Goal: Task Accomplishment & Management: Use online tool/utility

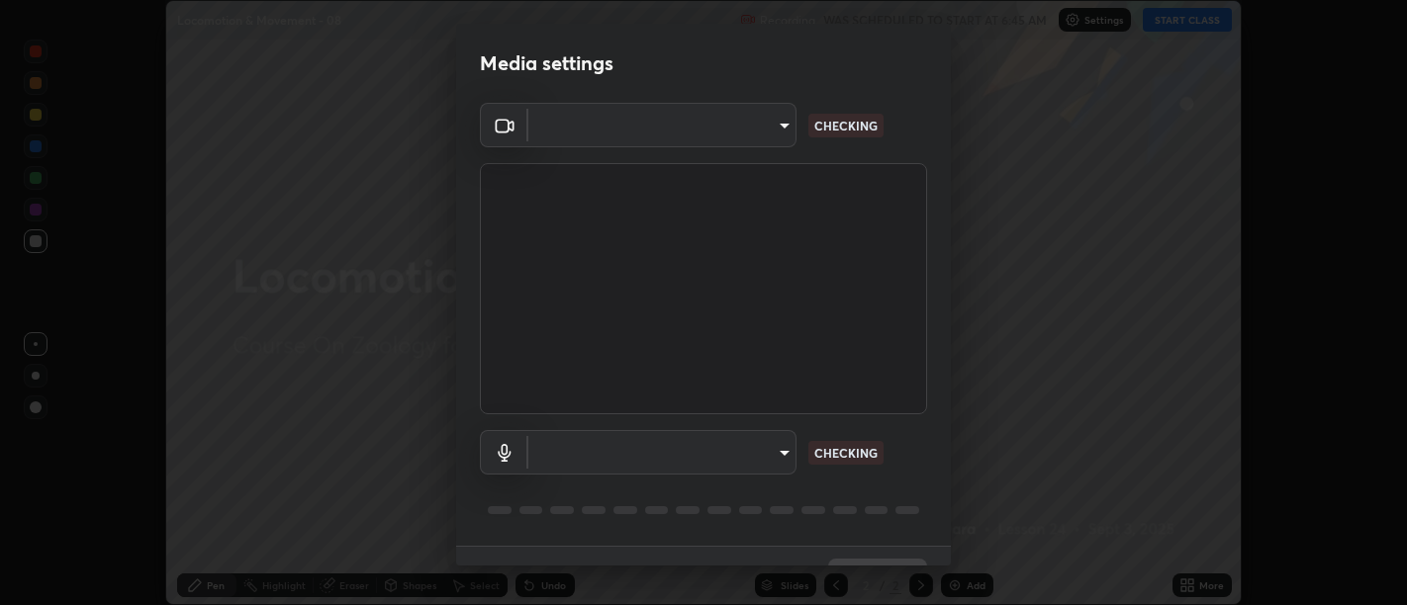
scroll to position [43, 0]
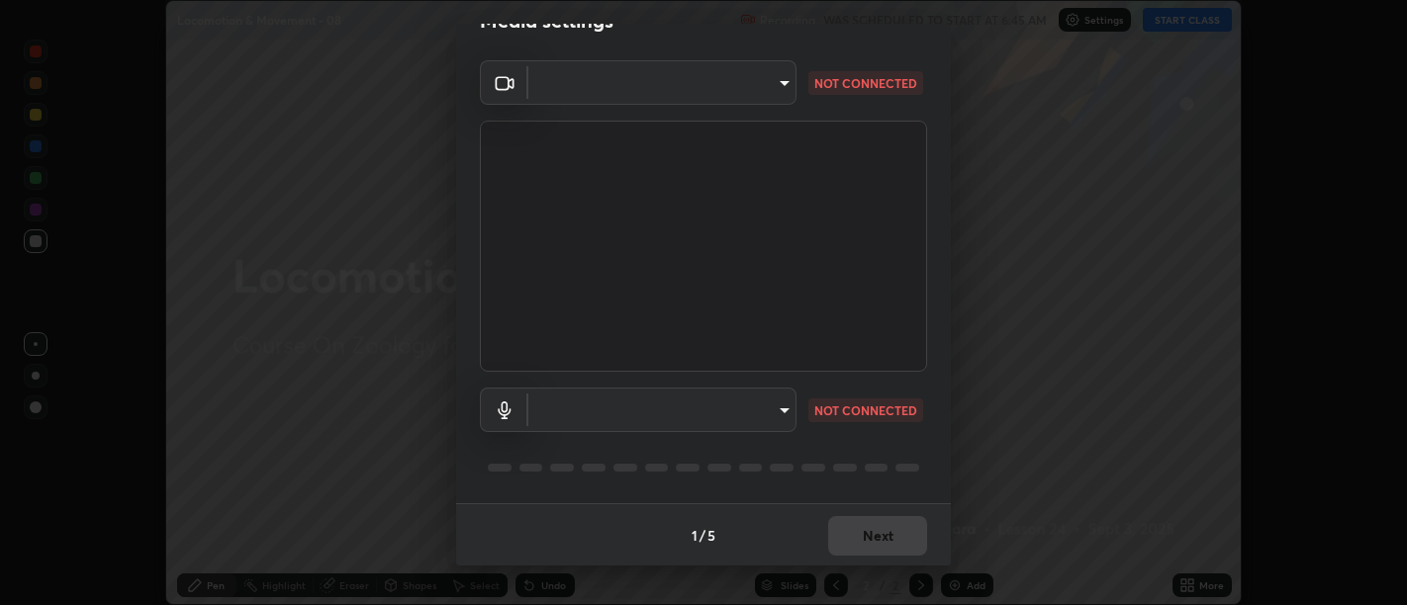
type input "d9b519daceb8a772394af6ea8e45353be5bbf62d8cb1cf3345c472de64055974"
type input "default"
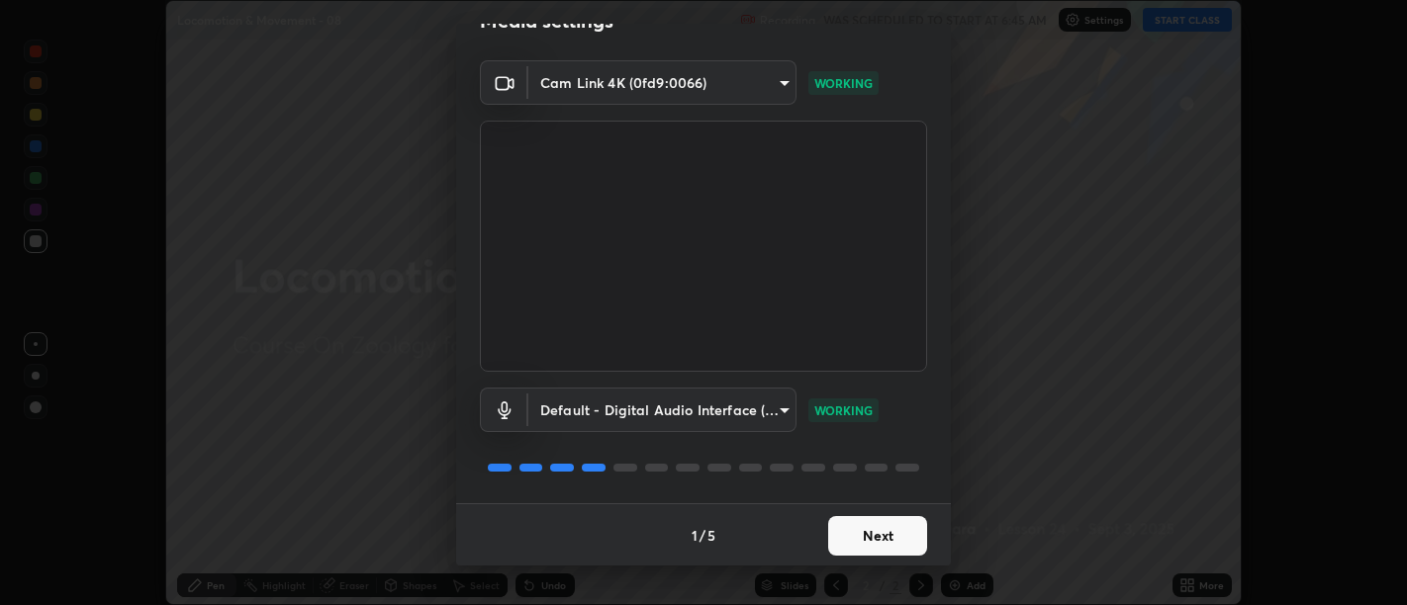
click at [881, 530] on button "Next" at bounding box center [877, 536] width 99 height 40
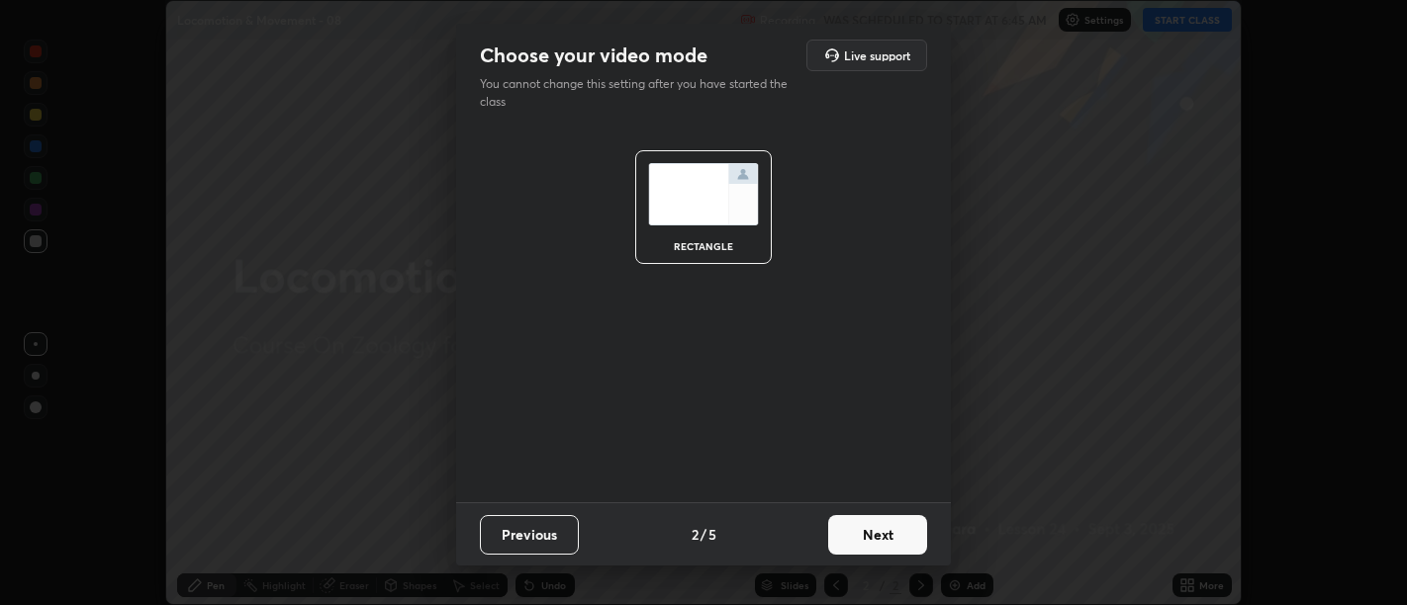
scroll to position [0, 0]
click at [890, 537] on button "Next" at bounding box center [877, 535] width 99 height 40
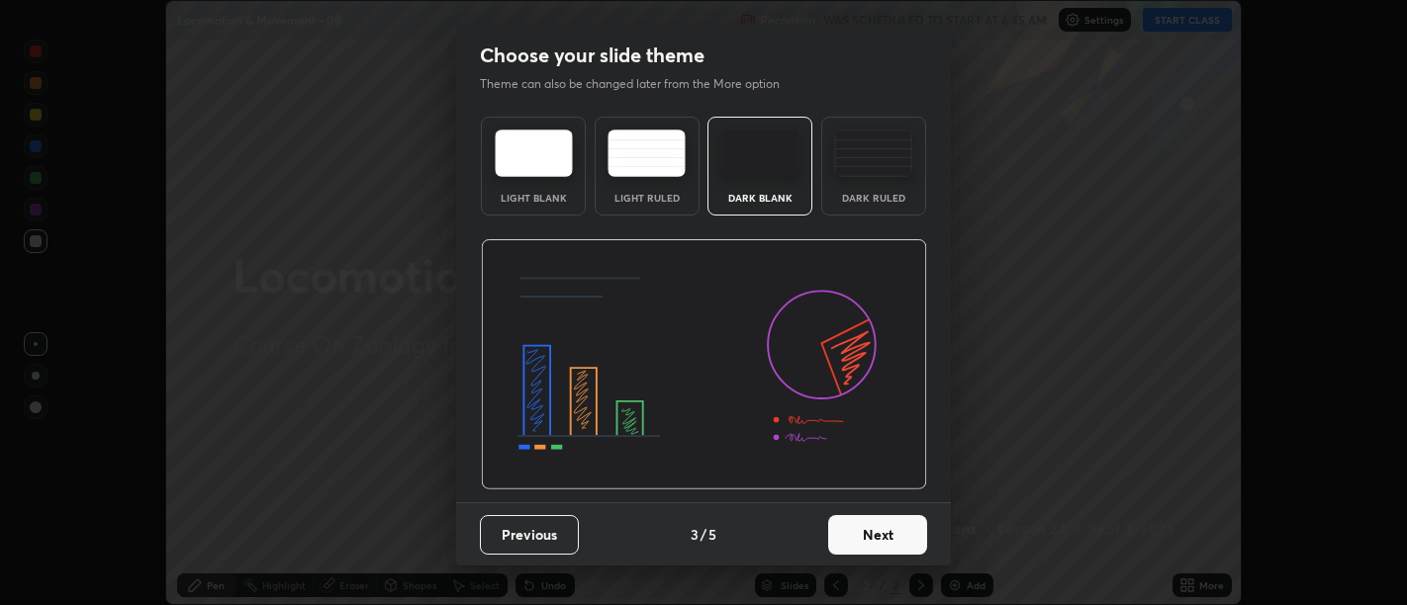
click at [896, 540] on button "Next" at bounding box center [877, 535] width 99 height 40
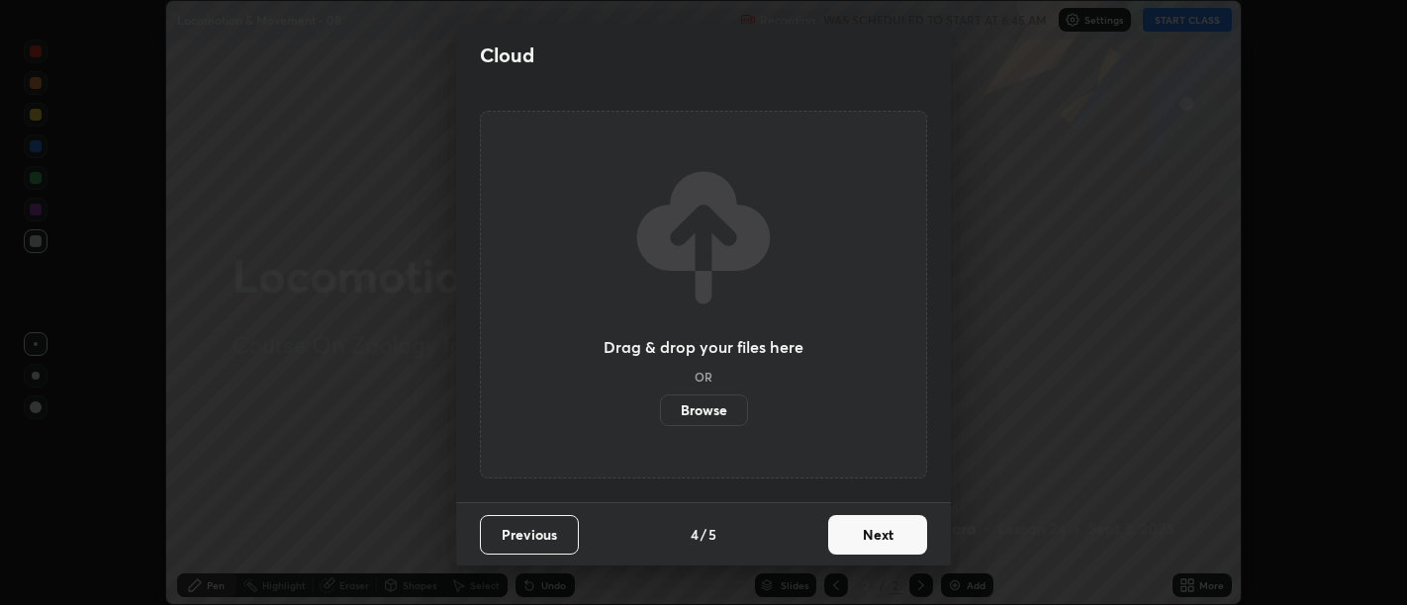
click at [902, 540] on button "Next" at bounding box center [877, 535] width 99 height 40
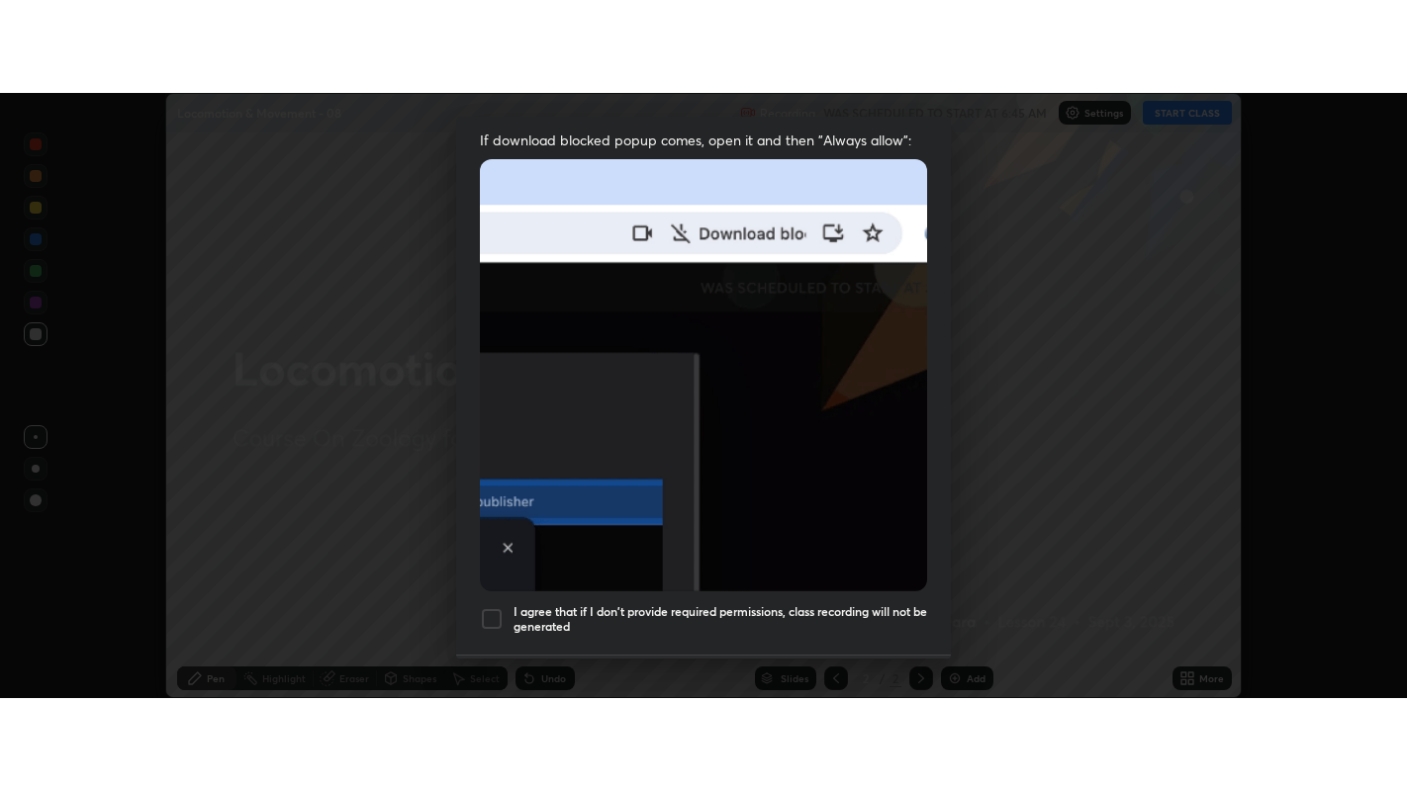
scroll to position [446, 0]
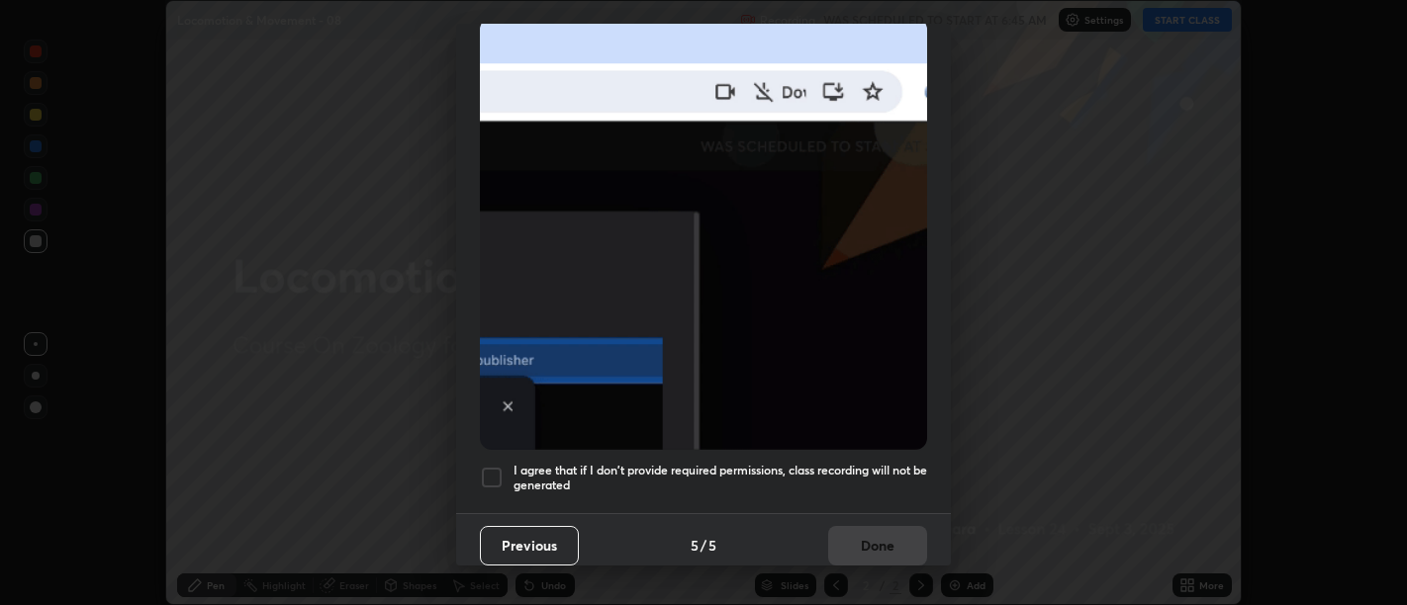
click at [868, 475] on h5 "I agree that if I don't provide required permissions, class recording will not …" at bounding box center [719, 478] width 413 height 31
click at [878, 526] on button "Done" at bounding box center [877, 546] width 99 height 40
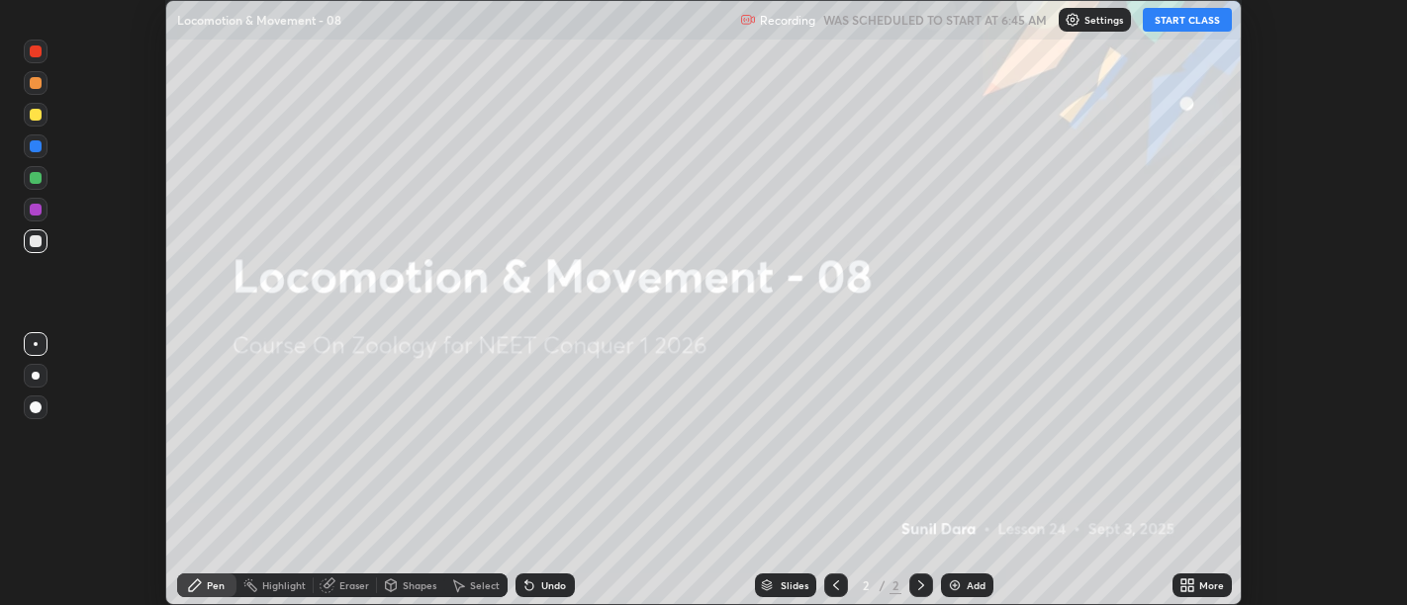
click at [1185, 586] on icon at bounding box center [1187, 586] width 16 height 16
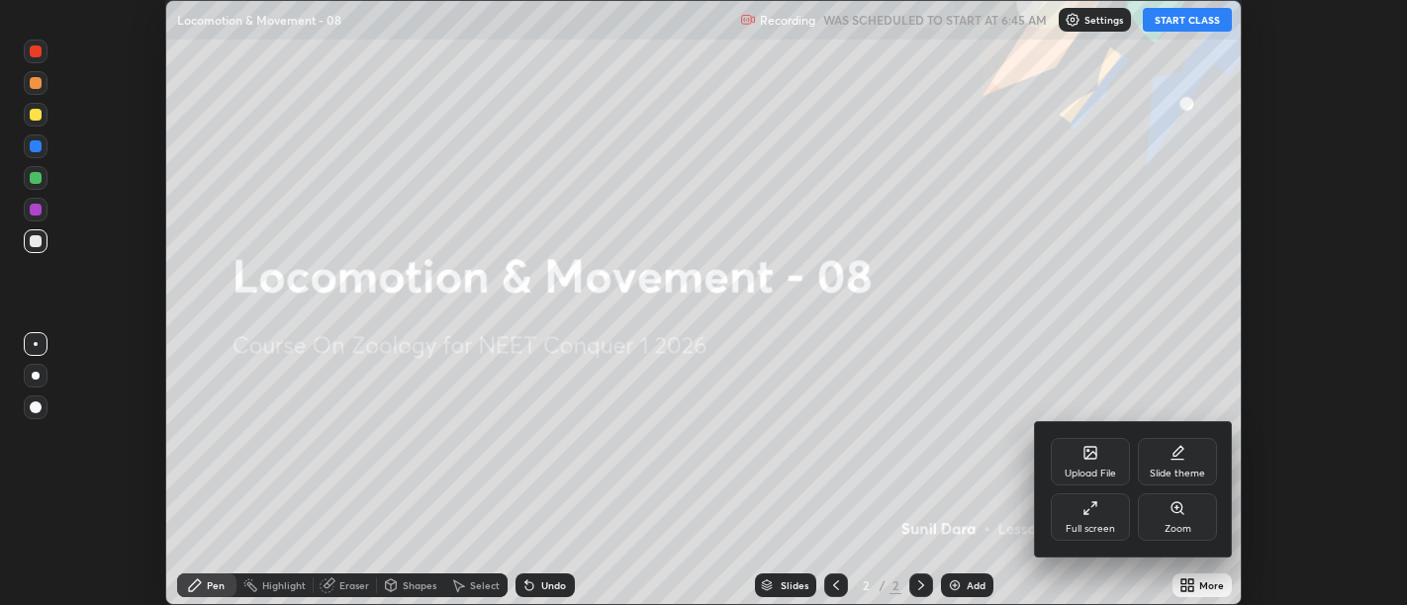
click at [1092, 511] on icon at bounding box center [1090, 509] width 16 height 16
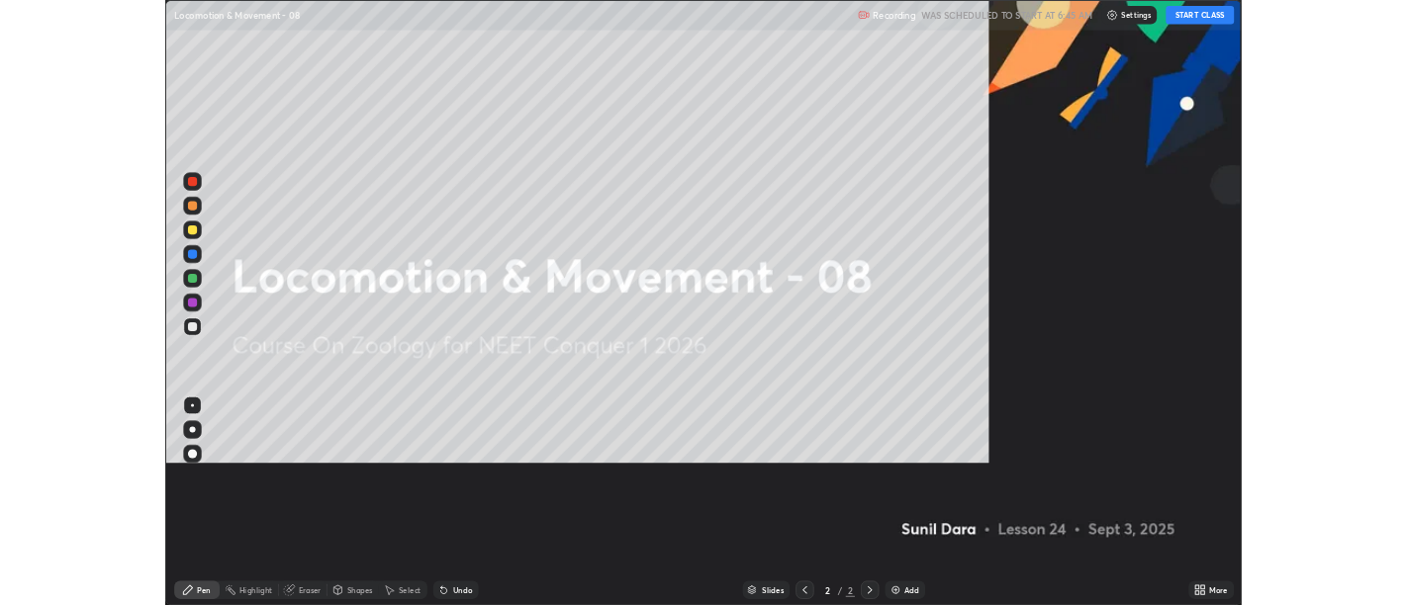
scroll to position [791, 1407]
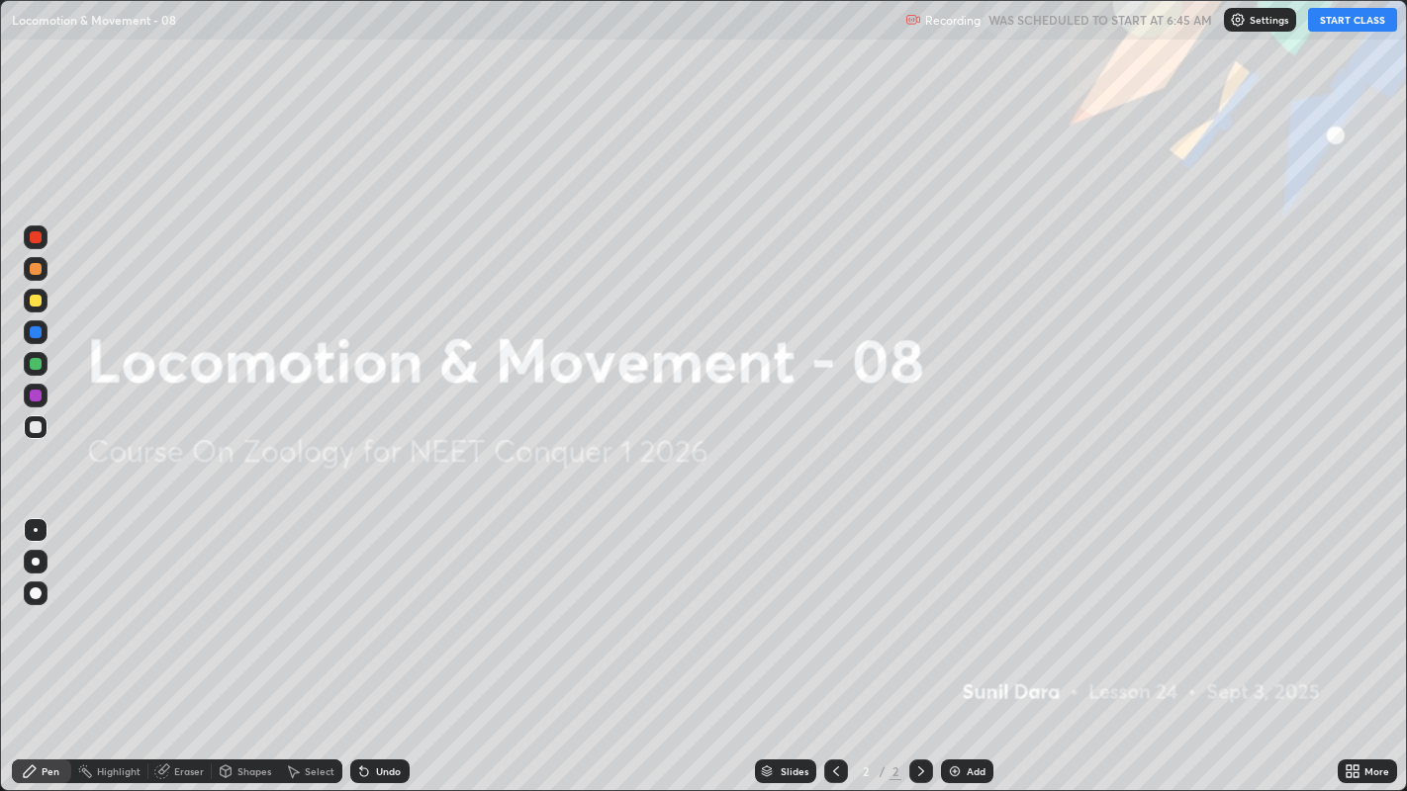
click at [1356, 20] on button "START CLASS" at bounding box center [1352, 20] width 89 height 24
click at [963, 604] on div "Add" at bounding box center [967, 772] width 52 height 24
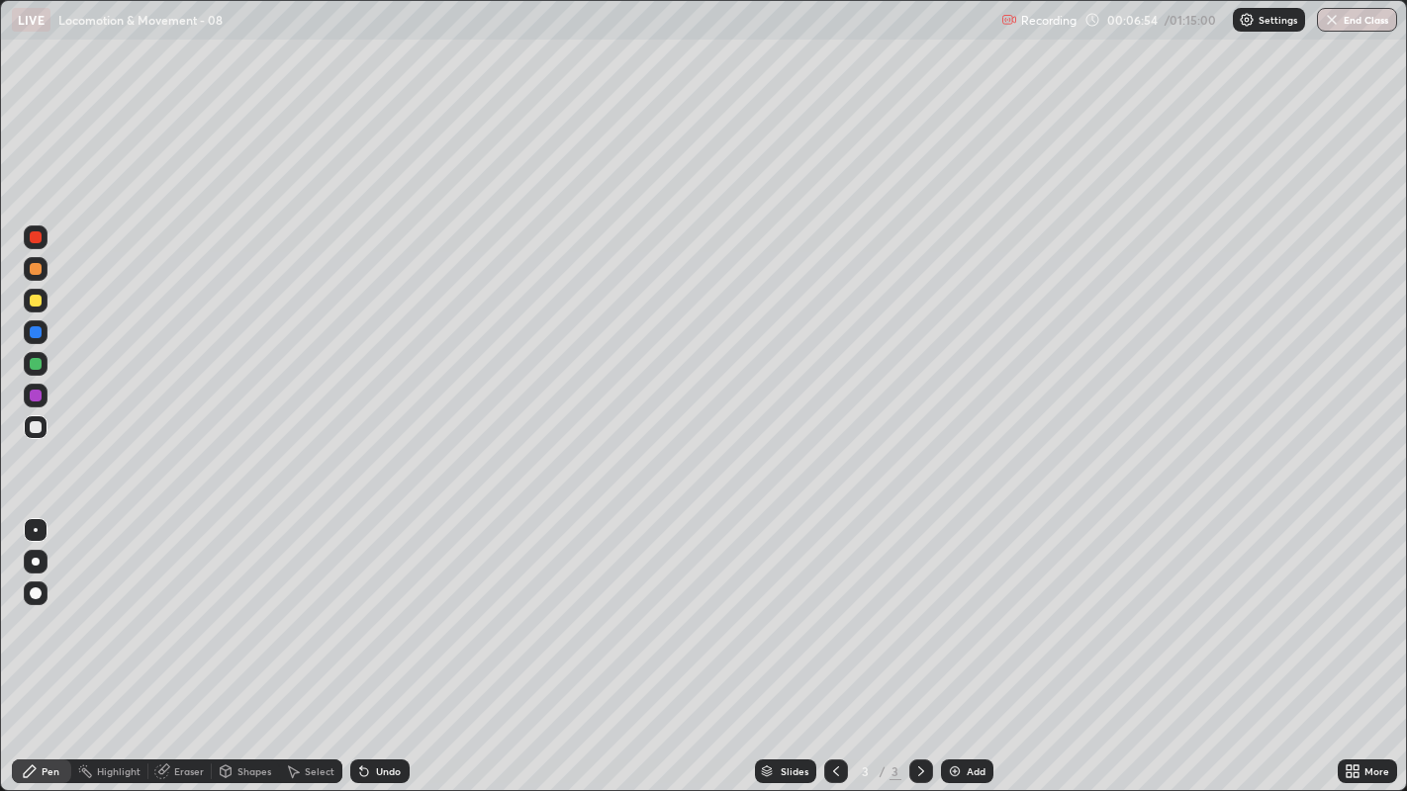
click at [36, 301] on div at bounding box center [36, 301] width 12 height 12
click at [35, 561] on div at bounding box center [36, 562] width 8 height 8
click at [35, 427] on div at bounding box center [36, 427] width 12 height 12
click at [38, 430] on div at bounding box center [36, 427] width 12 height 12
click at [35, 425] on div at bounding box center [36, 427] width 12 height 12
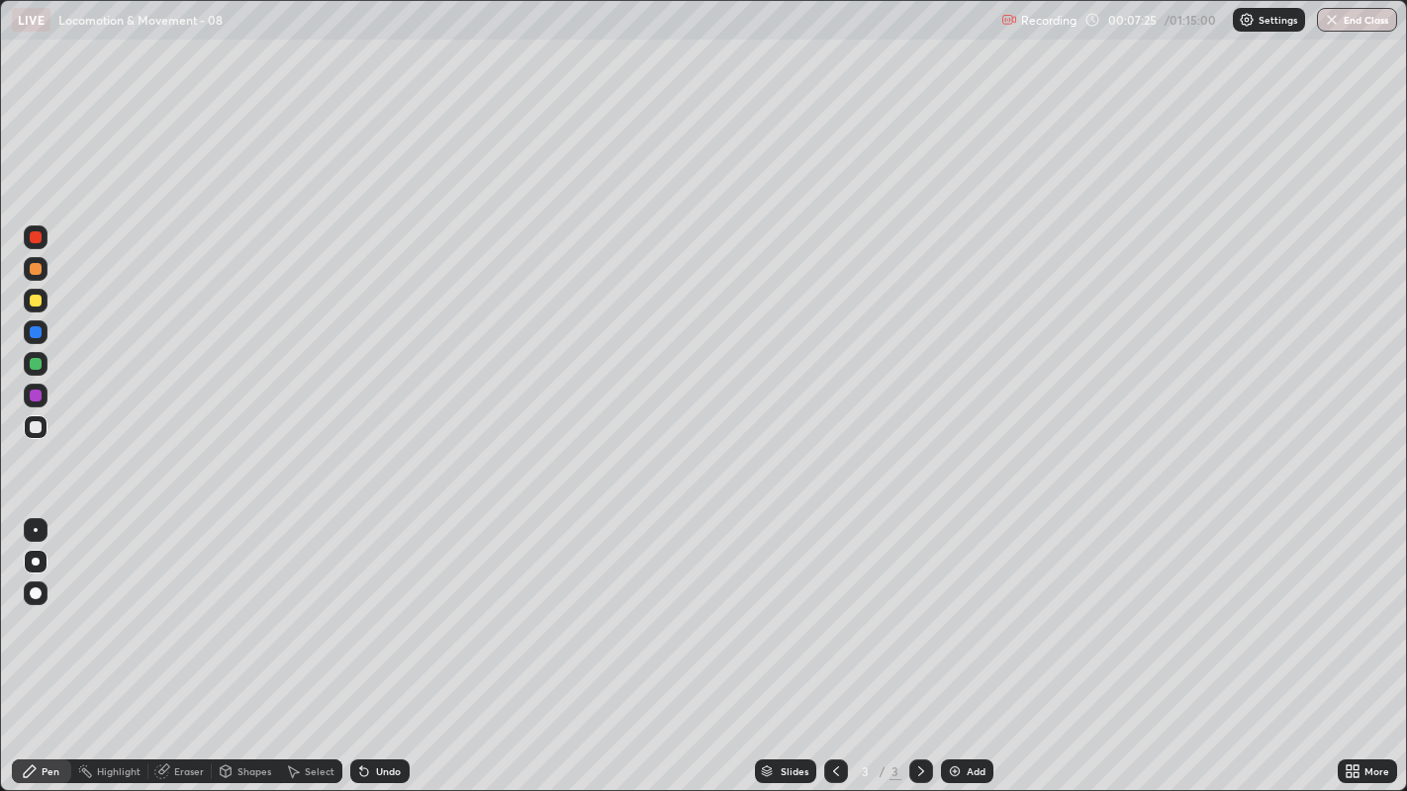
click at [36, 427] on div at bounding box center [36, 427] width 12 height 12
click at [34, 432] on div at bounding box center [36, 427] width 12 height 12
click at [384, 604] on div "Undo" at bounding box center [388, 772] width 25 height 10
click at [379, 604] on div "Undo" at bounding box center [388, 772] width 25 height 10
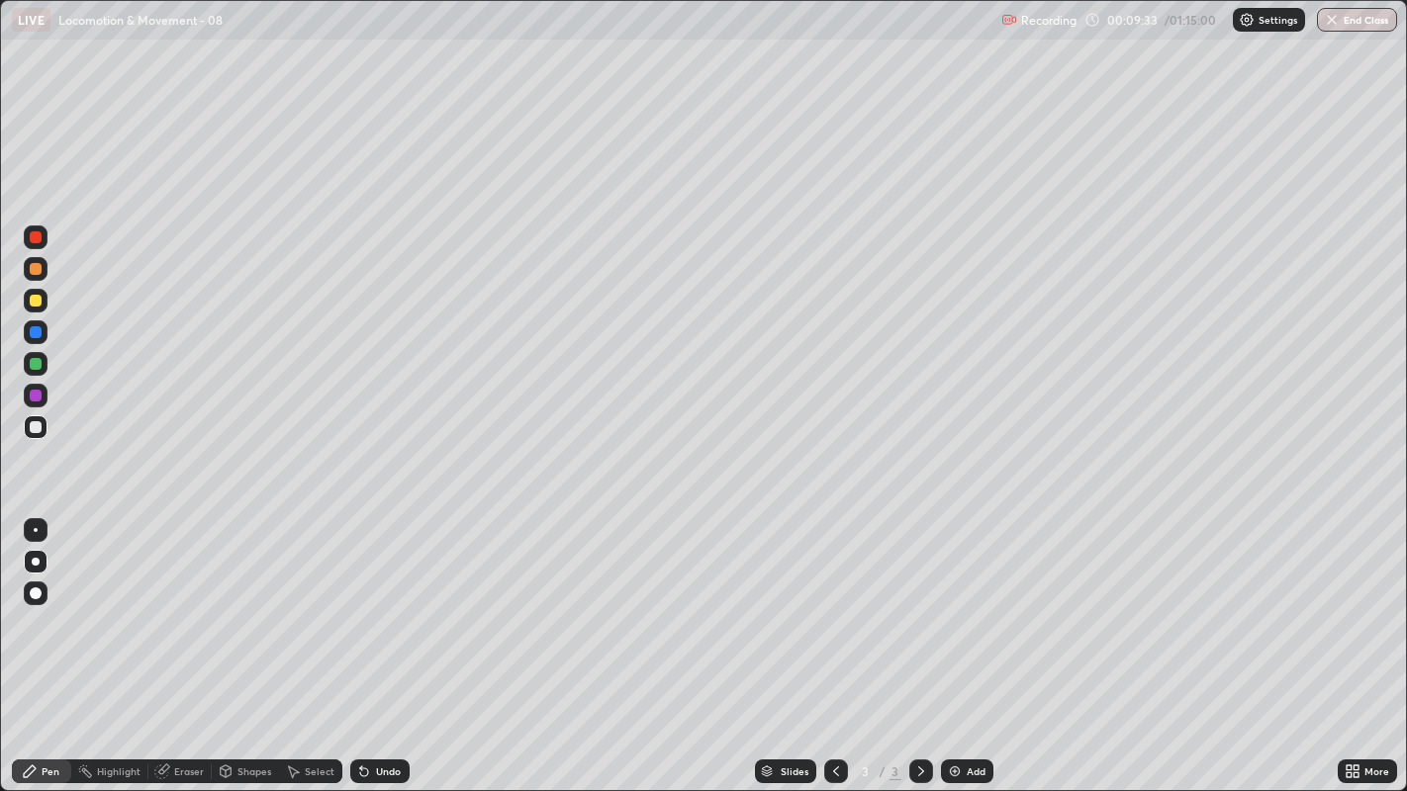
click at [376, 604] on div "Undo" at bounding box center [388, 772] width 25 height 10
click at [35, 425] on div at bounding box center [36, 427] width 12 height 12
click at [35, 269] on div at bounding box center [36, 269] width 12 height 12
click at [34, 427] on div at bounding box center [36, 427] width 12 height 12
click at [388, 604] on div "Undo" at bounding box center [388, 772] width 25 height 10
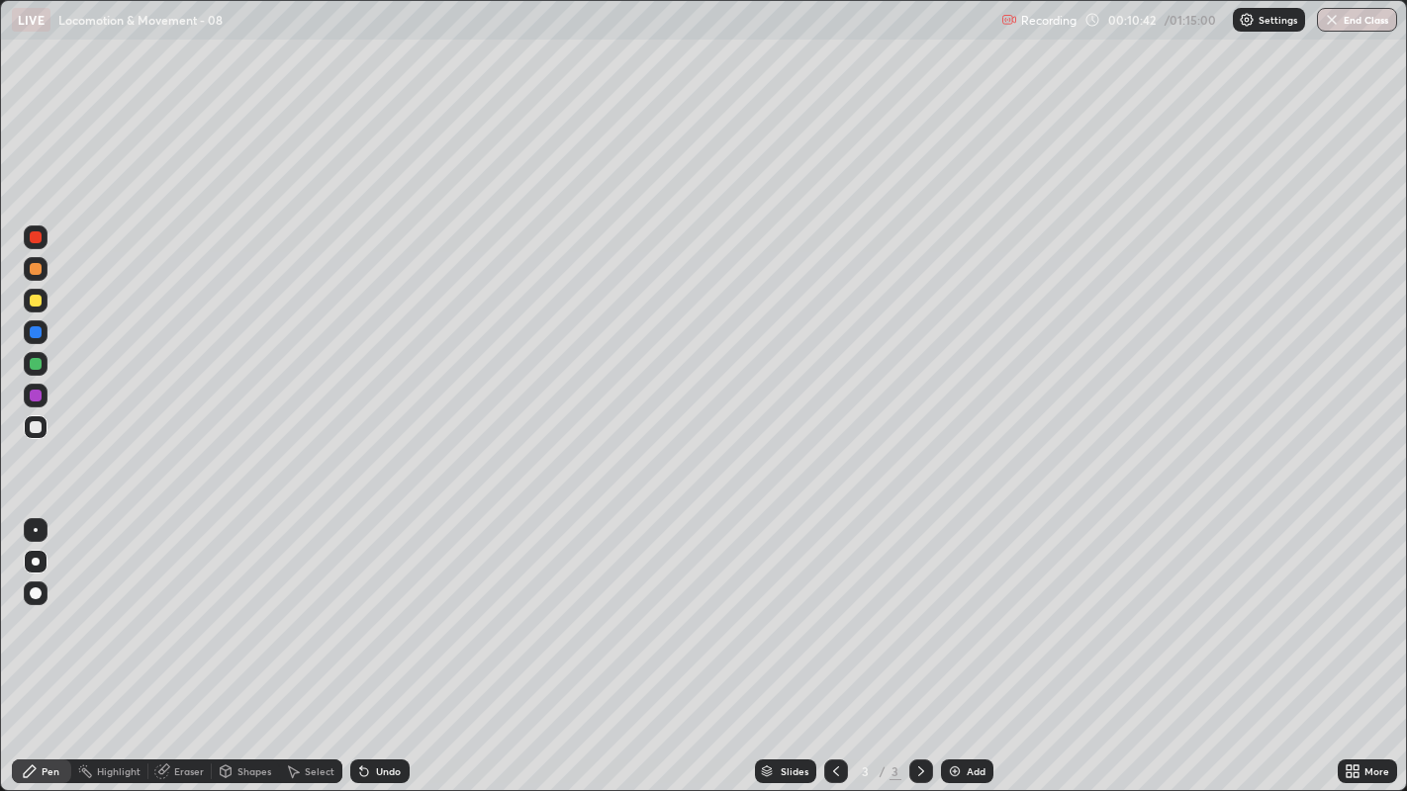
click at [387, 604] on div "Undo" at bounding box center [379, 772] width 59 height 24
click at [37, 310] on div at bounding box center [36, 301] width 24 height 24
click at [41, 431] on div at bounding box center [36, 427] width 24 height 24
click at [31, 302] on div at bounding box center [36, 301] width 12 height 12
click at [35, 269] on div at bounding box center [36, 269] width 12 height 12
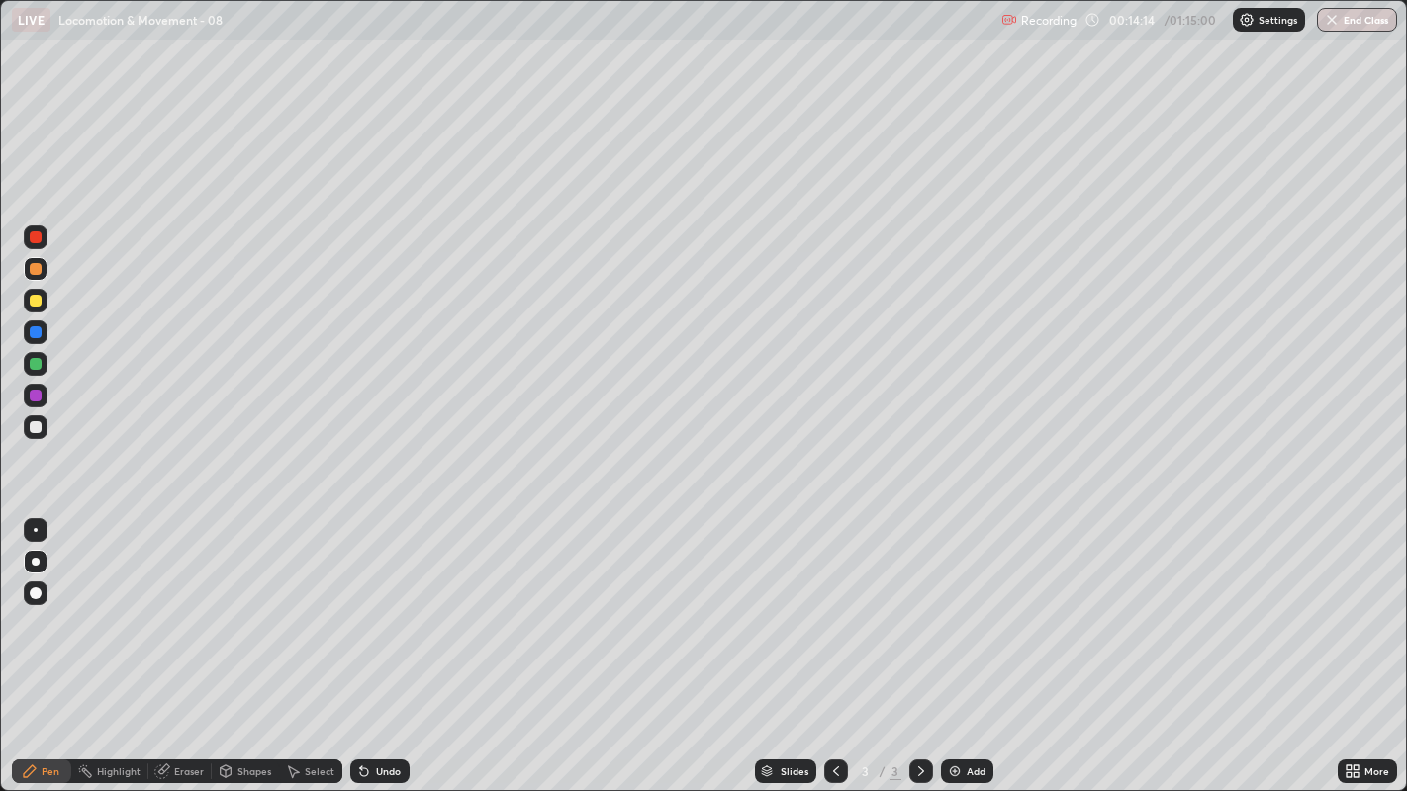
click at [38, 429] on div at bounding box center [36, 427] width 12 height 12
click at [32, 431] on div at bounding box center [36, 427] width 12 height 12
click at [913, 604] on icon at bounding box center [921, 772] width 16 height 16
click at [967, 604] on div "Add" at bounding box center [975, 772] width 19 height 10
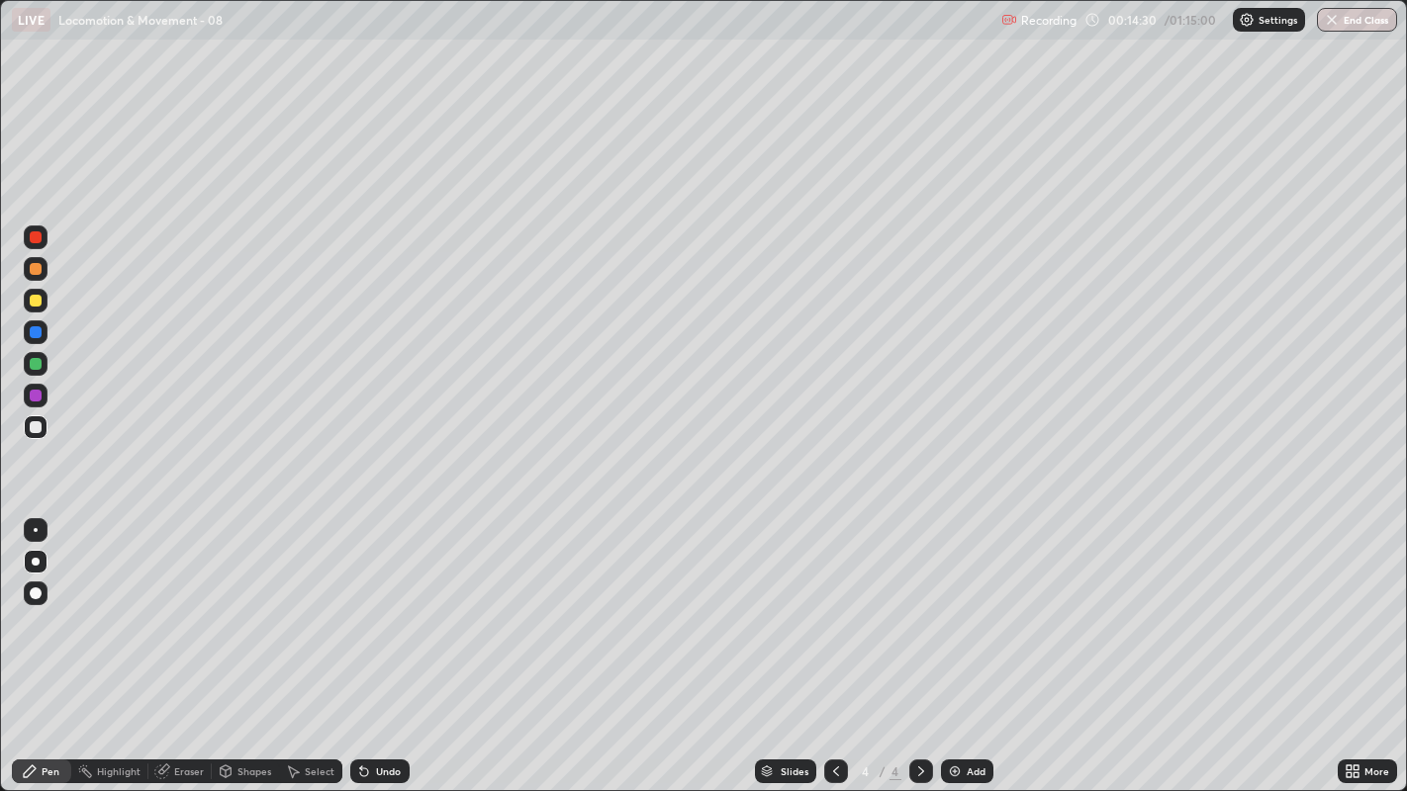
click at [41, 423] on div at bounding box center [36, 427] width 12 height 12
click at [395, 604] on div "Undo" at bounding box center [388, 772] width 25 height 10
click at [390, 604] on div "Undo" at bounding box center [388, 772] width 25 height 10
click at [387, 604] on div "Undo" at bounding box center [388, 772] width 25 height 10
click at [389, 604] on div "Undo" at bounding box center [388, 772] width 25 height 10
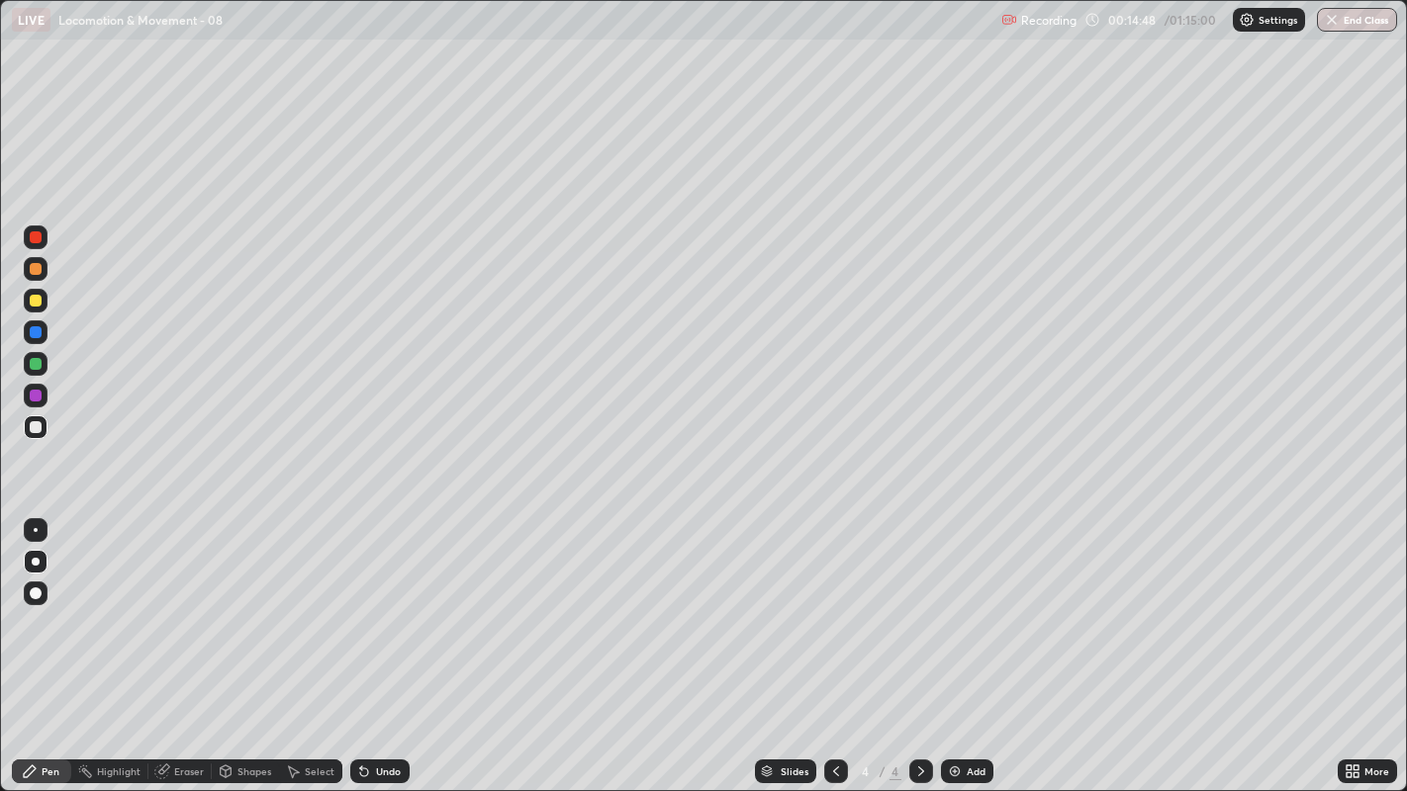
click at [387, 604] on div "Undo" at bounding box center [388, 772] width 25 height 10
click at [31, 307] on div at bounding box center [36, 301] width 24 height 24
click at [32, 269] on div at bounding box center [36, 269] width 12 height 12
click at [37, 428] on div at bounding box center [36, 427] width 12 height 12
click at [34, 431] on div at bounding box center [36, 427] width 12 height 12
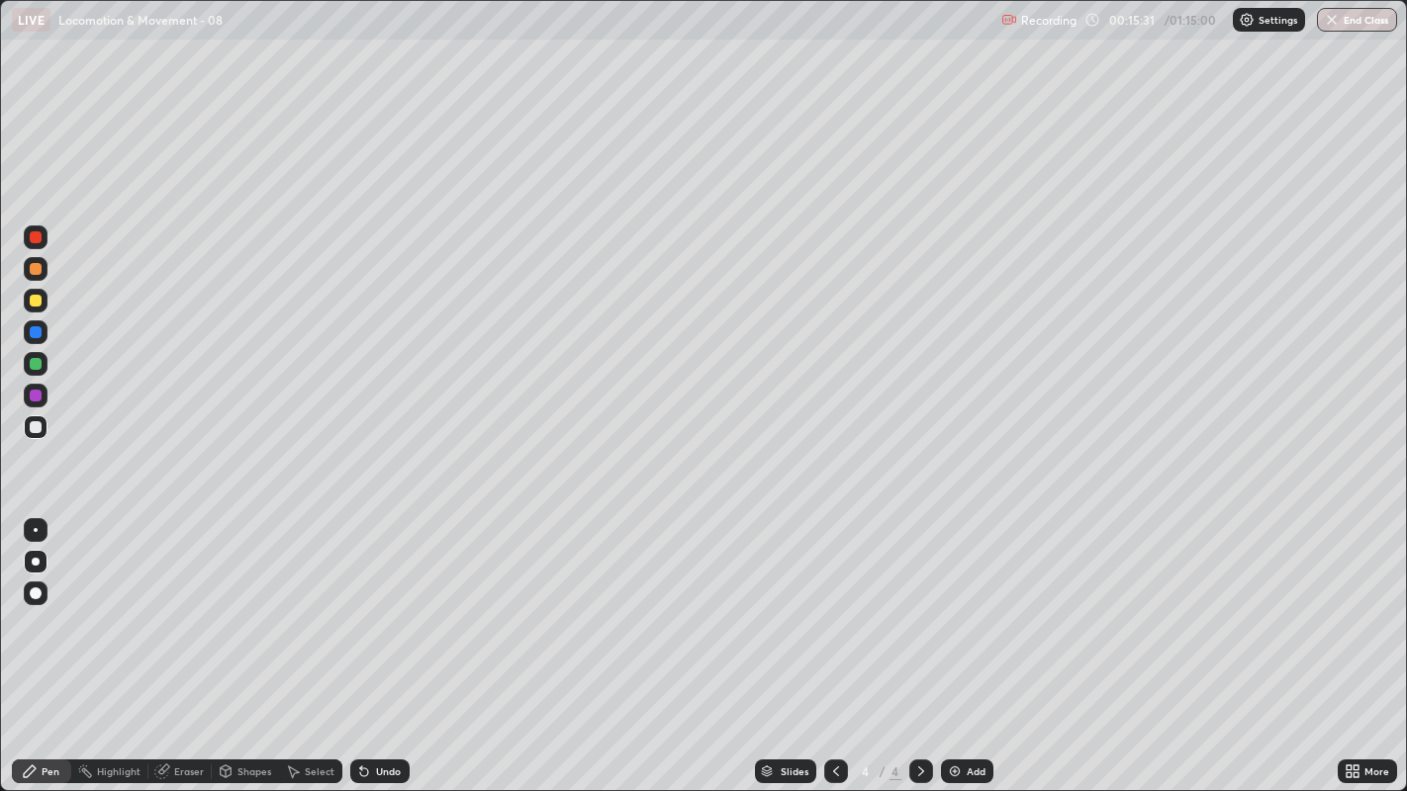
click at [32, 423] on div at bounding box center [36, 427] width 12 height 12
click at [31, 430] on div at bounding box center [36, 427] width 12 height 12
click at [37, 431] on div at bounding box center [36, 427] width 12 height 12
click at [33, 366] on div at bounding box center [36, 364] width 12 height 12
click at [380, 604] on div "Undo" at bounding box center [388, 772] width 25 height 10
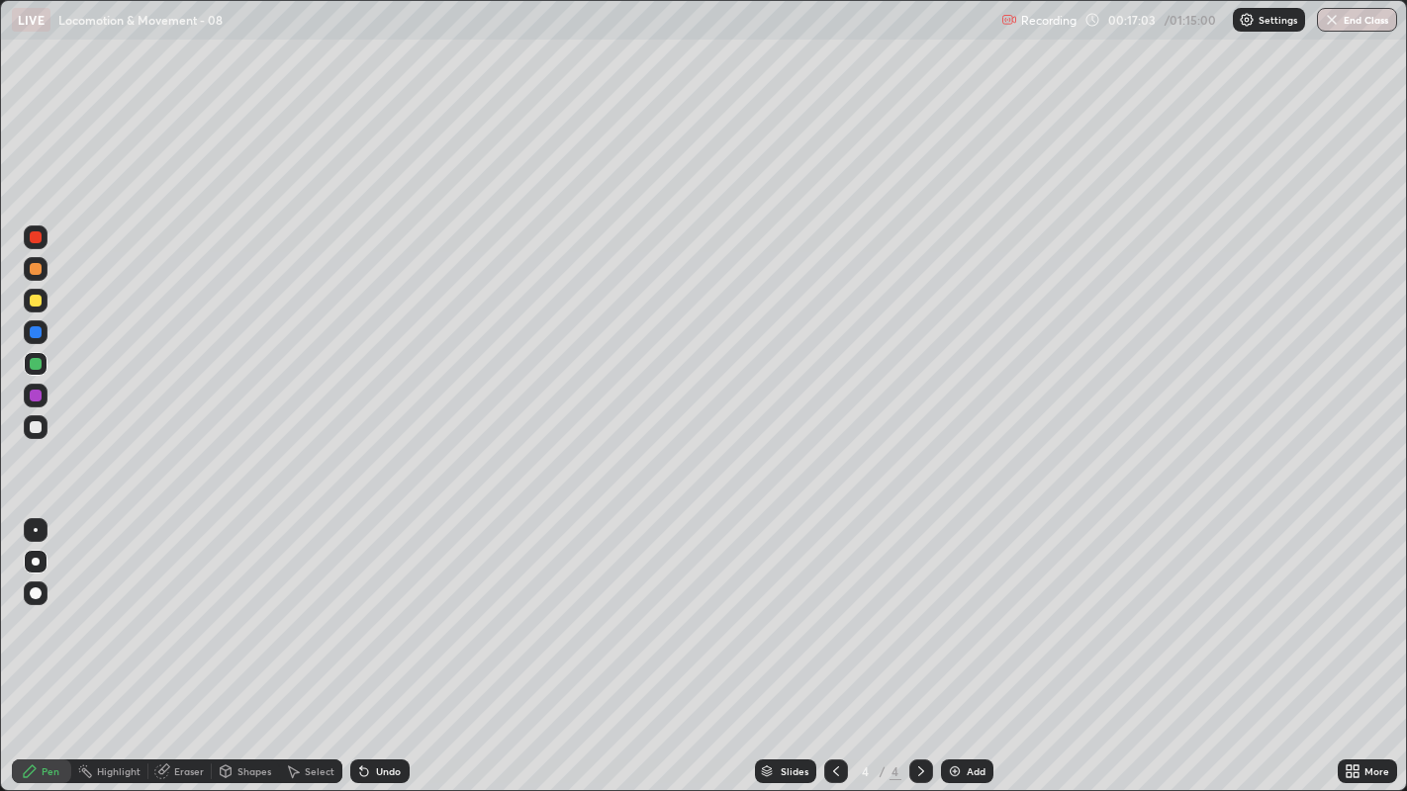
click at [377, 604] on div "Undo" at bounding box center [379, 772] width 59 height 24
click at [32, 428] on div at bounding box center [36, 427] width 12 height 12
click at [31, 427] on div at bounding box center [36, 427] width 12 height 12
click at [37, 422] on div at bounding box center [36, 427] width 12 height 12
click at [30, 302] on div at bounding box center [36, 301] width 12 height 12
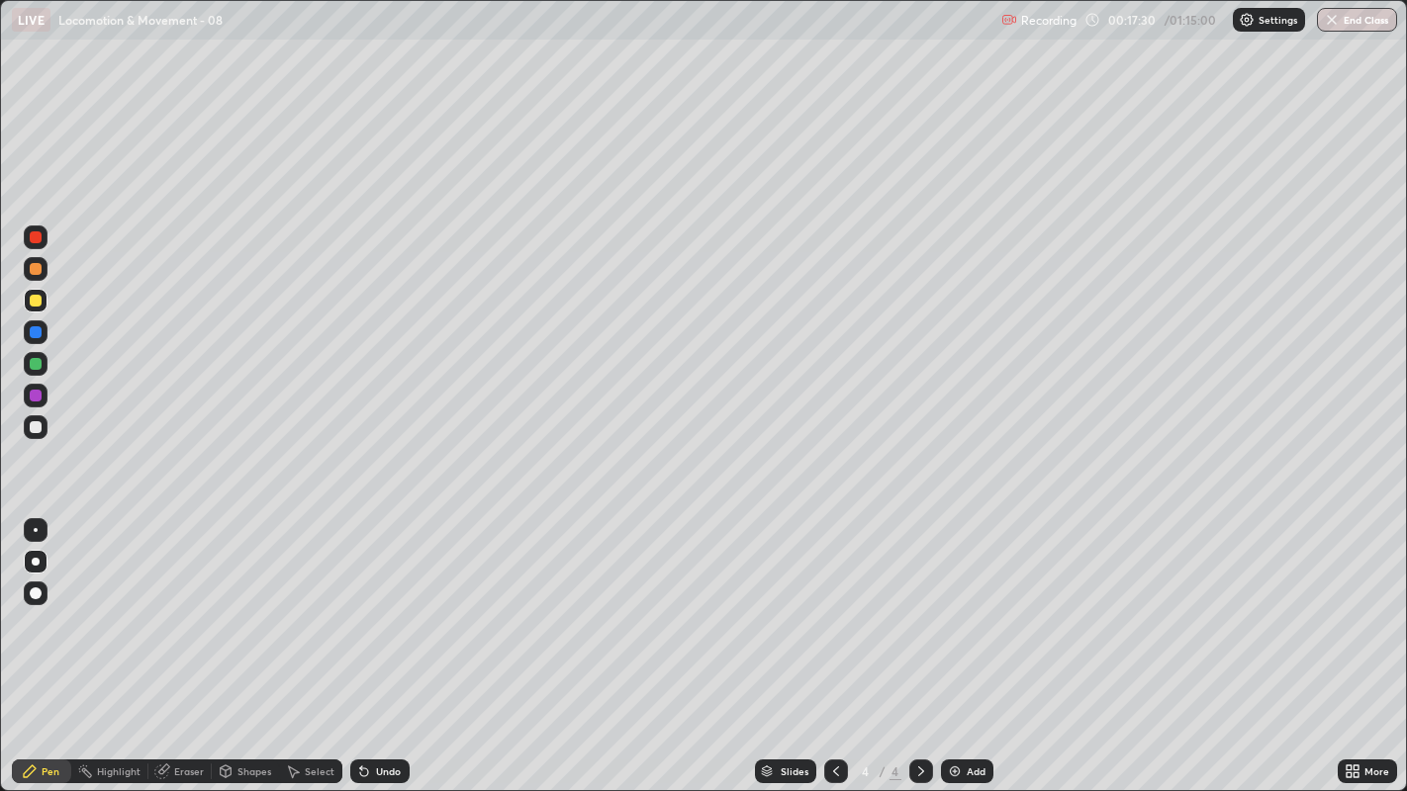
click at [33, 427] on div at bounding box center [36, 427] width 12 height 12
click at [40, 426] on div at bounding box center [36, 427] width 12 height 12
click at [30, 424] on div at bounding box center [36, 427] width 12 height 12
click at [966, 604] on div "Add" at bounding box center [975, 772] width 19 height 10
click at [35, 427] on div at bounding box center [36, 427] width 12 height 12
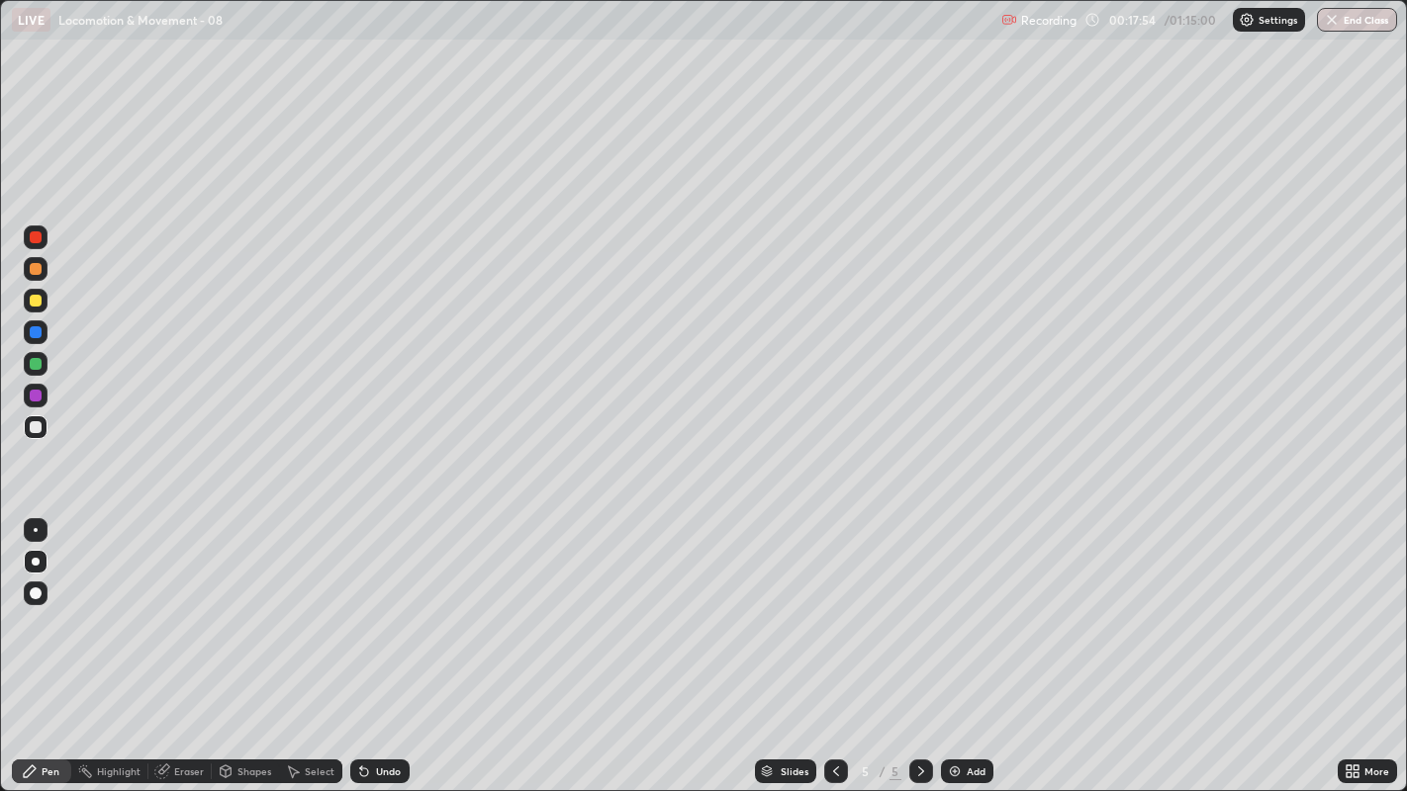
click at [32, 430] on div at bounding box center [36, 427] width 12 height 12
click at [38, 304] on div at bounding box center [36, 301] width 12 height 12
click at [38, 393] on div at bounding box center [36, 396] width 12 height 12
click at [382, 604] on div "Undo" at bounding box center [388, 772] width 25 height 10
click at [35, 300] on div at bounding box center [36, 301] width 12 height 12
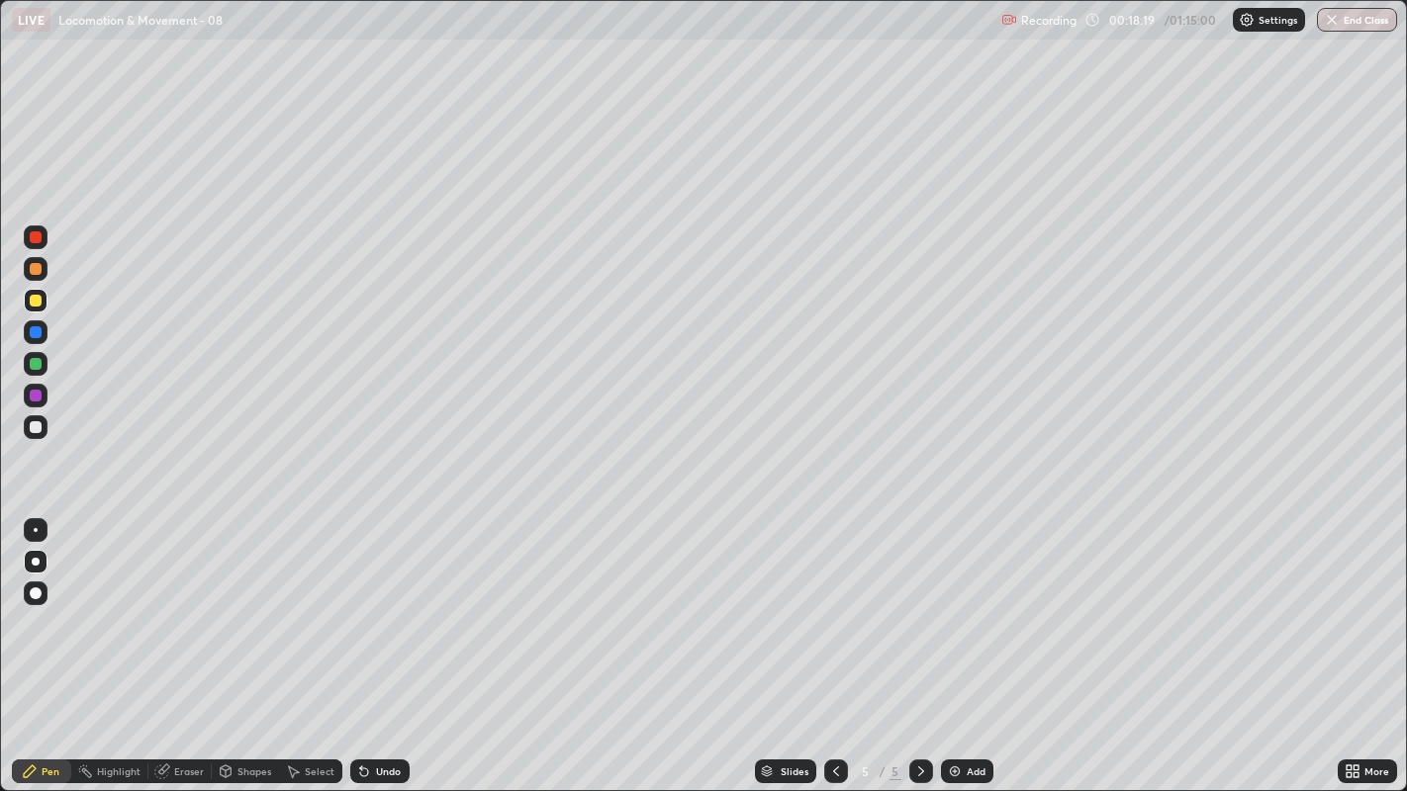
click at [37, 396] on div at bounding box center [36, 396] width 12 height 12
click at [38, 432] on div at bounding box center [36, 427] width 12 height 12
click at [37, 298] on div at bounding box center [36, 301] width 12 height 12
click at [32, 401] on div at bounding box center [36, 396] width 12 height 12
click at [29, 426] on div at bounding box center [36, 427] width 24 height 24
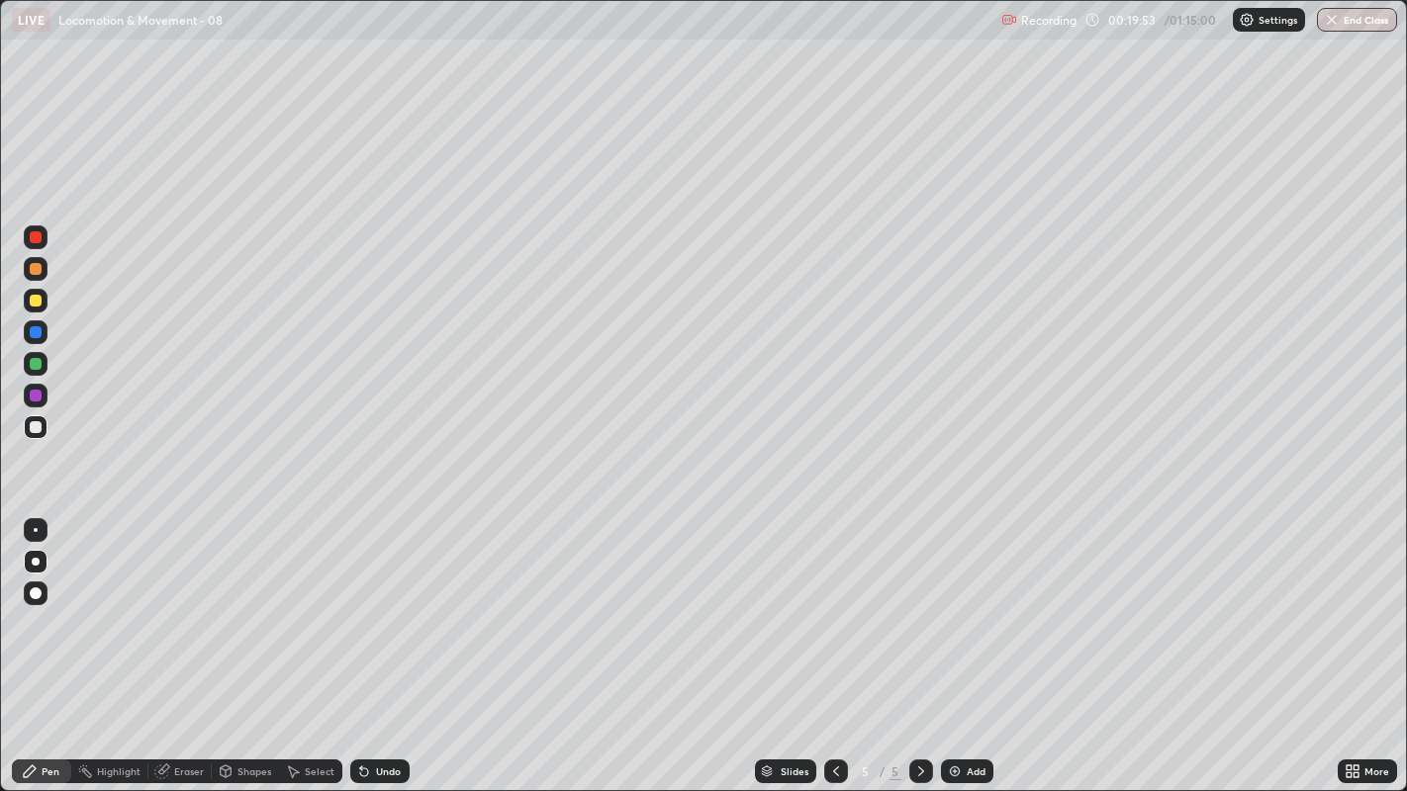
click at [37, 423] on div at bounding box center [36, 427] width 12 height 12
click at [376, 604] on div "Undo" at bounding box center [388, 772] width 25 height 10
click at [373, 604] on div "Undo" at bounding box center [379, 772] width 59 height 24
click at [380, 604] on div "Undo" at bounding box center [388, 772] width 25 height 10
click at [378, 604] on div "Undo" at bounding box center [388, 772] width 25 height 10
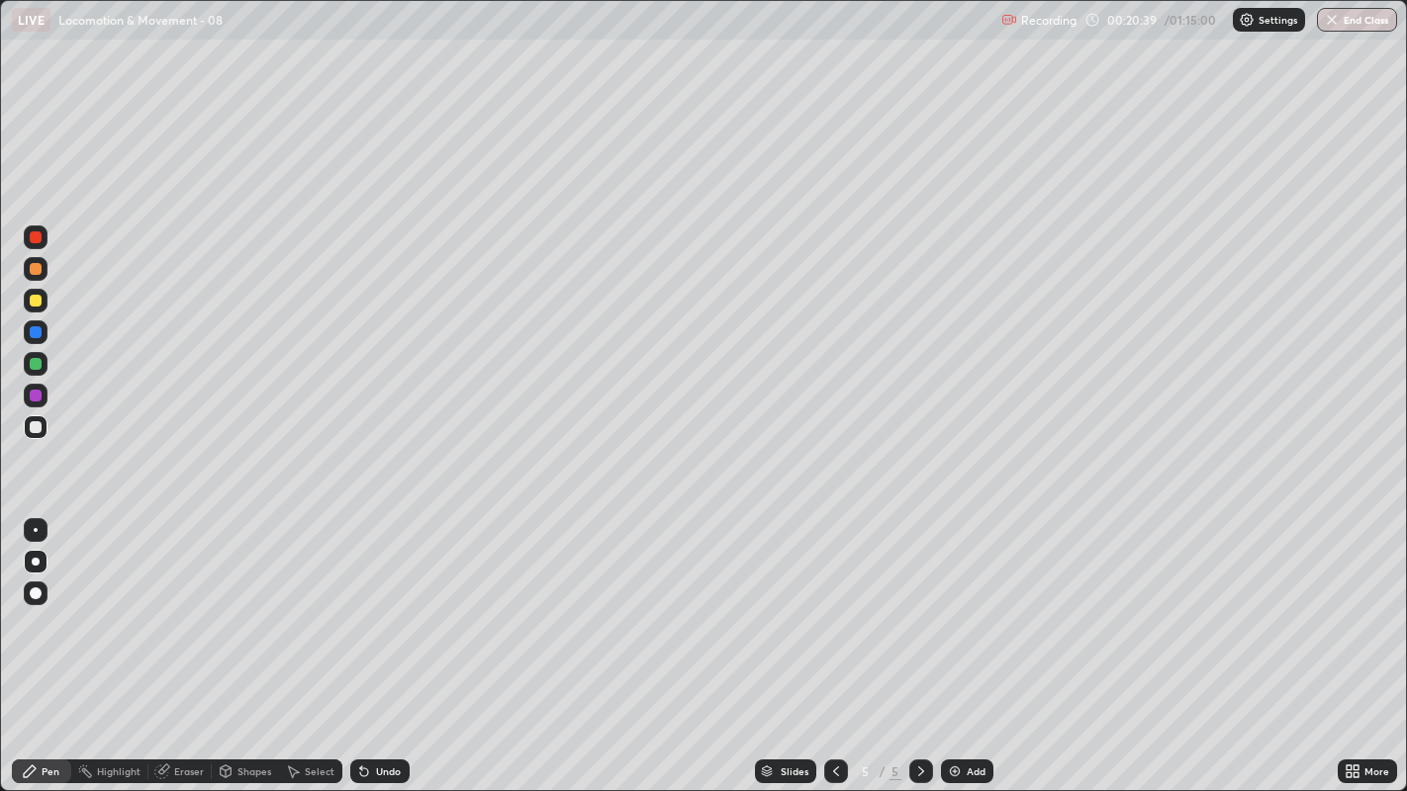
click at [381, 604] on div "Undo" at bounding box center [388, 772] width 25 height 10
click at [384, 604] on div "Undo" at bounding box center [388, 772] width 25 height 10
click at [382, 604] on div "Undo" at bounding box center [388, 772] width 25 height 10
click at [37, 425] on div at bounding box center [36, 427] width 12 height 12
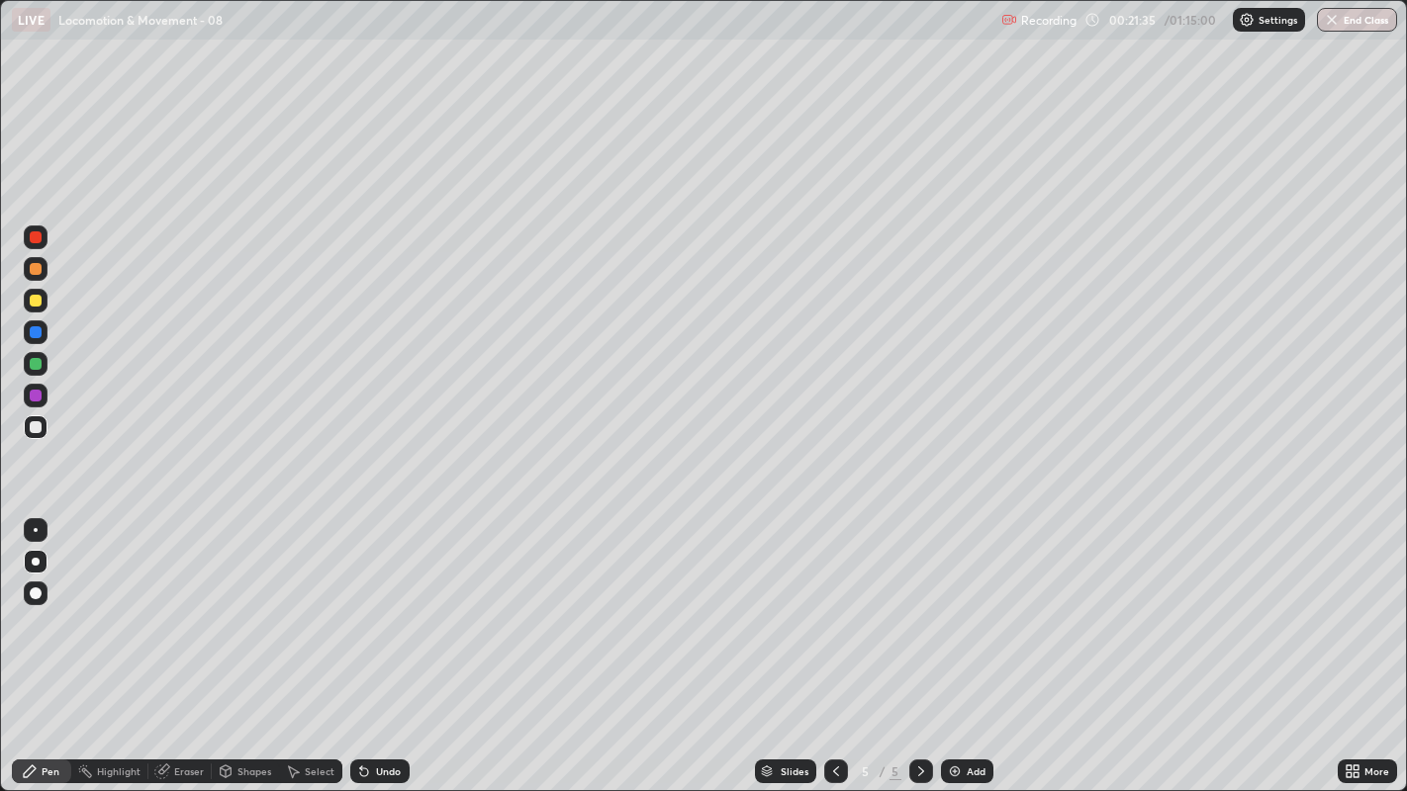
click at [34, 426] on div at bounding box center [36, 427] width 12 height 12
click at [34, 427] on div at bounding box center [36, 427] width 12 height 12
click at [954, 604] on img at bounding box center [955, 772] width 16 height 16
click at [37, 265] on div at bounding box center [36, 269] width 12 height 12
click at [34, 269] on div at bounding box center [36, 269] width 12 height 12
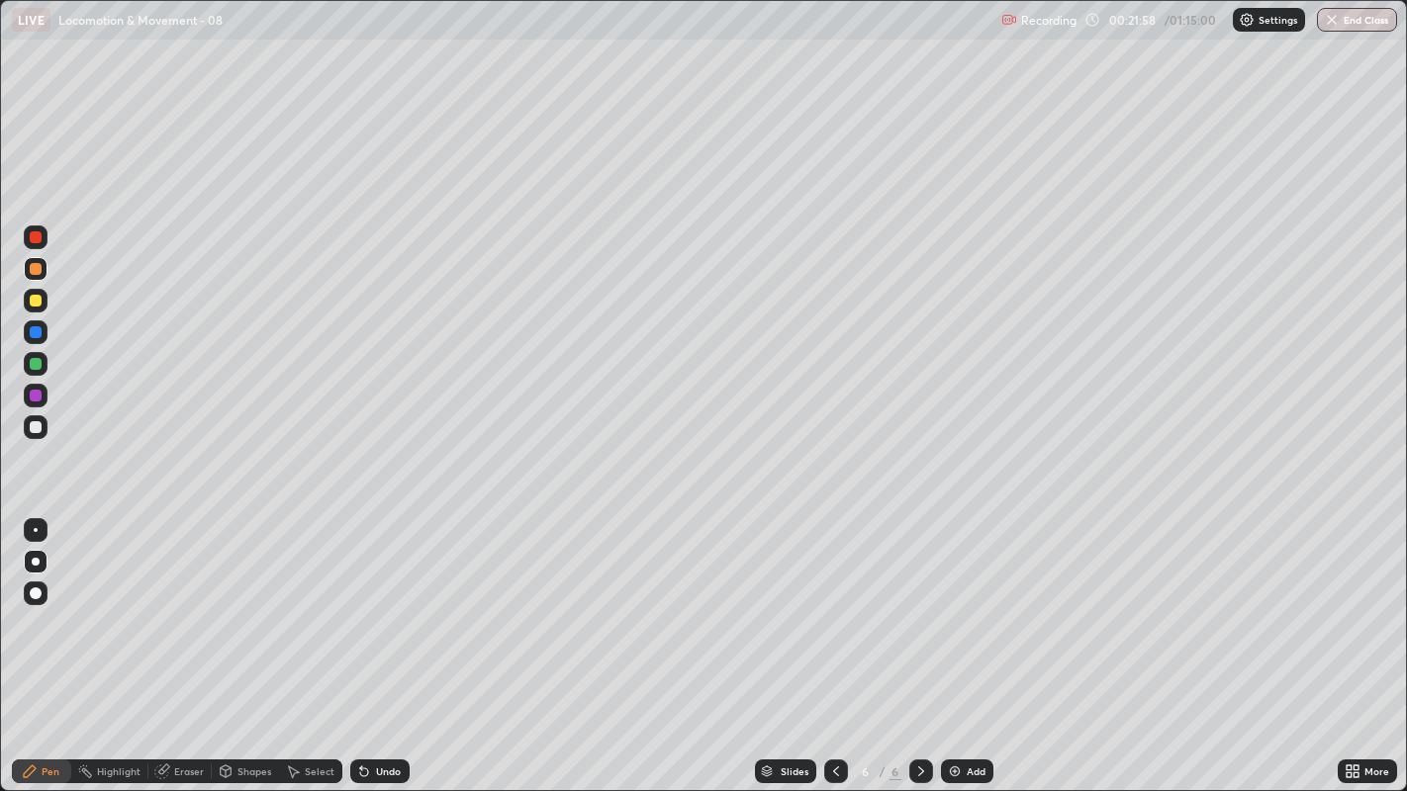
click at [35, 427] on div at bounding box center [36, 427] width 12 height 12
click at [39, 437] on div at bounding box center [36, 427] width 24 height 24
click at [32, 427] on div at bounding box center [36, 427] width 12 height 12
click at [381, 604] on div "Undo" at bounding box center [388, 772] width 25 height 10
click at [384, 604] on div "Undo" at bounding box center [388, 772] width 25 height 10
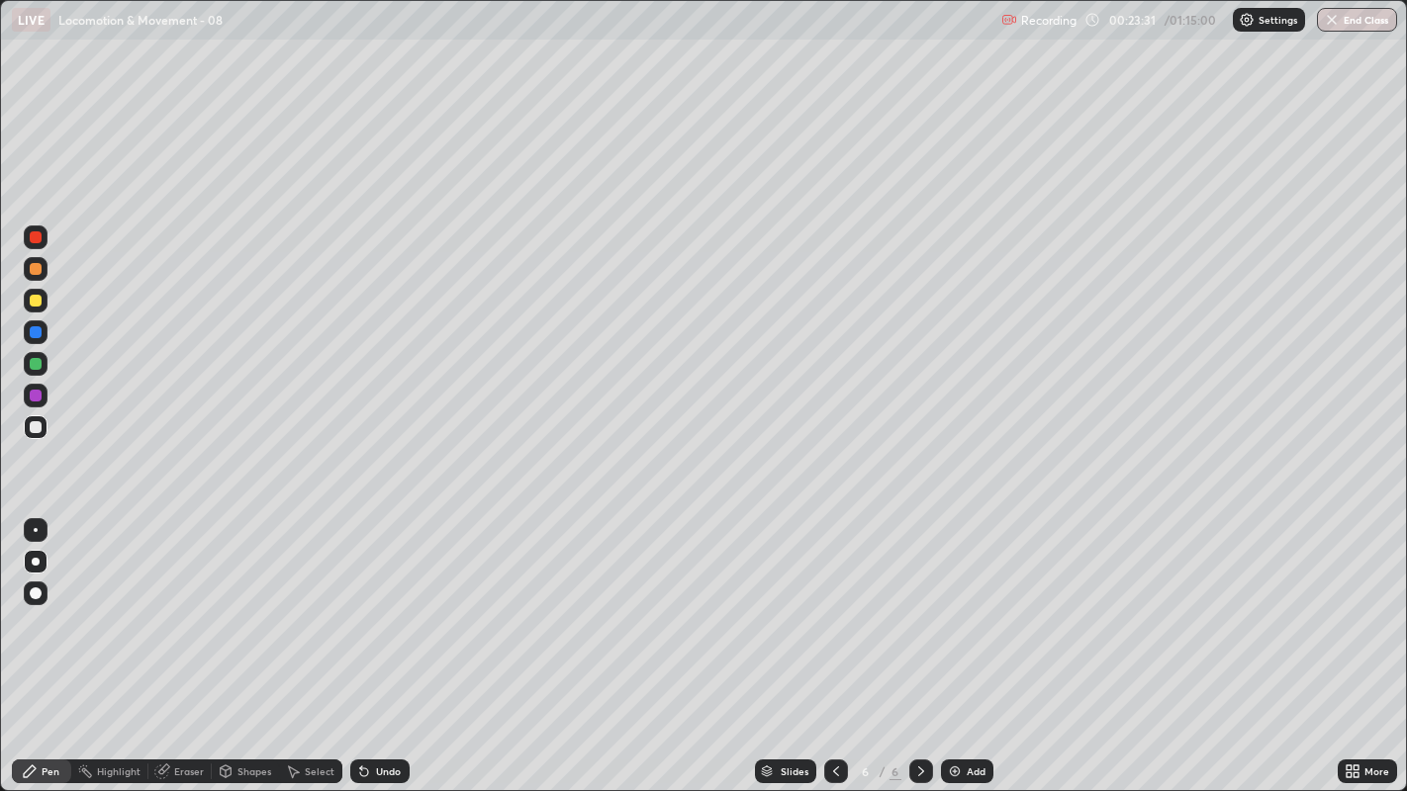
click at [388, 604] on div "Undo" at bounding box center [388, 772] width 25 height 10
click at [382, 604] on div "Undo" at bounding box center [379, 772] width 59 height 24
click at [302, 604] on div "Select" at bounding box center [310, 772] width 63 height 24
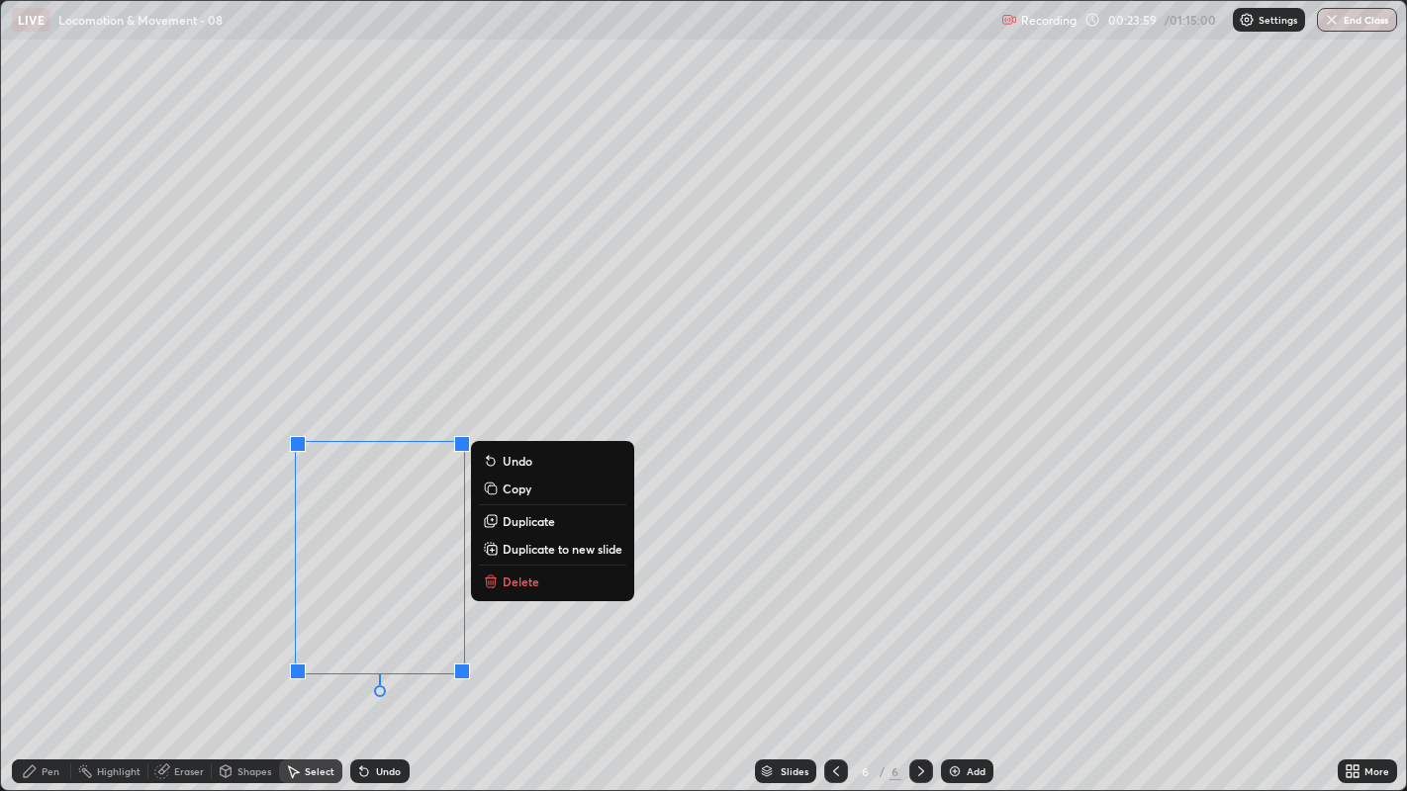
click at [516, 591] on button "Delete" at bounding box center [552, 582] width 147 height 24
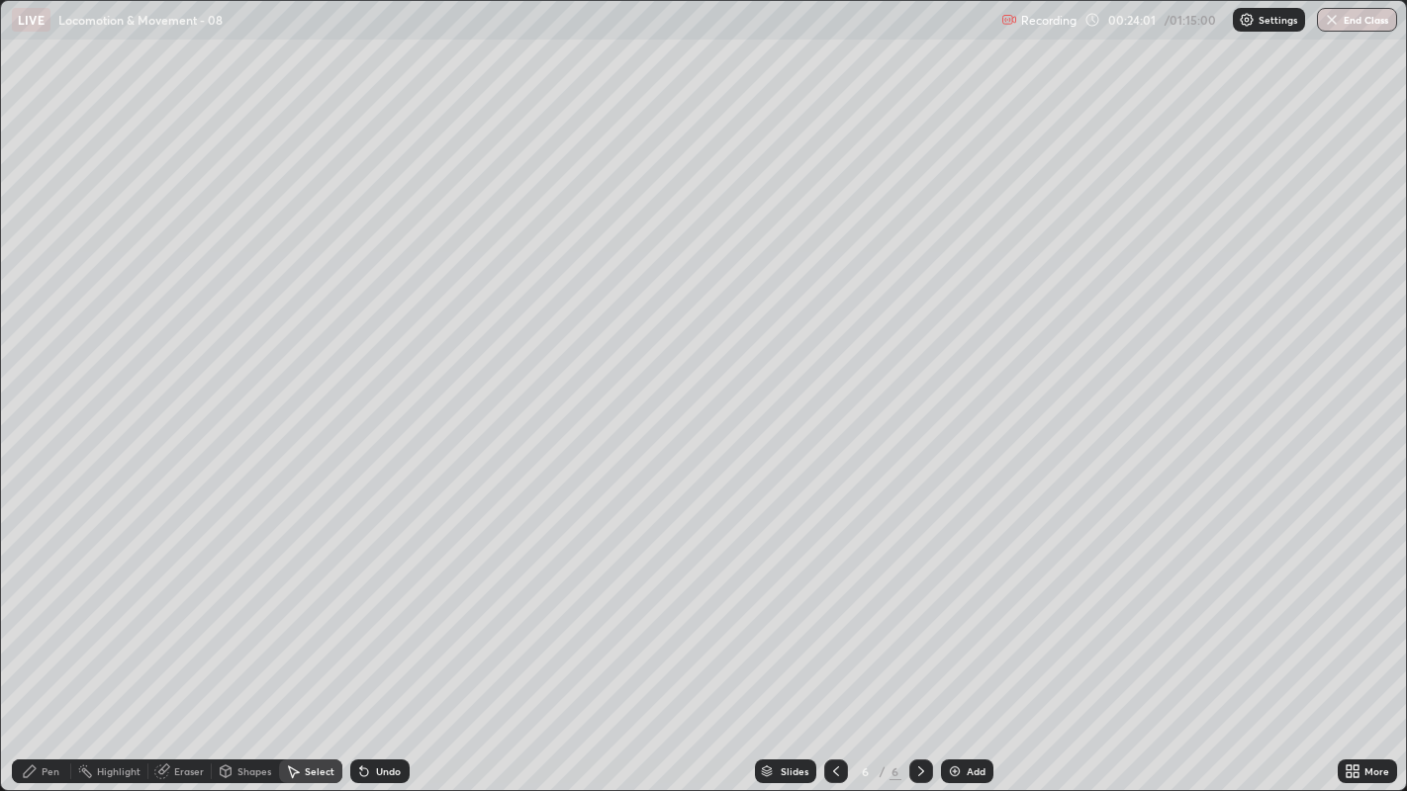
click at [46, 604] on div "Pen" at bounding box center [51, 772] width 18 height 10
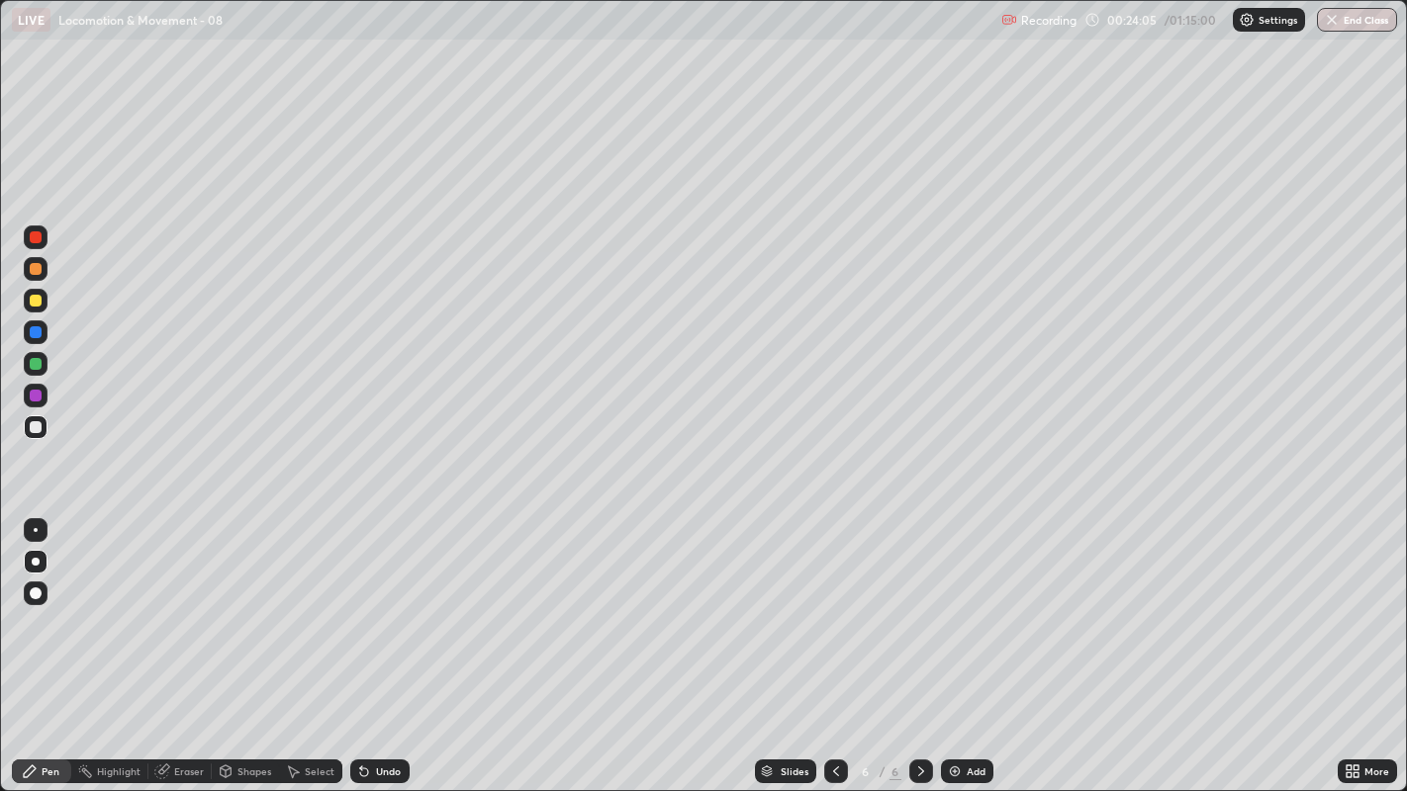
click at [41, 425] on div at bounding box center [36, 427] width 12 height 12
click at [35, 428] on div at bounding box center [36, 427] width 12 height 12
click at [30, 397] on div at bounding box center [36, 396] width 12 height 12
click at [25, 428] on div at bounding box center [36, 427] width 24 height 24
click at [45, 426] on div at bounding box center [36, 427] width 24 height 24
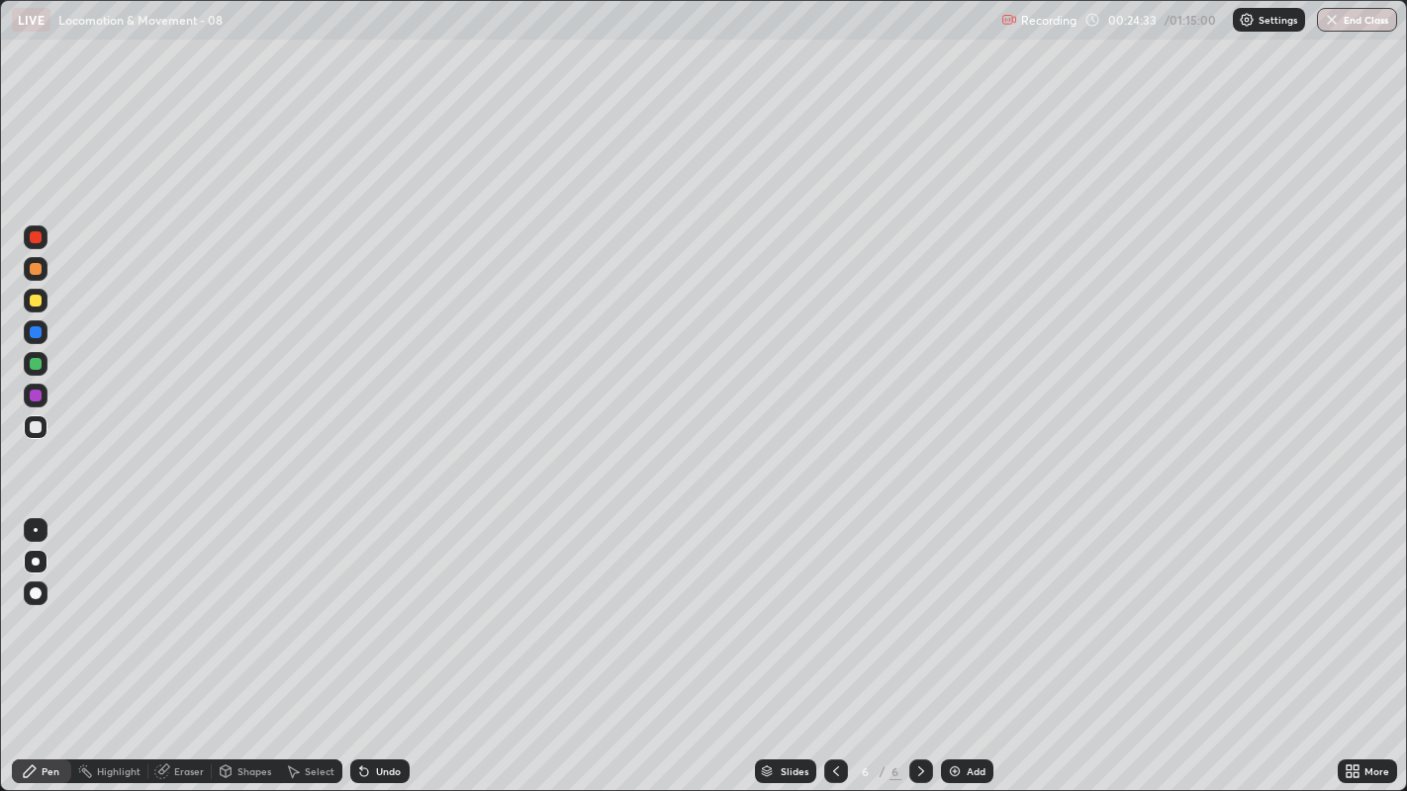
click at [36, 430] on div at bounding box center [36, 427] width 12 height 12
click at [37, 424] on div at bounding box center [36, 427] width 12 height 12
click at [46, 427] on div at bounding box center [36, 427] width 24 height 24
click at [35, 397] on div at bounding box center [36, 396] width 12 height 12
click at [32, 396] on div at bounding box center [36, 396] width 12 height 12
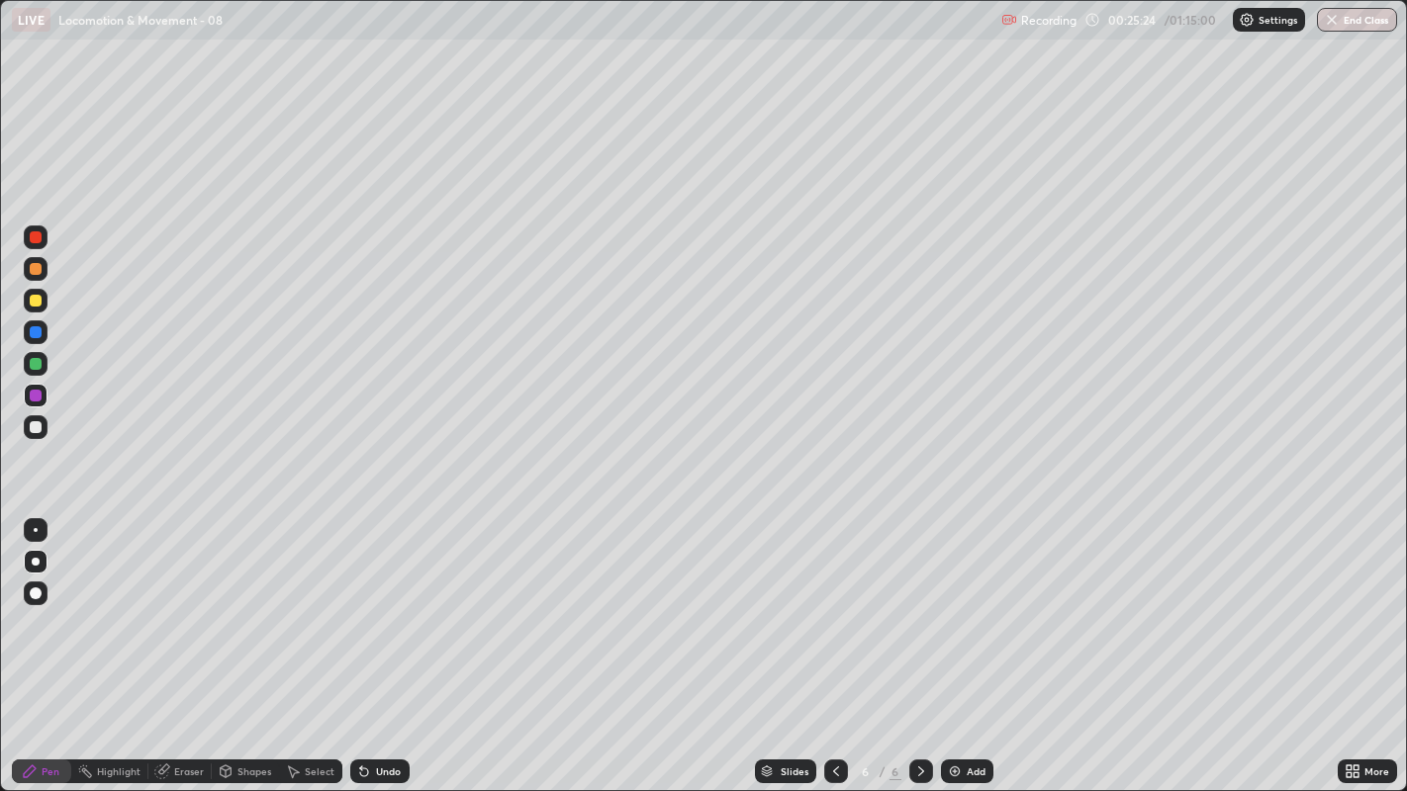
click at [37, 363] on div at bounding box center [36, 364] width 12 height 12
click at [39, 426] on div at bounding box center [36, 427] width 12 height 12
click at [24, 413] on div at bounding box center [36, 428] width 24 height 32
click at [38, 423] on div at bounding box center [36, 427] width 12 height 12
click at [35, 426] on div at bounding box center [36, 427] width 12 height 12
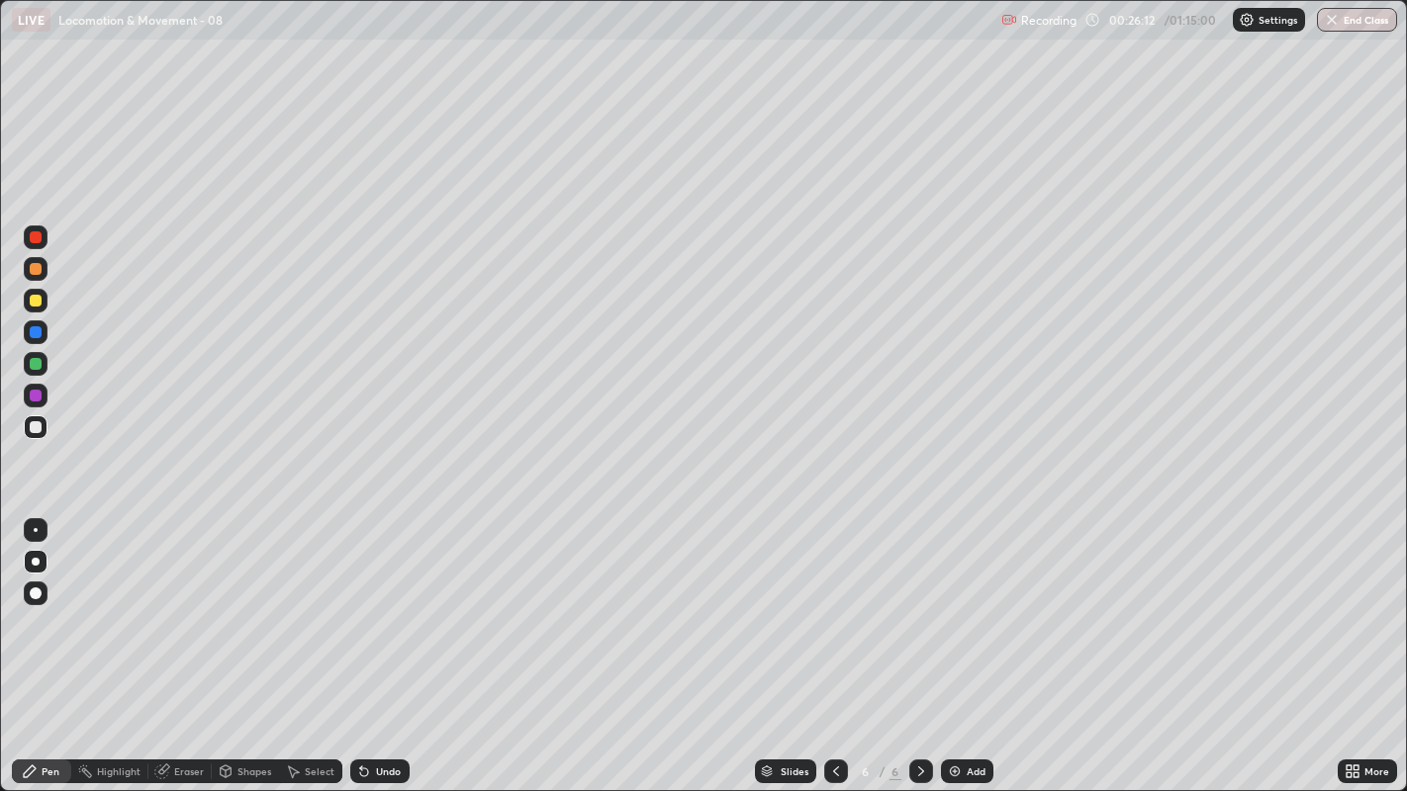
click at [190, 604] on div "Eraser" at bounding box center [189, 772] width 30 height 10
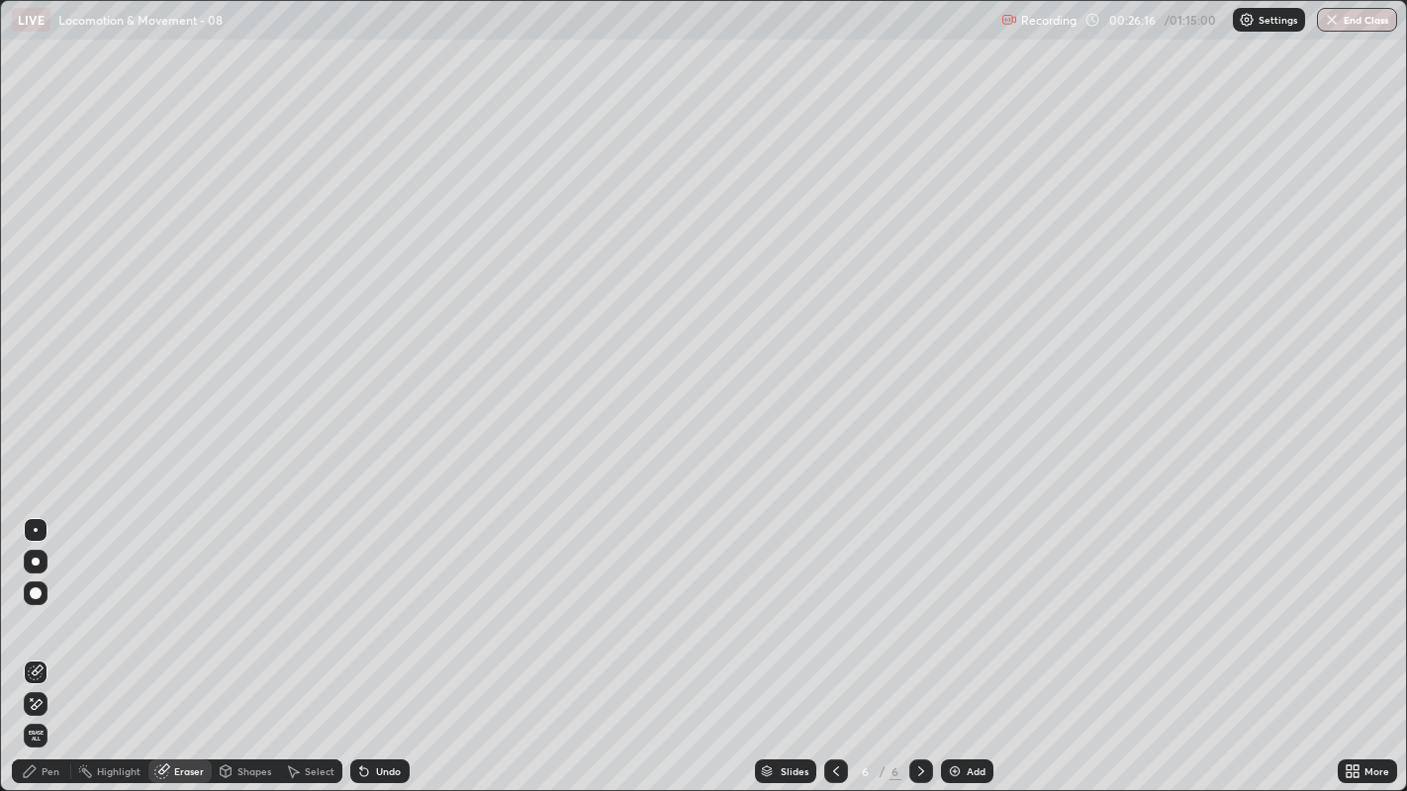
click at [44, 604] on div "Pen" at bounding box center [51, 772] width 18 height 10
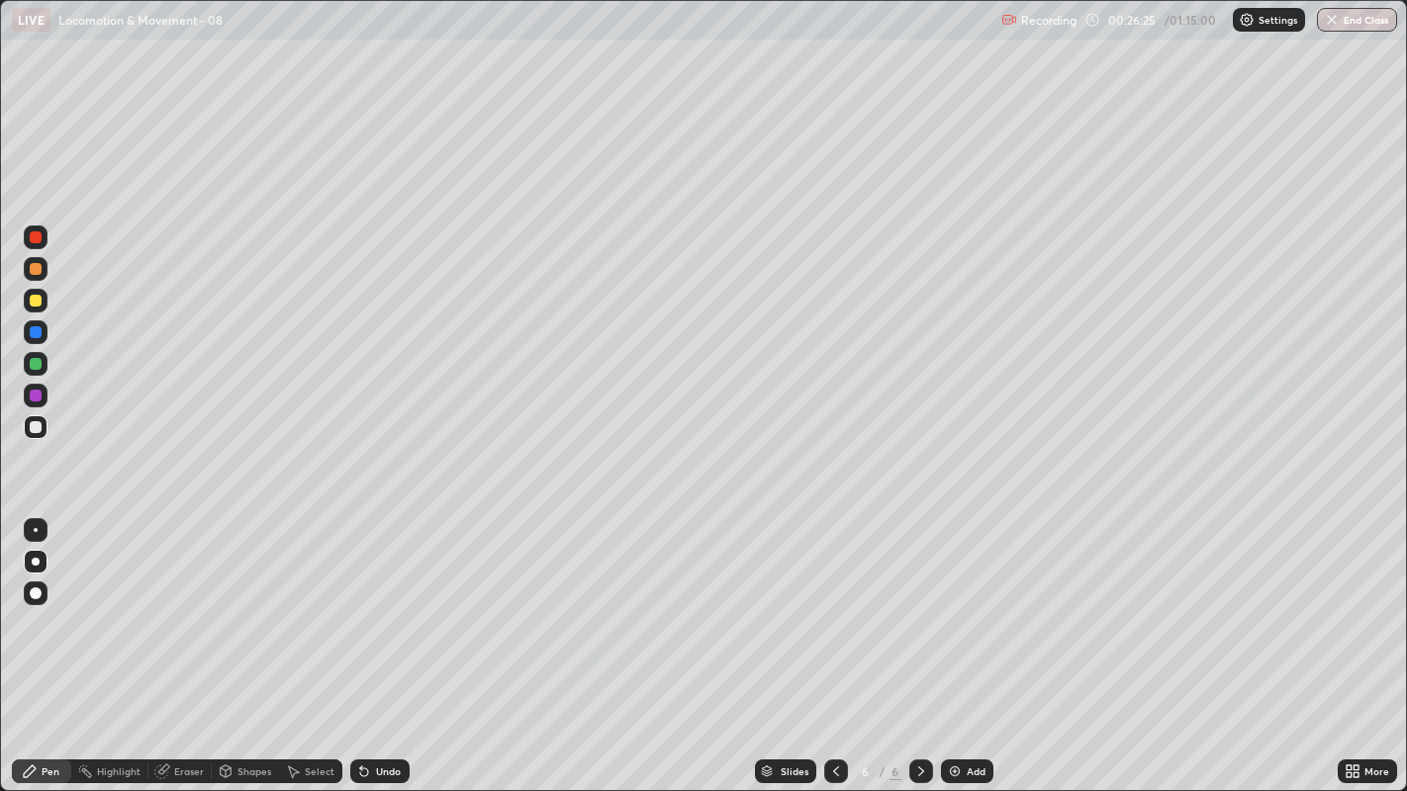
click at [34, 431] on div at bounding box center [36, 427] width 12 height 12
click at [35, 428] on div at bounding box center [36, 427] width 12 height 12
click at [30, 361] on div at bounding box center [36, 364] width 12 height 12
click at [33, 426] on div at bounding box center [36, 427] width 12 height 12
click at [383, 604] on div "Undo" at bounding box center [388, 772] width 25 height 10
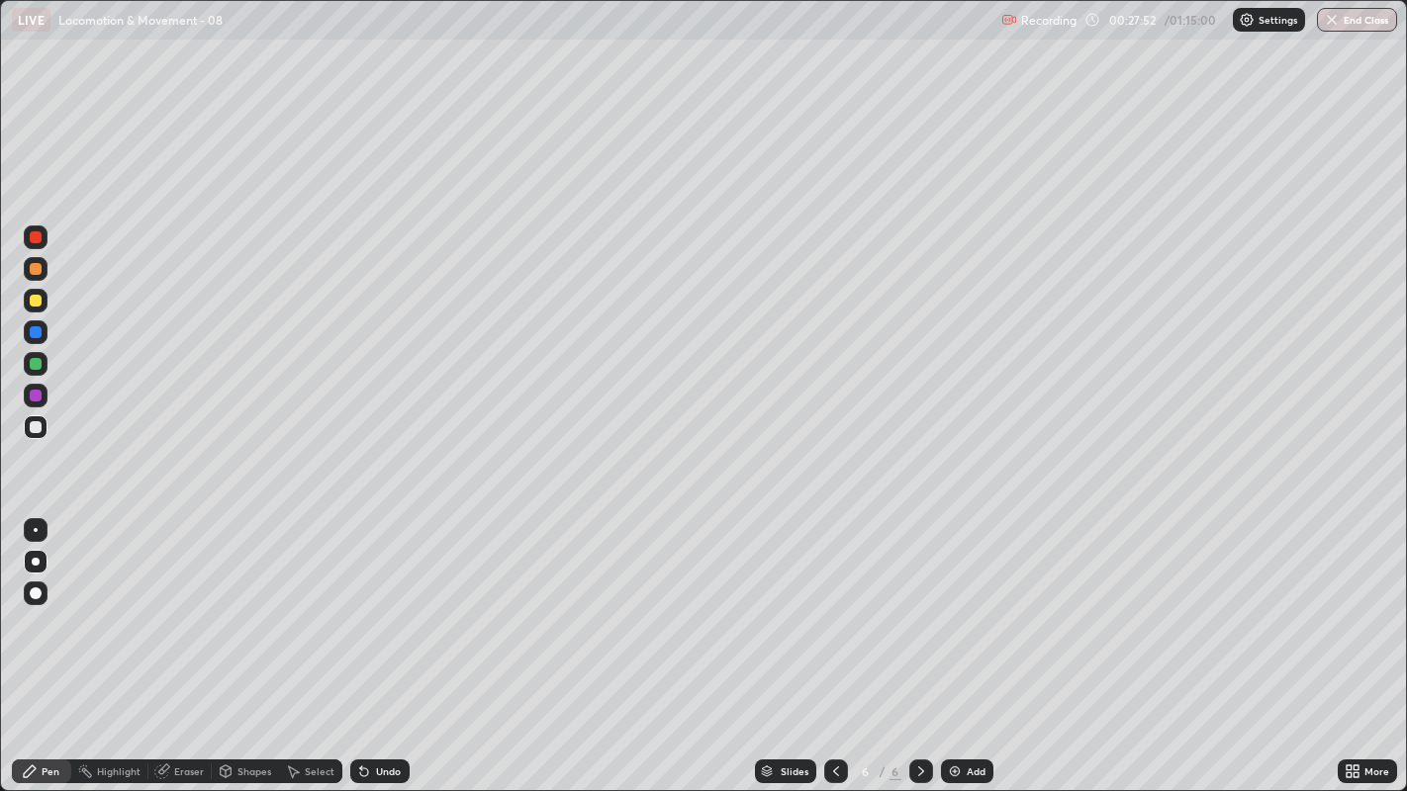
click at [41, 273] on div at bounding box center [36, 269] width 24 height 24
click at [41, 366] on div at bounding box center [36, 364] width 12 height 12
click at [30, 428] on div at bounding box center [36, 427] width 12 height 12
click at [35, 335] on div at bounding box center [36, 332] width 12 height 12
click at [833, 604] on icon at bounding box center [836, 772] width 16 height 16
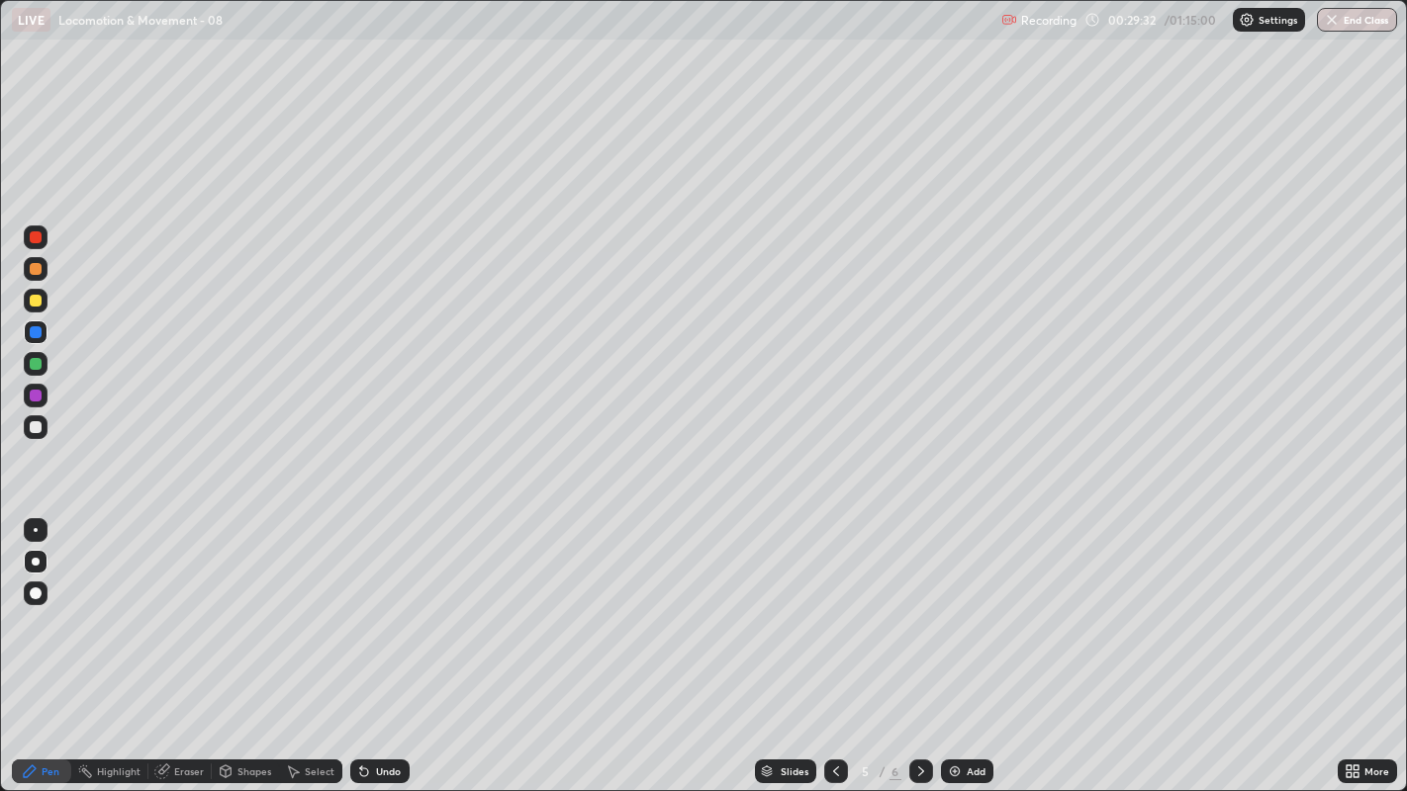
click at [833, 604] on icon at bounding box center [836, 772] width 6 height 10
click at [37, 273] on div at bounding box center [36, 269] width 12 height 12
click at [38, 333] on div at bounding box center [36, 332] width 12 height 12
click at [833, 604] on icon at bounding box center [836, 772] width 16 height 16
click at [916, 604] on icon at bounding box center [921, 772] width 16 height 16
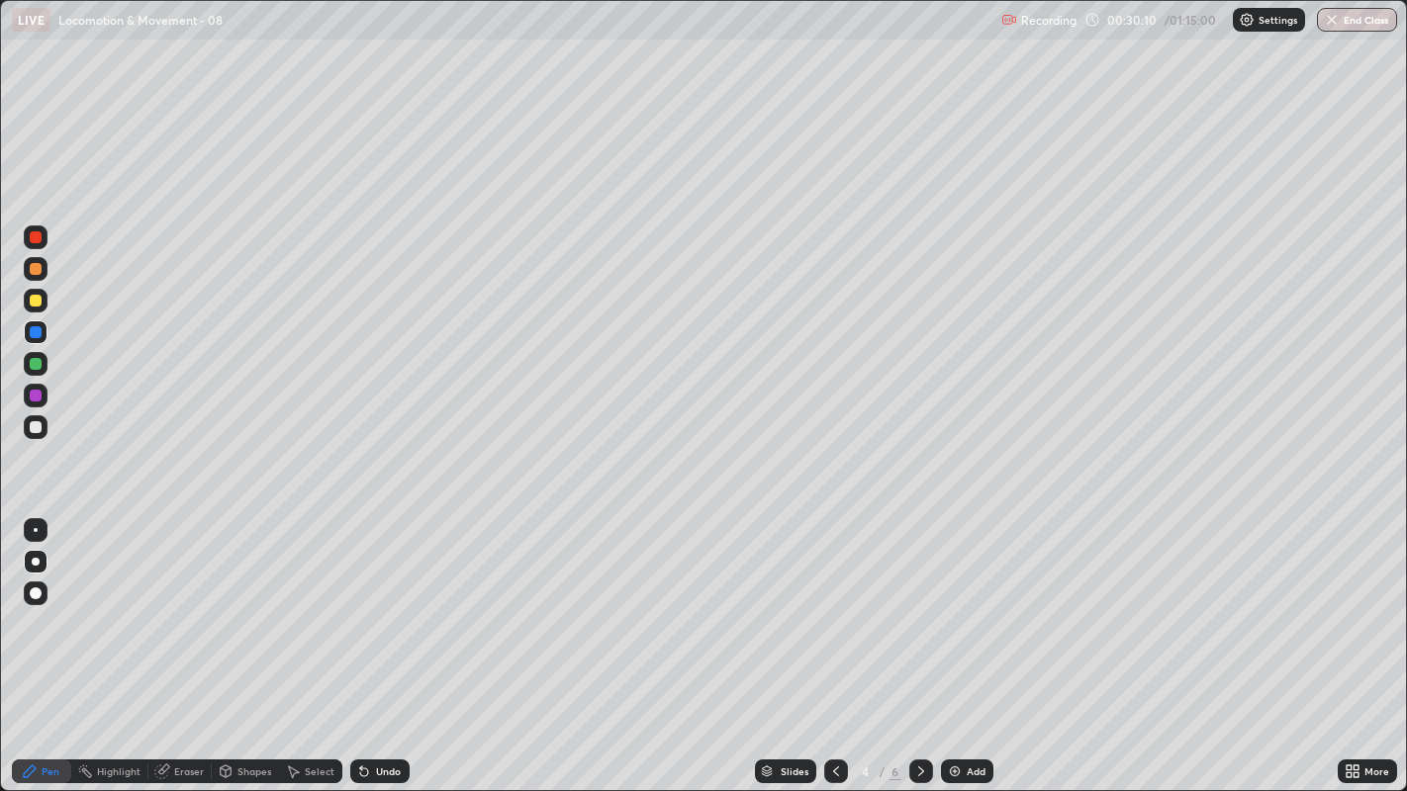
click at [918, 604] on icon at bounding box center [921, 772] width 16 height 16
click at [916, 604] on icon at bounding box center [921, 772] width 16 height 16
click at [909, 604] on div at bounding box center [921, 772] width 24 height 24
click at [33, 429] on div at bounding box center [36, 427] width 12 height 12
click at [957, 604] on img at bounding box center [955, 772] width 16 height 16
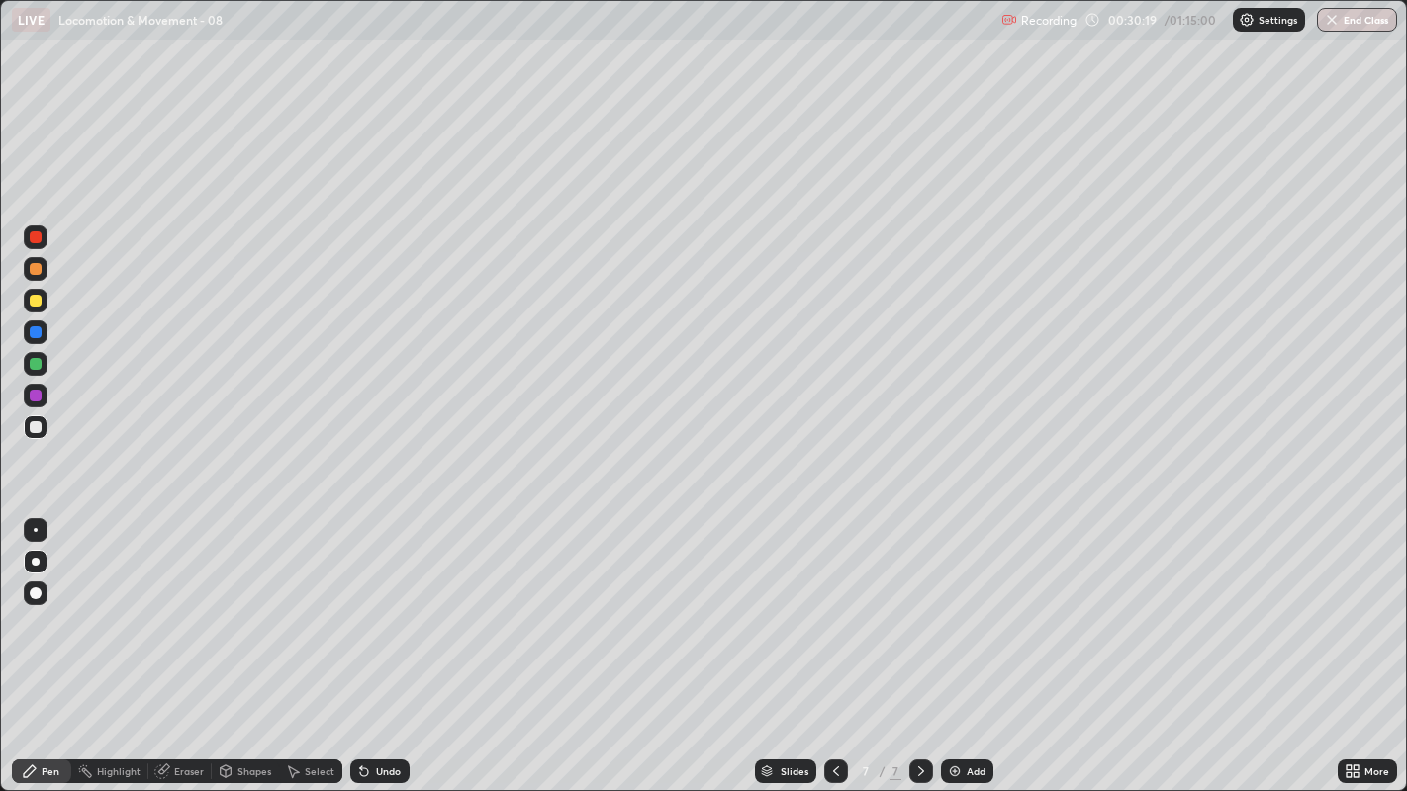
click at [35, 428] on div at bounding box center [36, 427] width 12 height 12
click at [34, 426] on div at bounding box center [36, 427] width 12 height 12
click at [833, 604] on icon at bounding box center [836, 772] width 6 height 10
click at [36, 435] on div at bounding box center [36, 427] width 24 height 24
click at [918, 604] on icon at bounding box center [921, 772] width 6 height 10
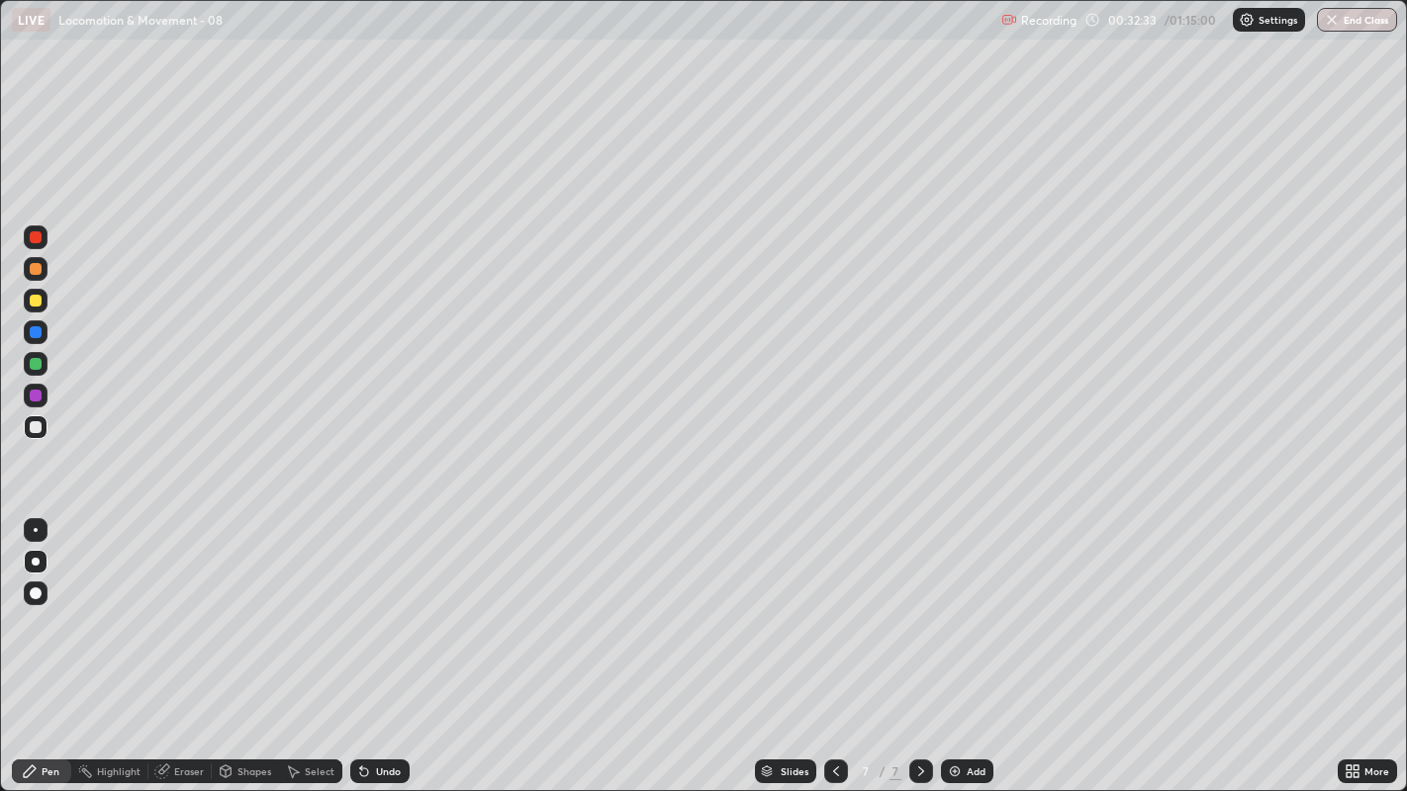
click at [42, 413] on div at bounding box center [36, 428] width 24 height 32
click at [387, 604] on div "Undo" at bounding box center [388, 772] width 25 height 10
click at [386, 604] on div "Undo" at bounding box center [388, 772] width 25 height 10
click at [387, 604] on div "Undo" at bounding box center [388, 772] width 25 height 10
click at [388, 604] on div "Undo" at bounding box center [388, 772] width 25 height 10
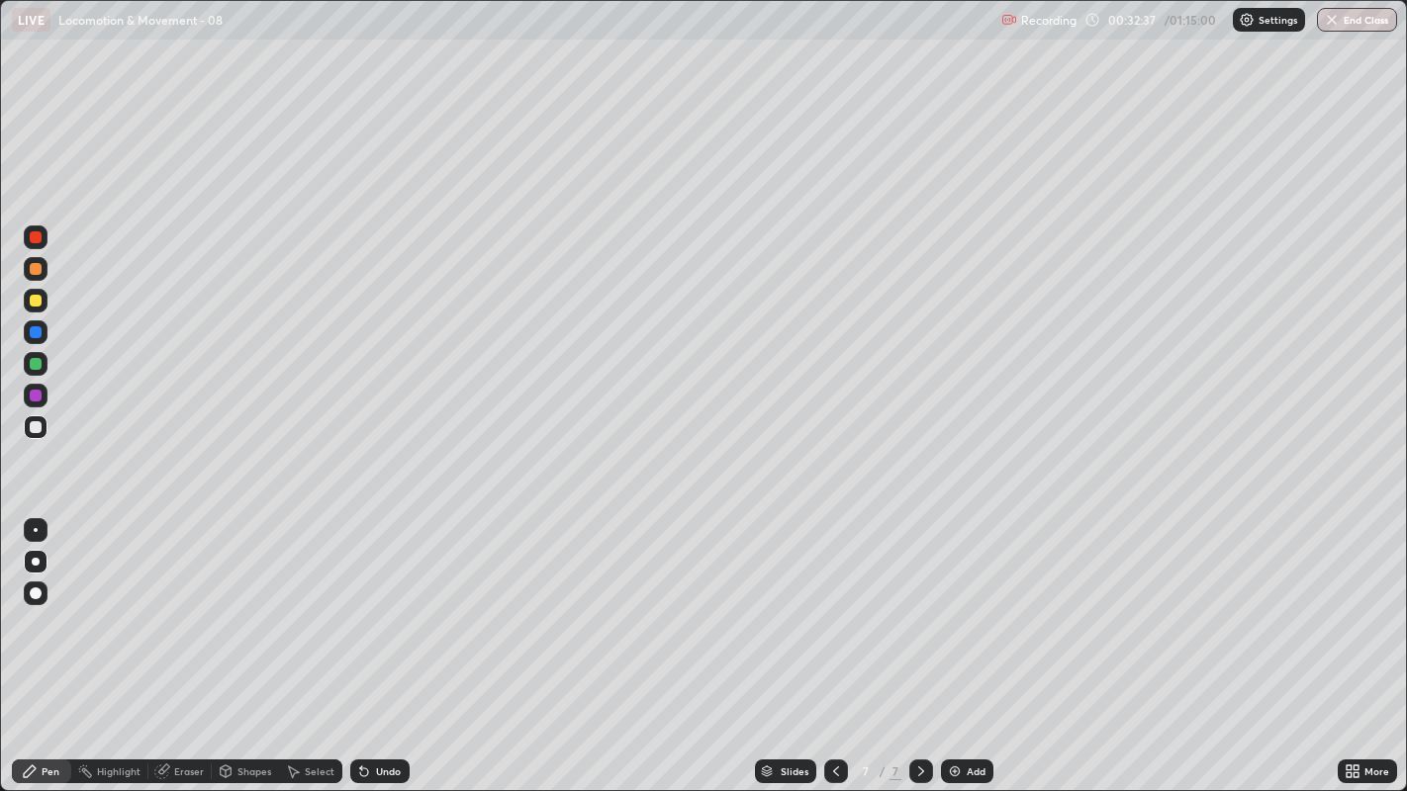
click at [388, 604] on div "Undo" at bounding box center [388, 772] width 25 height 10
click at [386, 604] on div "Undo" at bounding box center [379, 772] width 59 height 24
click at [389, 604] on div "Undo" at bounding box center [379, 772] width 59 height 24
click at [388, 604] on div "Undo" at bounding box center [388, 772] width 25 height 10
click at [46, 432] on div at bounding box center [36, 427] width 24 height 24
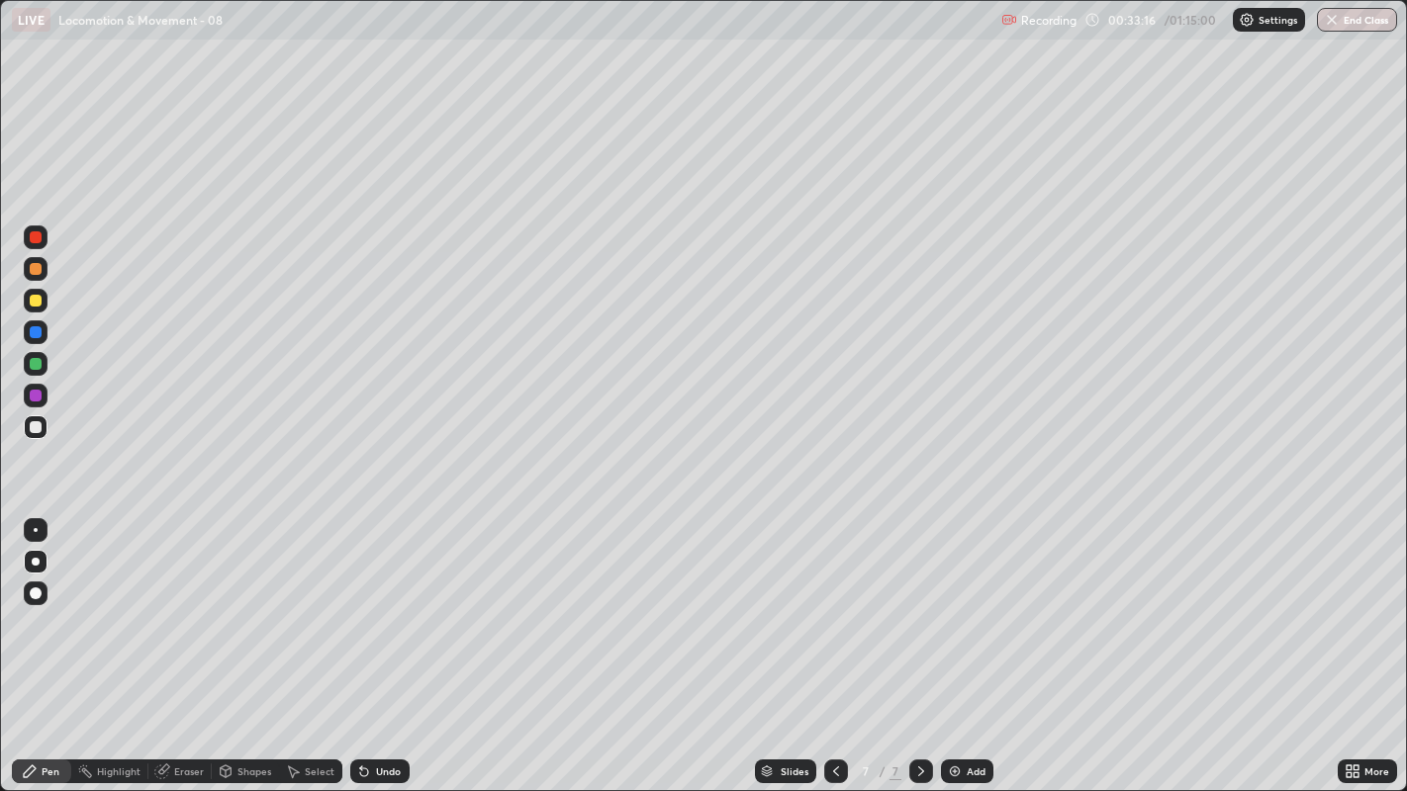
click at [379, 604] on div "Undo" at bounding box center [379, 772] width 59 height 24
click at [31, 437] on div at bounding box center [36, 427] width 24 height 24
click at [37, 428] on div at bounding box center [36, 427] width 12 height 12
click at [40, 425] on div at bounding box center [36, 427] width 12 height 12
click at [37, 304] on div at bounding box center [36, 301] width 12 height 12
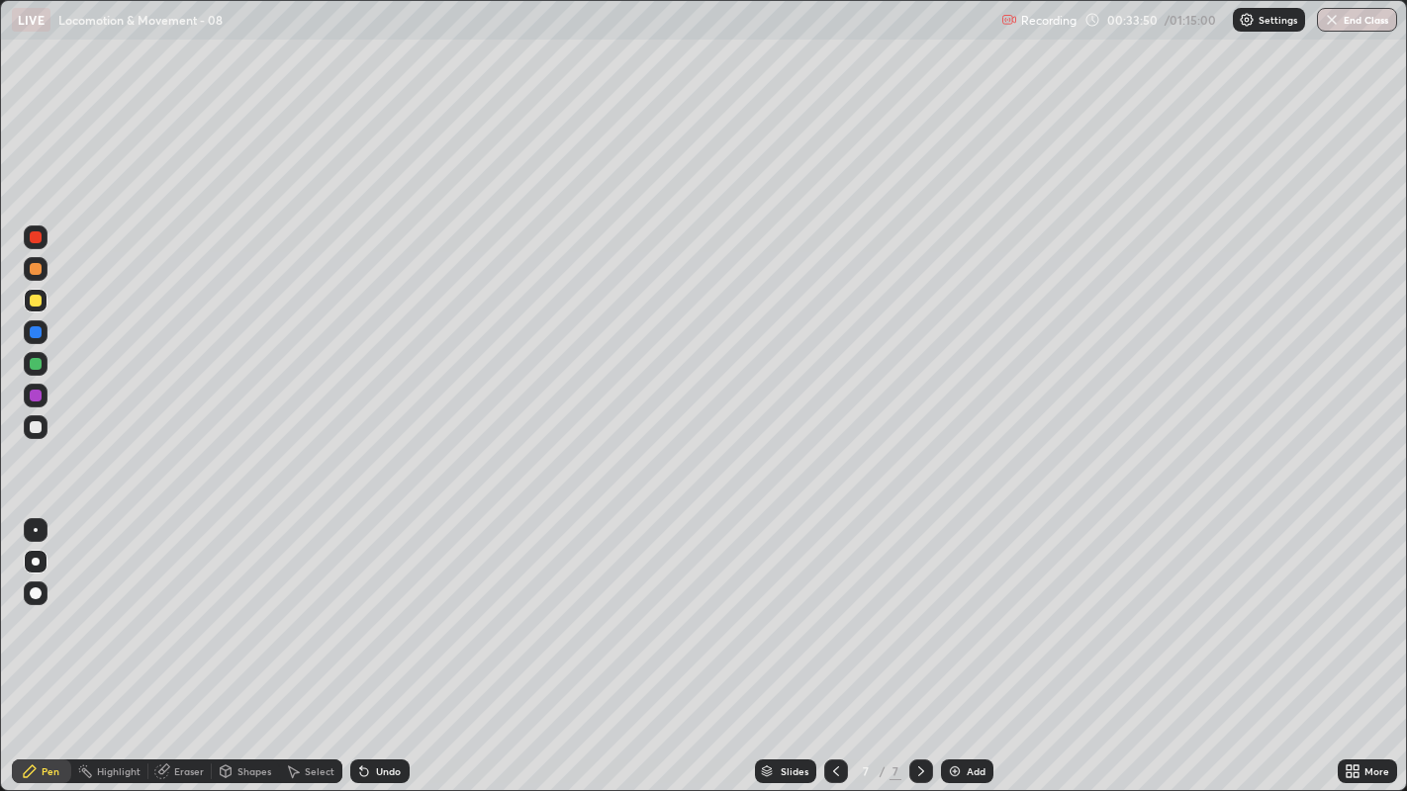
click at [32, 426] on div at bounding box center [36, 427] width 12 height 12
click at [377, 604] on div "Undo" at bounding box center [379, 772] width 59 height 24
click at [34, 332] on div at bounding box center [36, 332] width 12 height 12
click at [37, 430] on div at bounding box center [36, 427] width 12 height 12
click at [961, 604] on div "Add" at bounding box center [967, 772] width 52 height 24
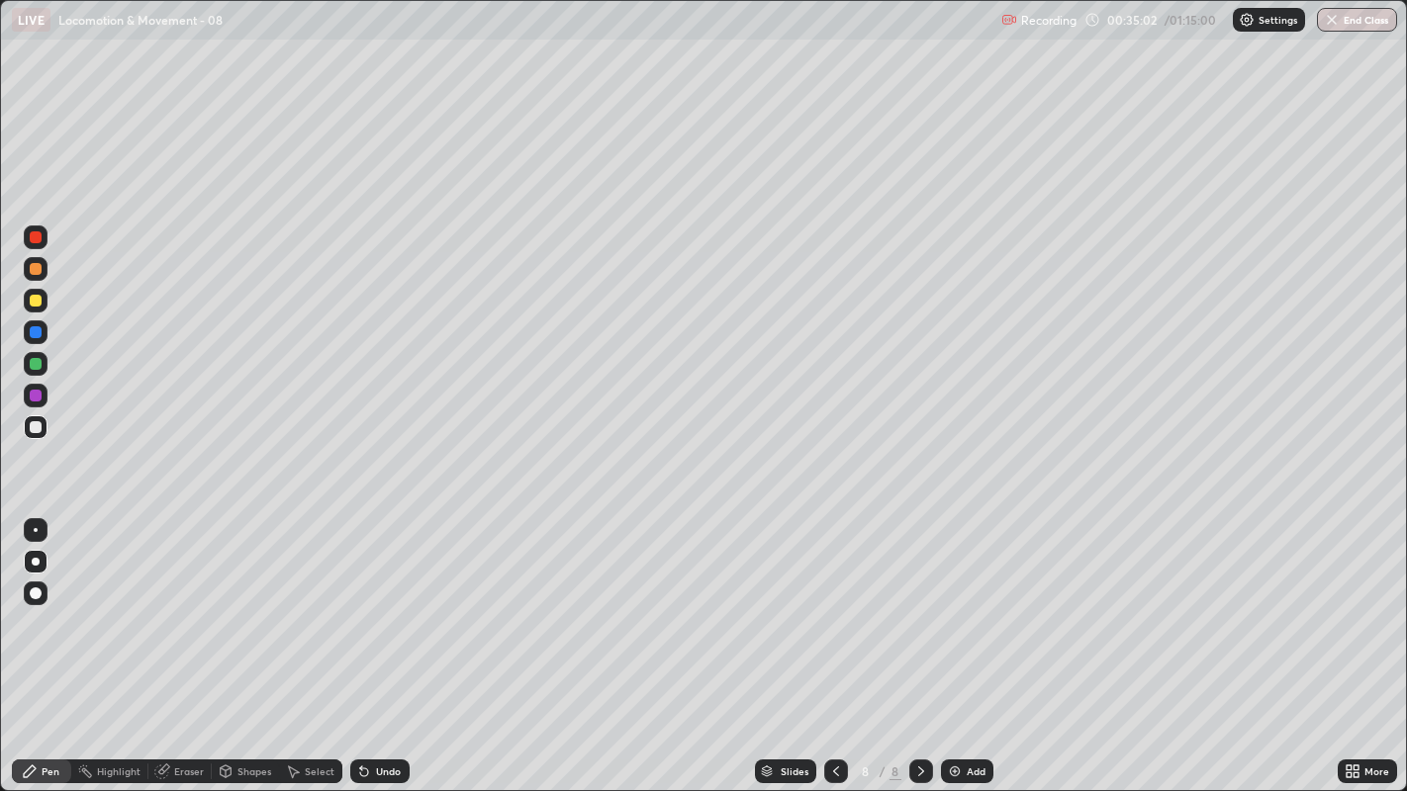
click at [30, 271] on div at bounding box center [36, 269] width 12 height 12
click at [36, 428] on div at bounding box center [36, 427] width 12 height 12
click at [35, 427] on div at bounding box center [36, 427] width 12 height 12
click at [41, 431] on div at bounding box center [36, 427] width 24 height 24
click at [40, 430] on div at bounding box center [36, 427] width 12 height 12
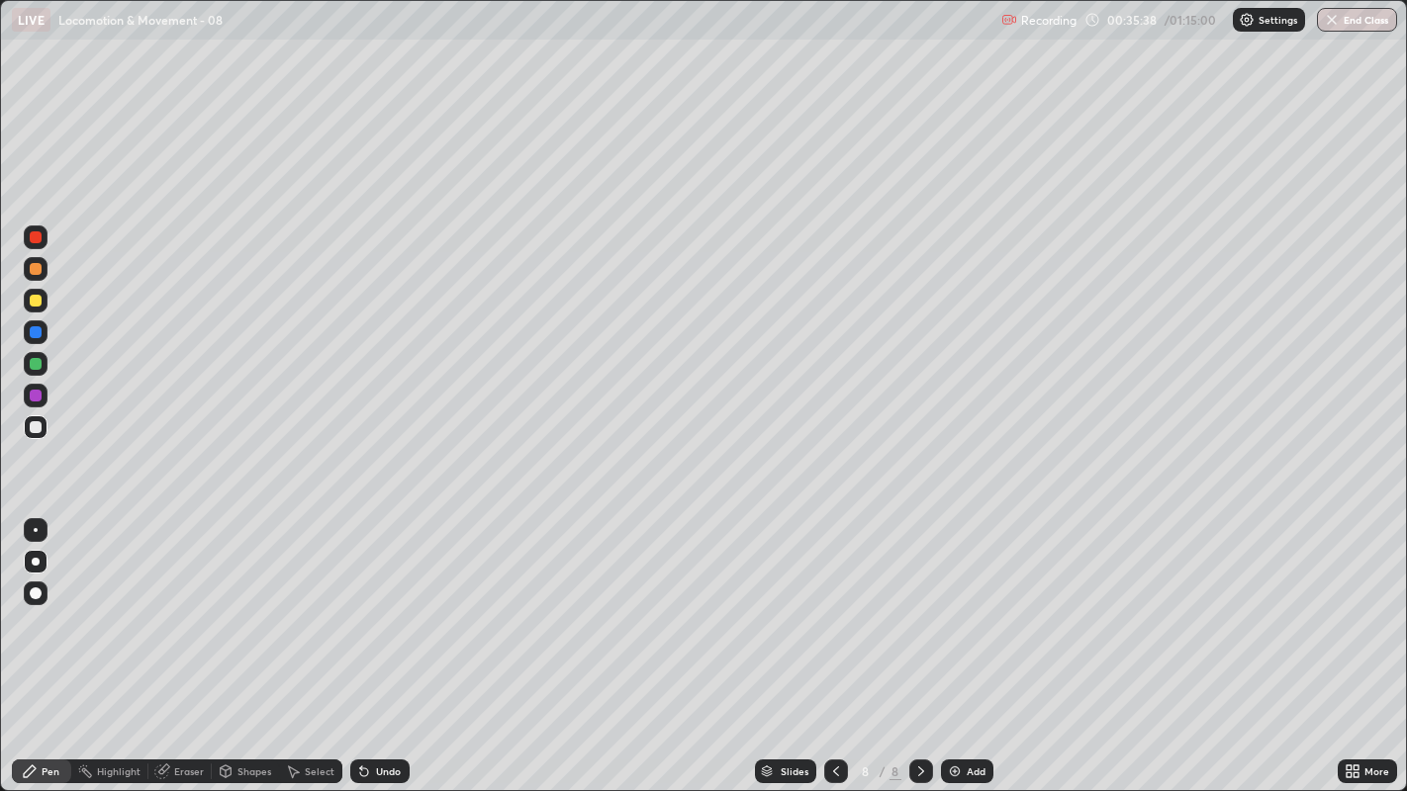
click at [35, 428] on div at bounding box center [36, 427] width 12 height 12
click at [35, 432] on div at bounding box center [36, 427] width 12 height 12
click at [377, 604] on div "Undo" at bounding box center [388, 772] width 25 height 10
click at [381, 604] on div "Undo" at bounding box center [388, 772] width 25 height 10
click at [383, 604] on div "Undo" at bounding box center [388, 772] width 25 height 10
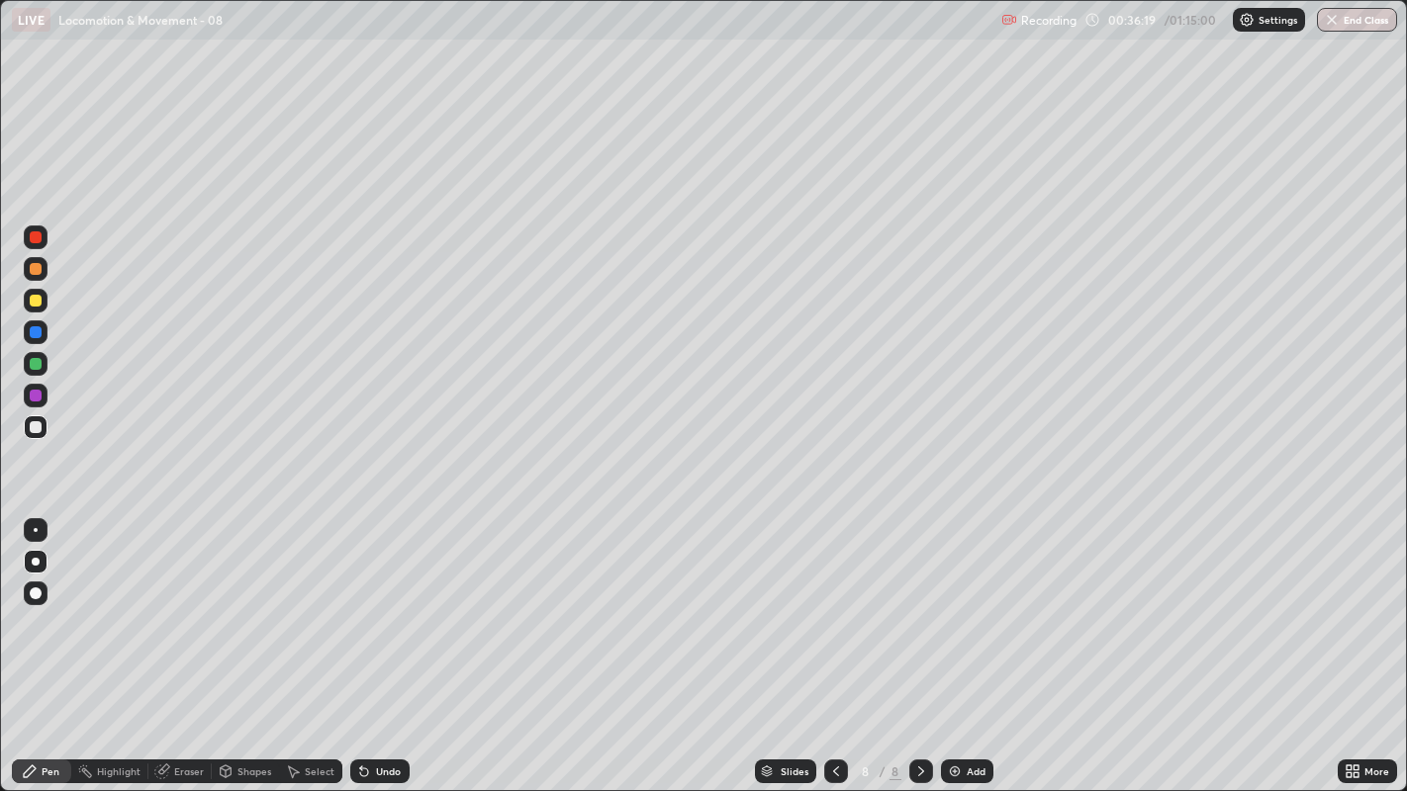
click at [31, 337] on div at bounding box center [36, 333] width 24 height 24
click at [24, 330] on div at bounding box center [36, 333] width 24 height 24
click at [27, 427] on div at bounding box center [36, 427] width 24 height 24
click at [36, 432] on div at bounding box center [36, 427] width 12 height 12
click at [384, 604] on div "Undo" at bounding box center [388, 772] width 25 height 10
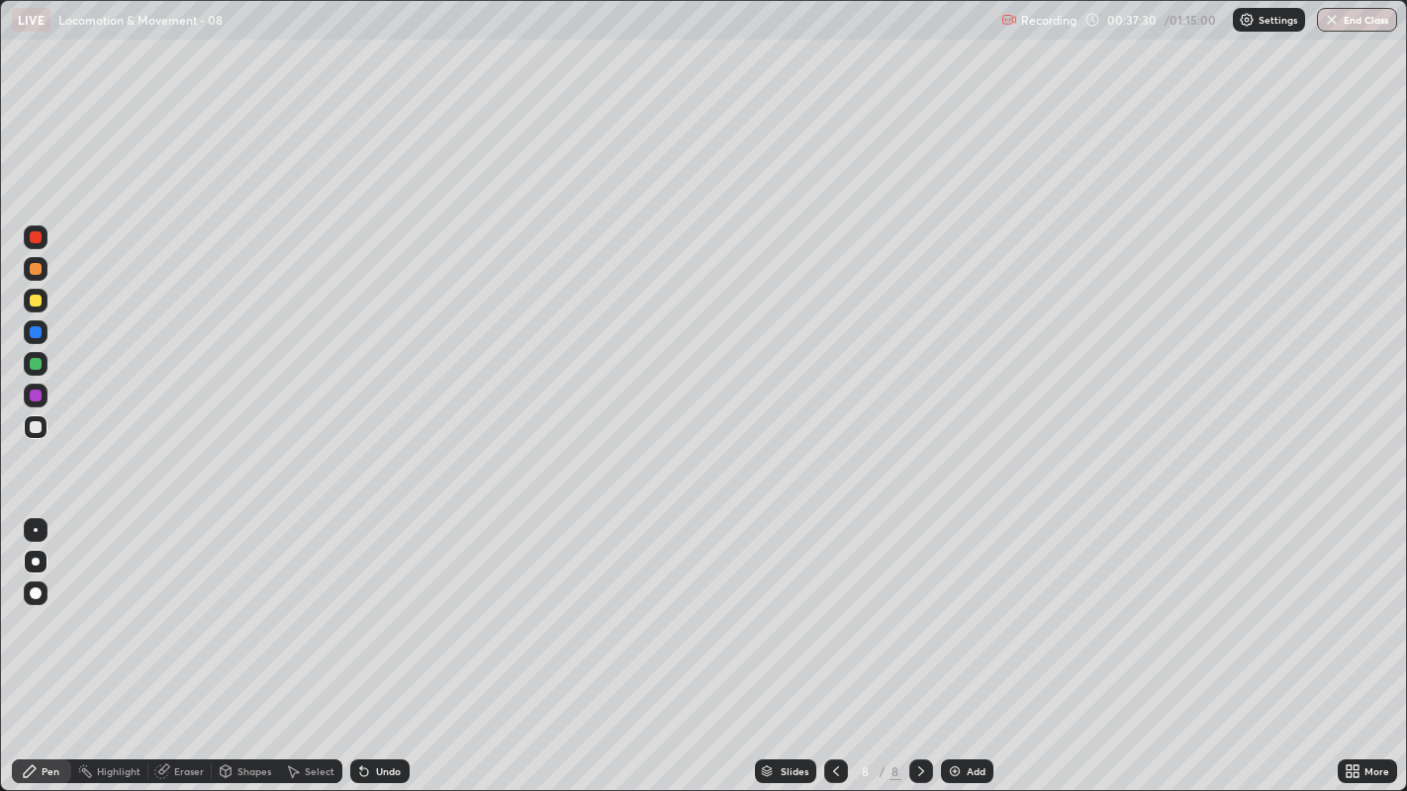
click at [377, 604] on div "Undo" at bounding box center [388, 772] width 25 height 10
click at [371, 604] on div "Undo" at bounding box center [379, 772] width 59 height 24
click at [384, 604] on div "Undo" at bounding box center [388, 772] width 25 height 10
click at [35, 330] on div at bounding box center [36, 332] width 12 height 12
click at [36, 436] on div at bounding box center [36, 427] width 24 height 24
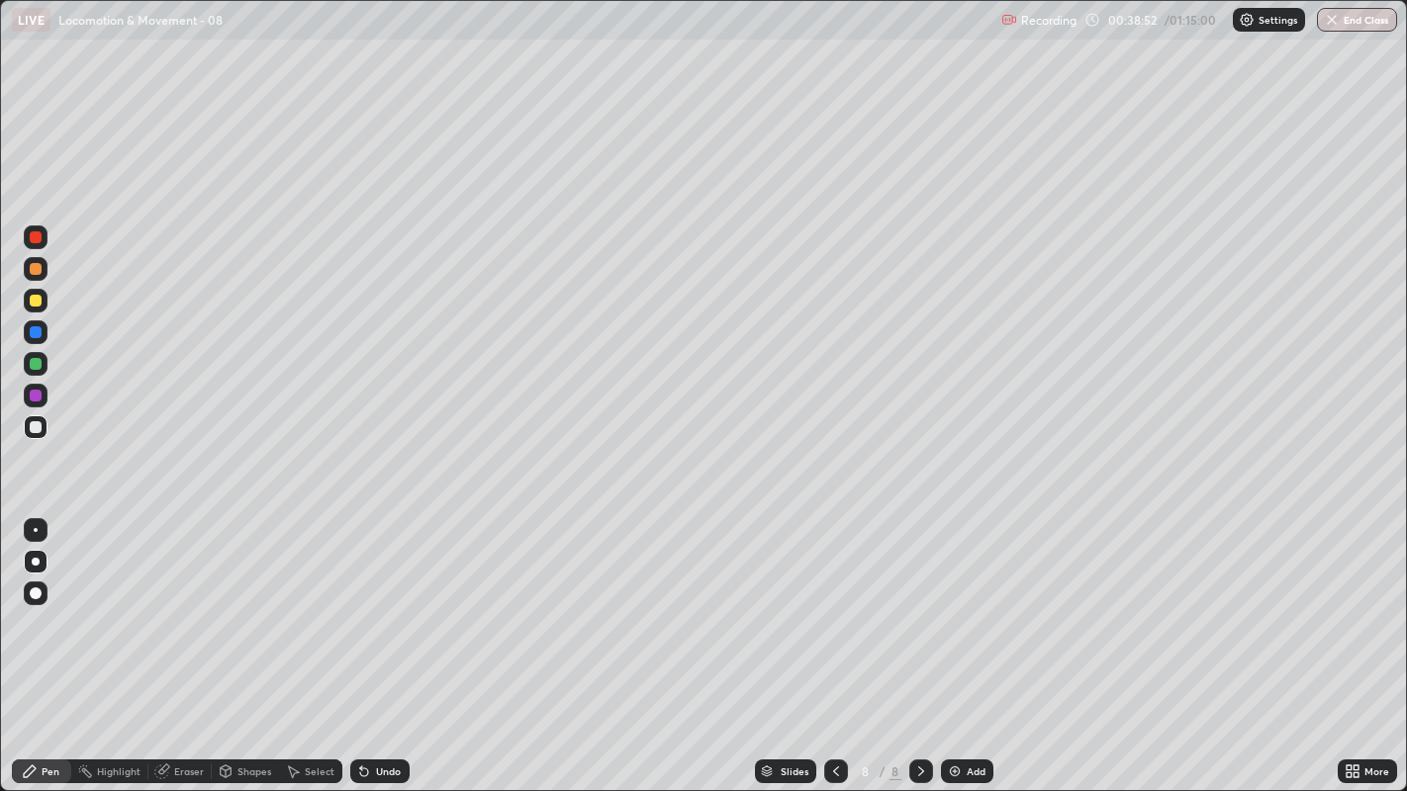
click at [37, 433] on div at bounding box center [36, 427] width 24 height 24
click at [37, 427] on div at bounding box center [36, 427] width 12 height 12
click at [388, 604] on div "Undo" at bounding box center [388, 772] width 25 height 10
click at [386, 604] on div "Undo" at bounding box center [388, 772] width 25 height 10
click at [387, 604] on div "Undo" at bounding box center [388, 772] width 25 height 10
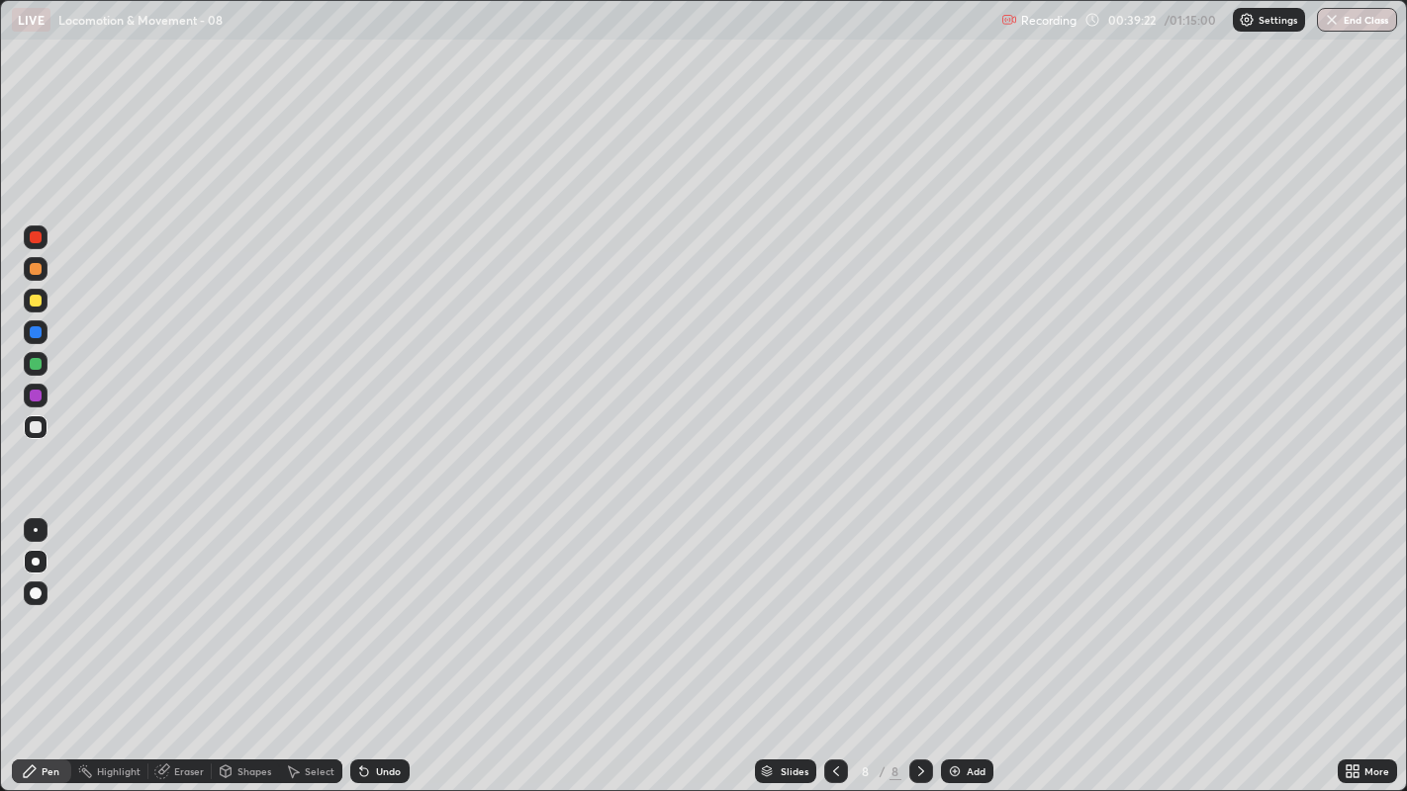
click at [382, 604] on div "Undo" at bounding box center [388, 772] width 25 height 10
click at [384, 604] on div "Undo" at bounding box center [388, 772] width 25 height 10
click at [386, 604] on div "Undo" at bounding box center [388, 772] width 25 height 10
click at [381, 604] on div "Undo" at bounding box center [388, 772] width 25 height 10
click at [380, 604] on div "Undo" at bounding box center [379, 772] width 59 height 24
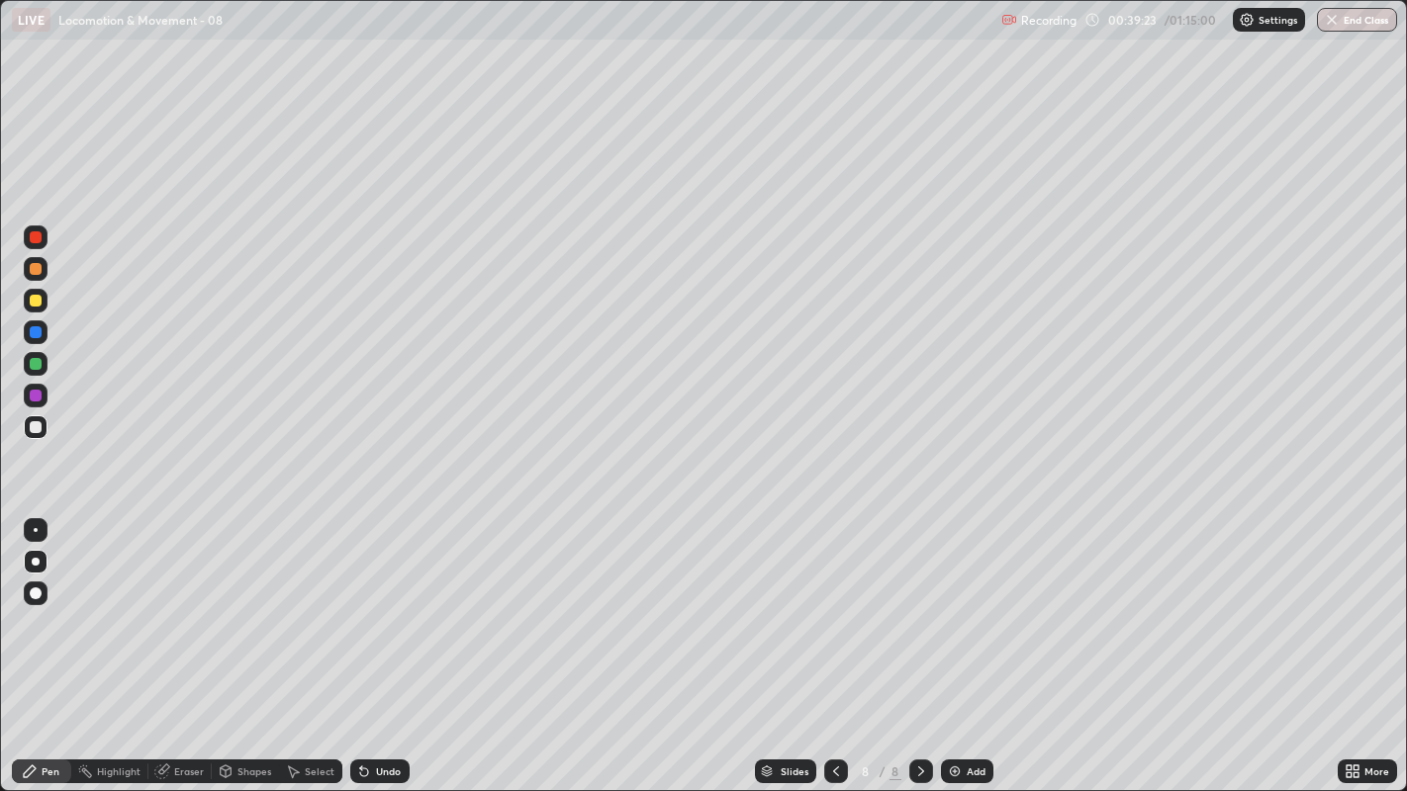
click at [383, 604] on div "Undo" at bounding box center [388, 772] width 25 height 10
click at [381, 604] on div "Undo" at bounding box center [388, 772] width 25 height 10
click at [380, 604] on div "Undo" at bounding box center [388, 772] width 25 height 10
click at [42, 604] on div "Pen" at bounding box center [41, 772] width 59 height 24
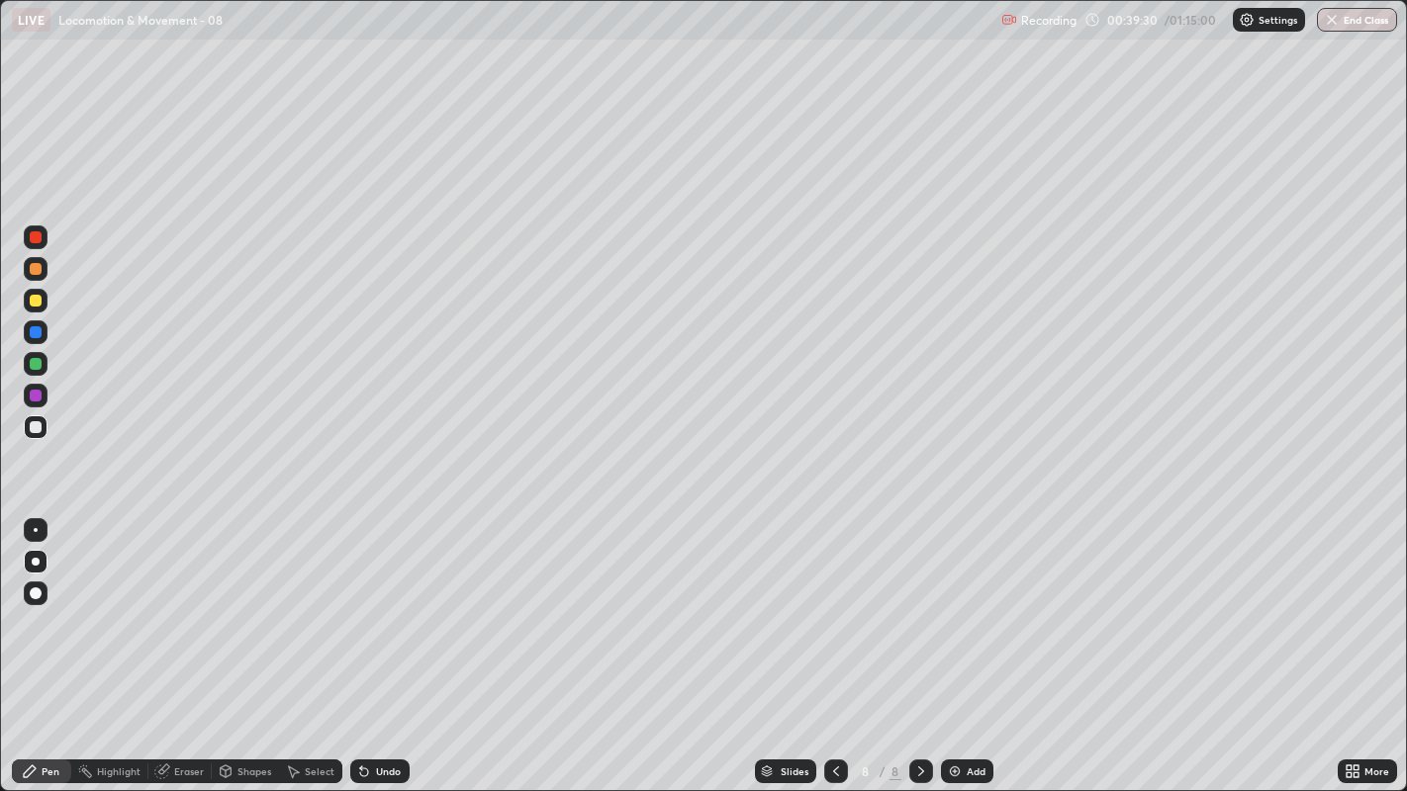
click at [35, 428] on div at bounding box center [36, 427] width 12 height 12
click at [957, 604] on img at bounding box center [955, 772] width 16 height 16
click at [37, 438] on div at bounding box center [36, 427] width 24 height 24
click at [37, 430] on div at bounding box center [36, 427] width 12 height 12
click at [1353, 604] on icon at bounding box center [1355, 768] width 5 height 5
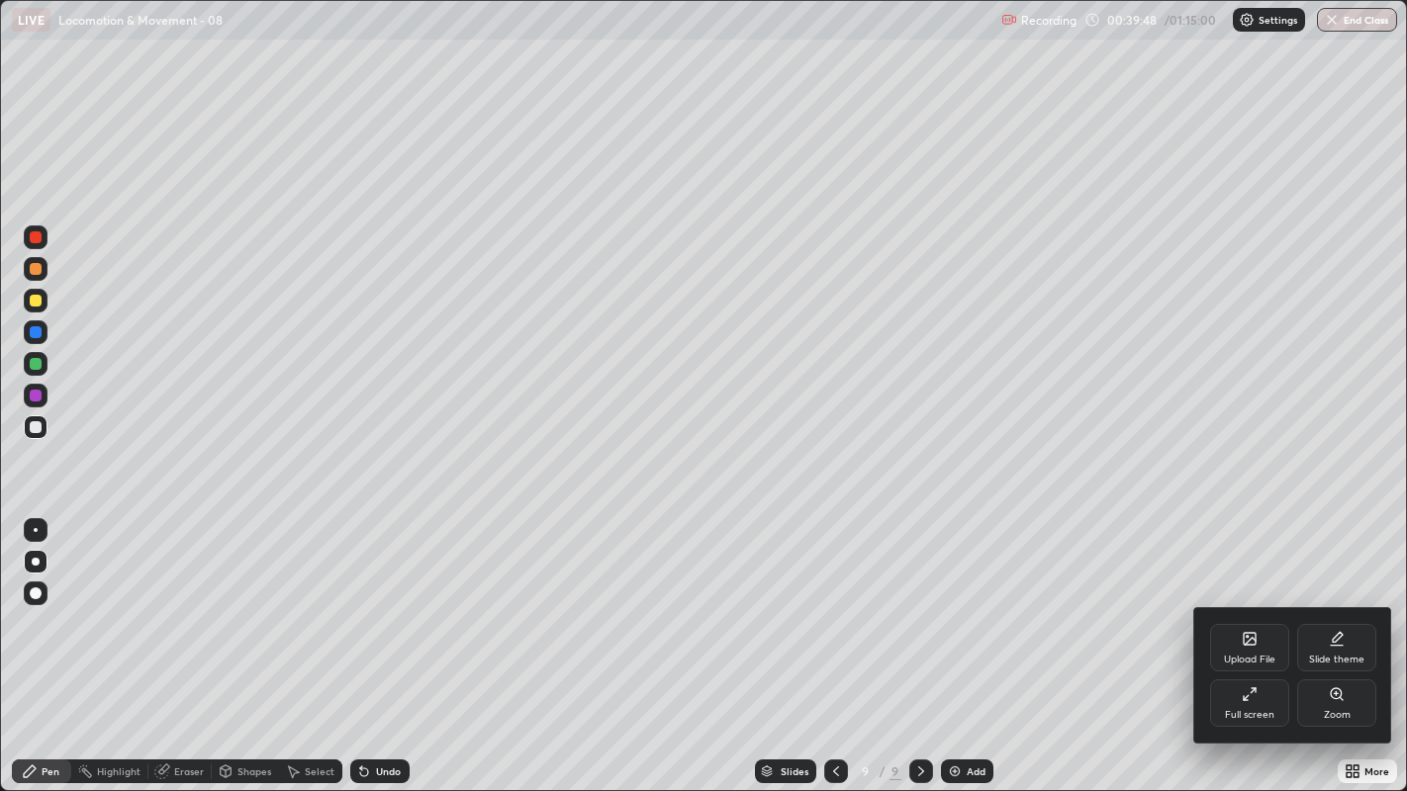
click at [1254, 604] on icon at bounding box center [1249, 695] width 16 height 16
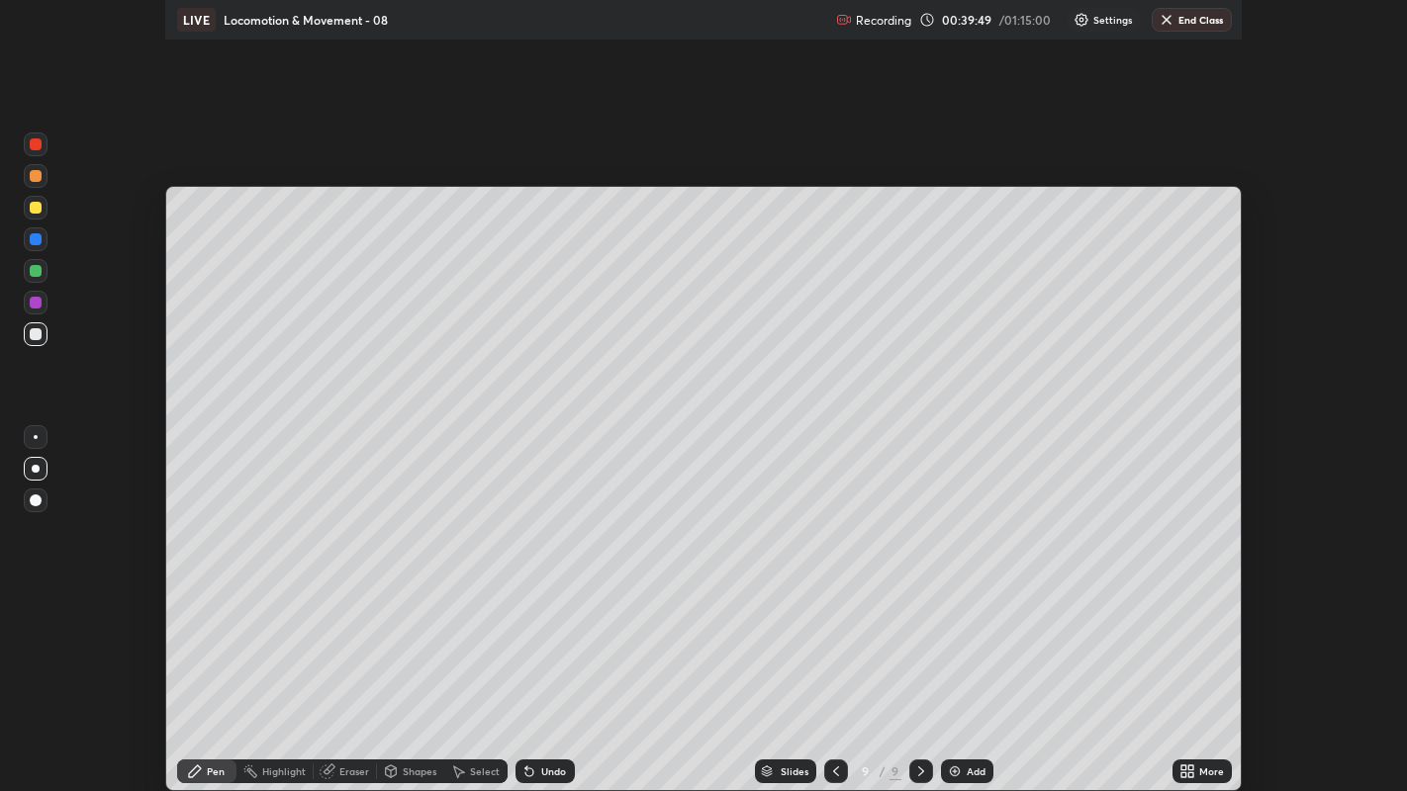
scroll to position [98315, 97514]
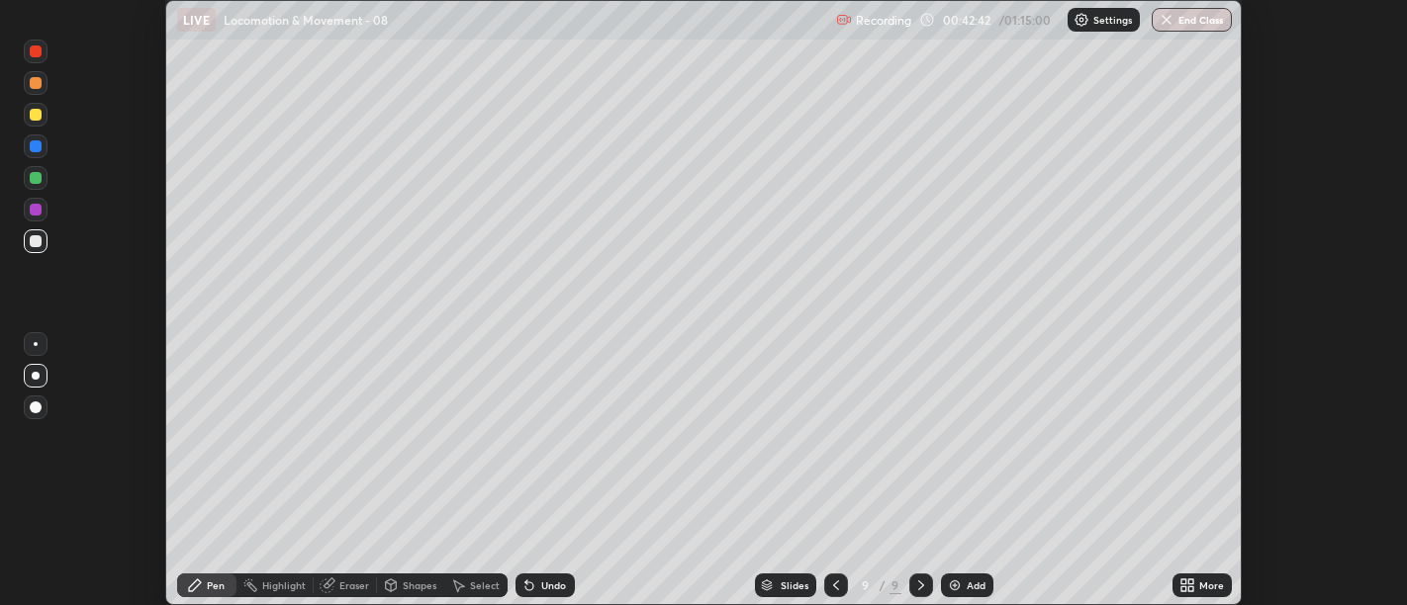
click at [1185, 590] on icon at bounding box center [1183, 589] width 5 height 5
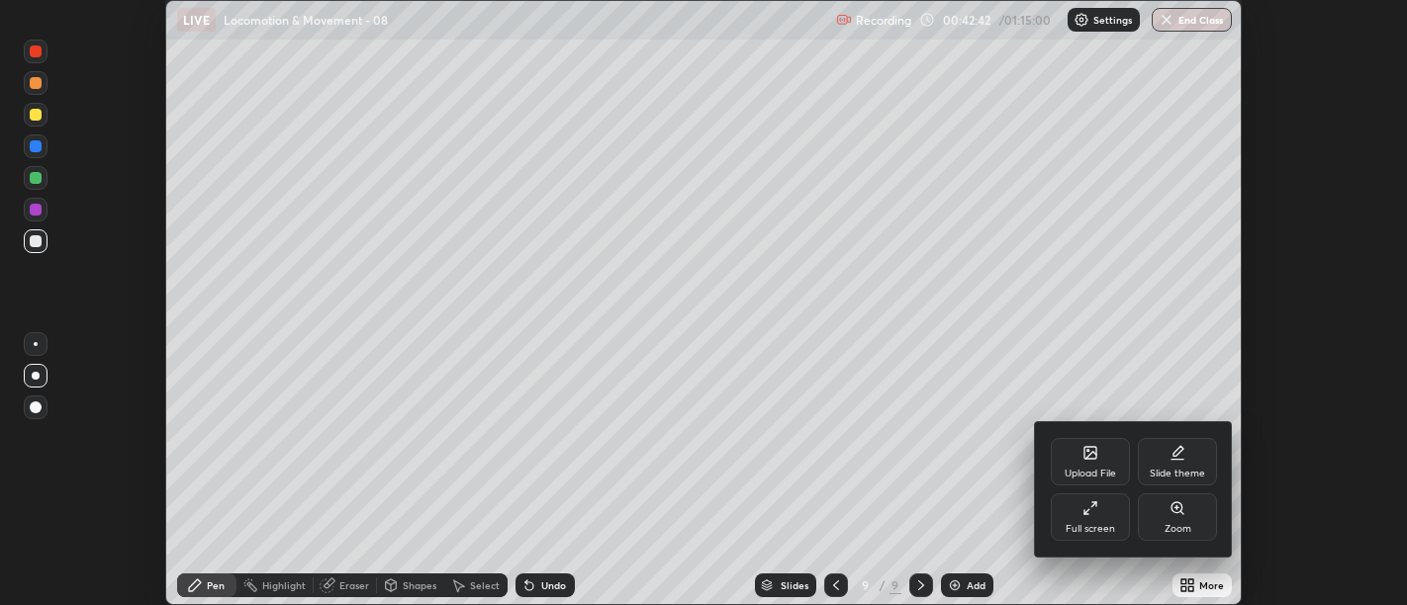
click at [1081, 516] on div "Full screen" at bounding box center [1090, 517] width 79 height 47
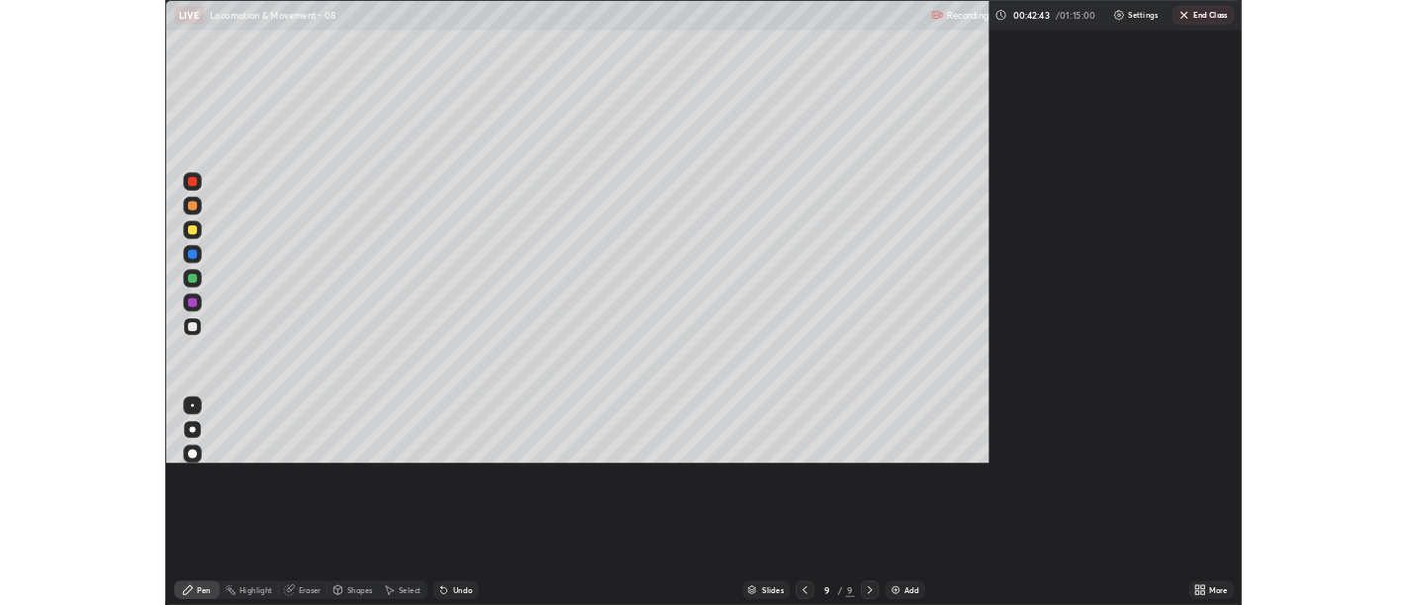
scroll to position [791, 1407]
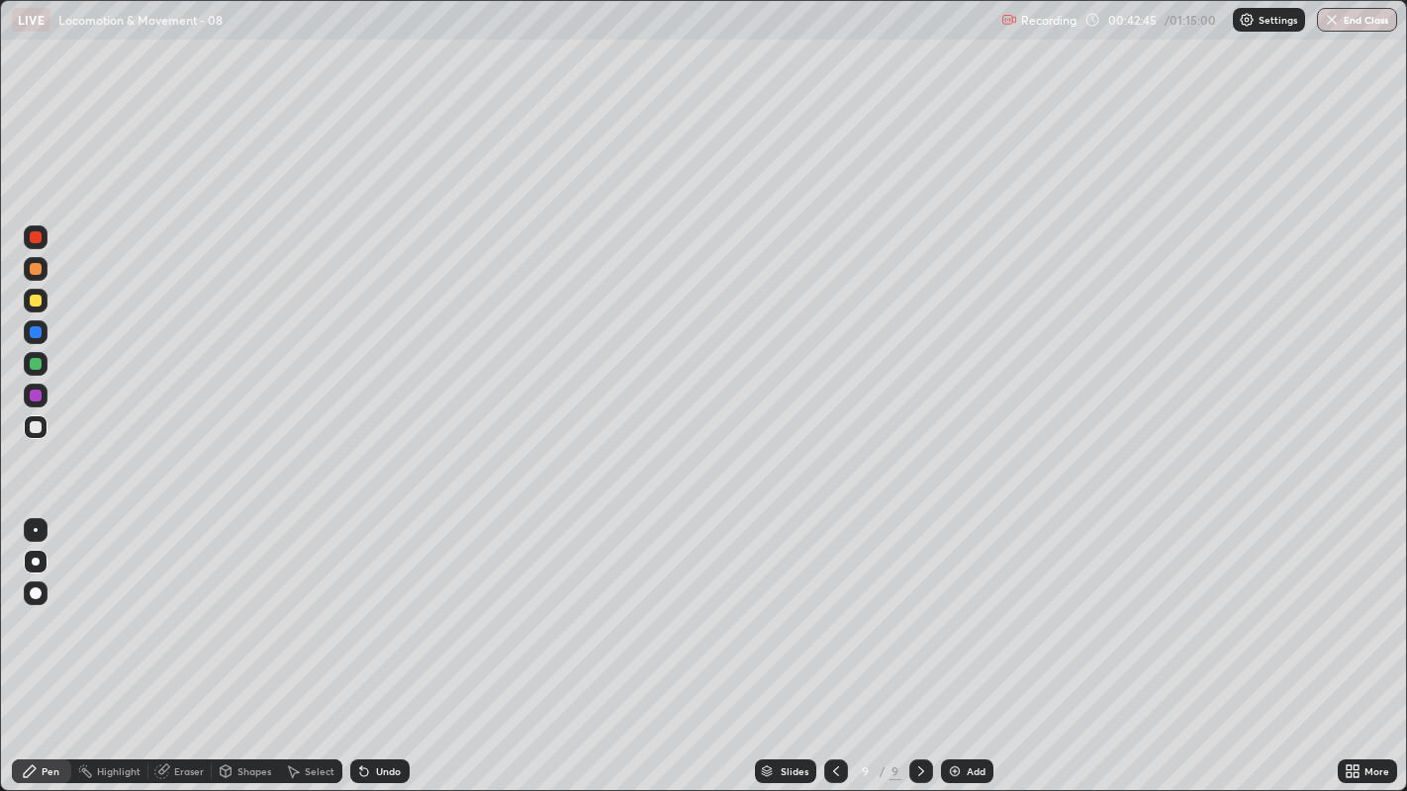
click at [833, 604] on icon at bounding box center [836, 772] width 16 height 16
click at [909, 604] on div at bounding box center [921, 772] width 24 height 40
click at [378, 604] on div "Undo" at bounding box center [388, 772] width 25 height 10
click at [197, 604] on div "Eraser" at bounding box center [179, 772] width 63 height 24
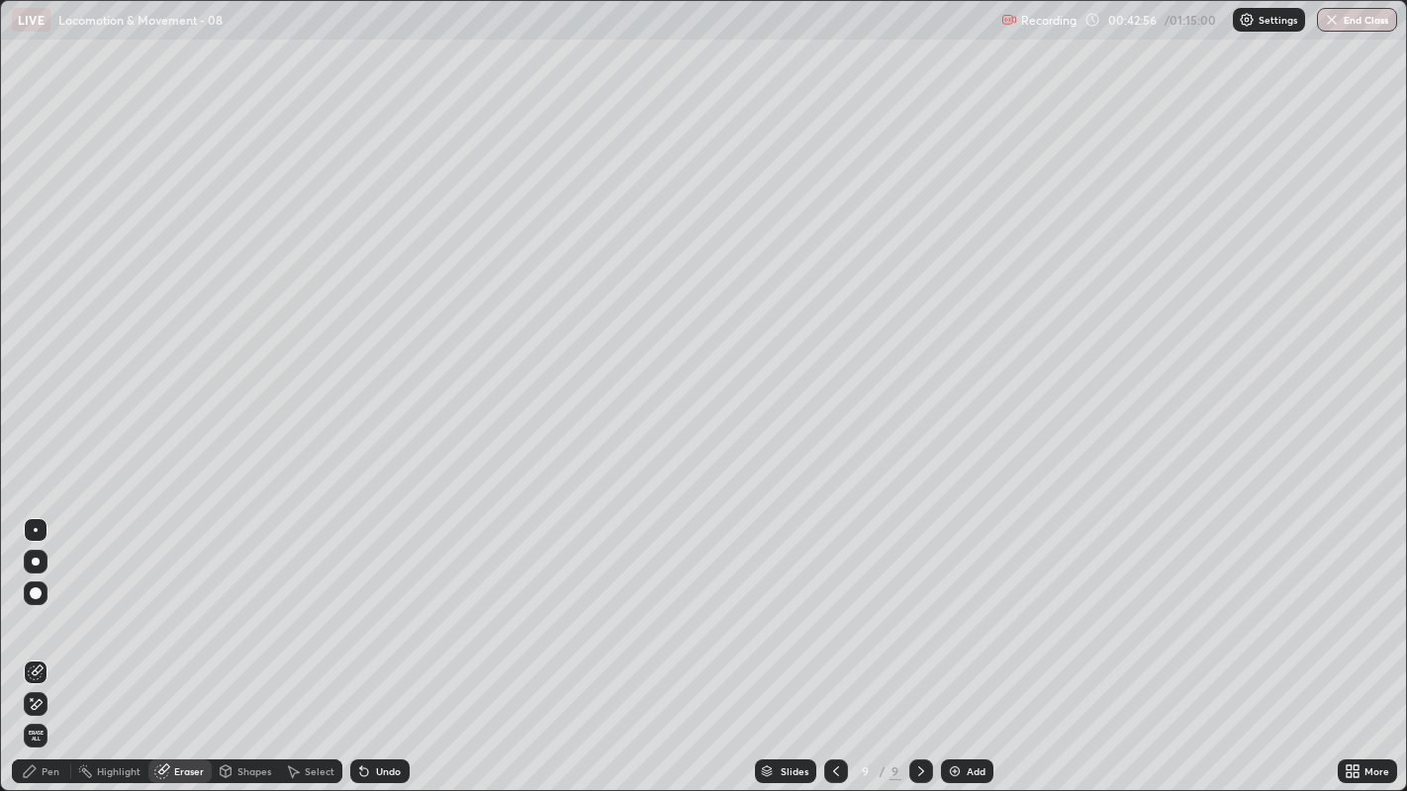
click at [189, 604] on div "Eraser" at bounding box center [179, 772] width 63 height 24
click at [49, 604] on div "Pen" at bounding box center [51, 772] width 18 height 10
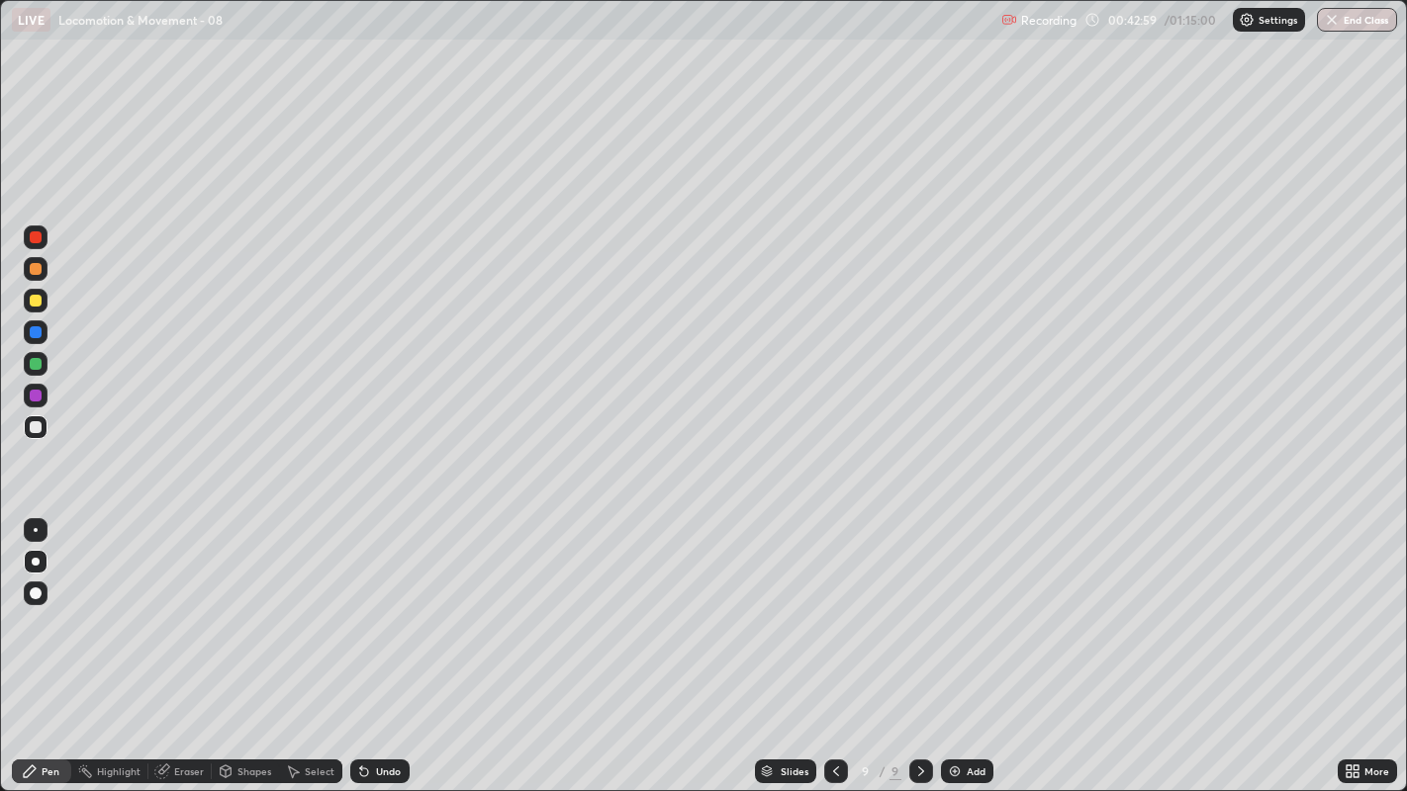
click at [171, 604] on div "Eraser" at bounding box center [179, 772] width 63 height 24
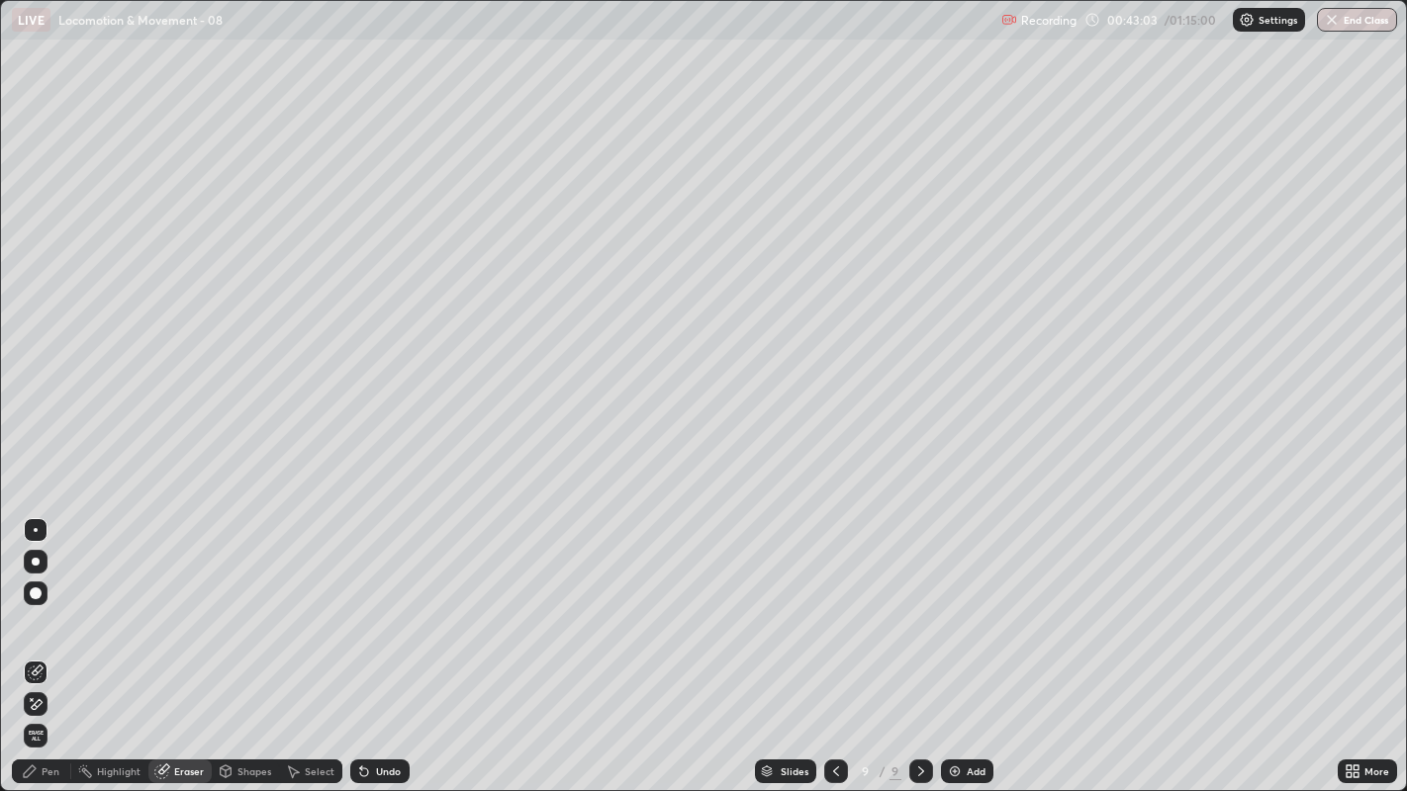
click at [37, 604] on icon at bounding box center [30, 772] width 16 height 16
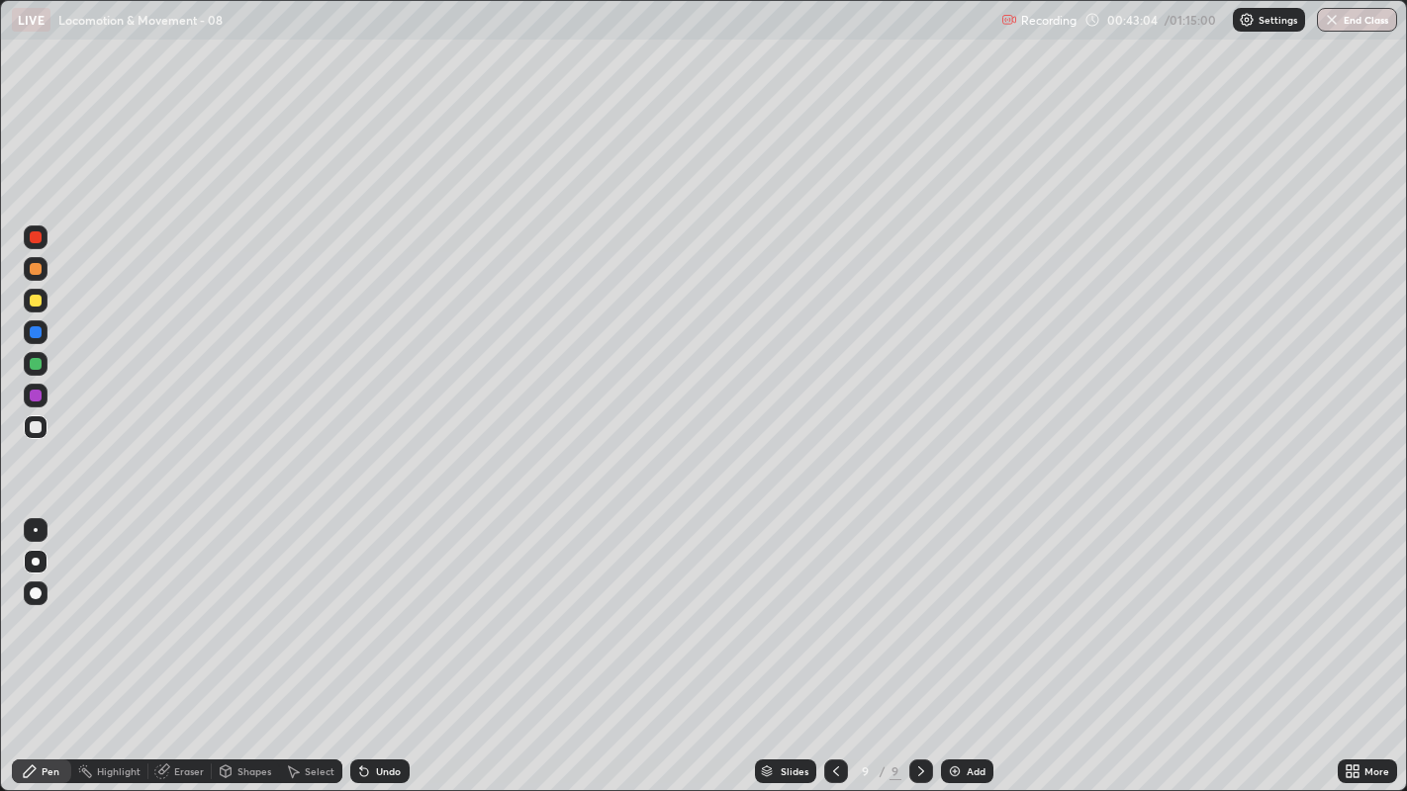
click at [36, 304] on div at bounding box center [36, 301] width 12 height 12
click at [31, 429] on div at bounding box center [36, 427] width 12 height 12
click at [35, 432] on div at bounding box center [36, 427] width 12 height 12
click at [36, 328] on div at bounding box center [36, 332] width 12 height 12
click at [34, 298] on div at bounding box center [36, 301] width 12 height 12
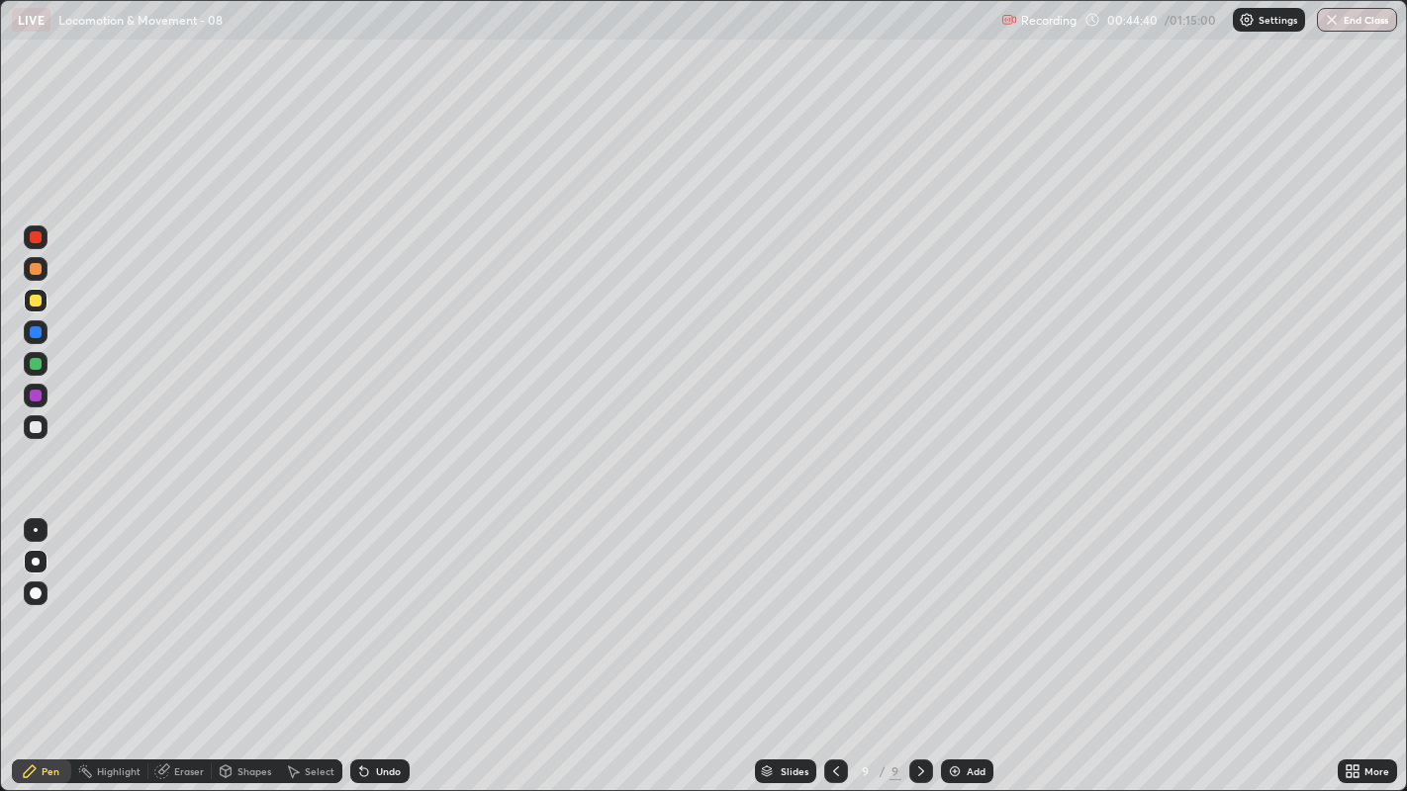
click at [39, 438] on div at bounding box center [36, 427] width 24 height 24
click at [36, 434] on div at bounding box center [36, 427] width 24 height 24
click at [34, 432] on div at bounding box center [36, 427] width 12 height 12
click at [37, 427] on div at bounding box center [36, 427] width 12 height 12
click at [40, 426] on div at bounding box center [36, 427] width 12 height 12
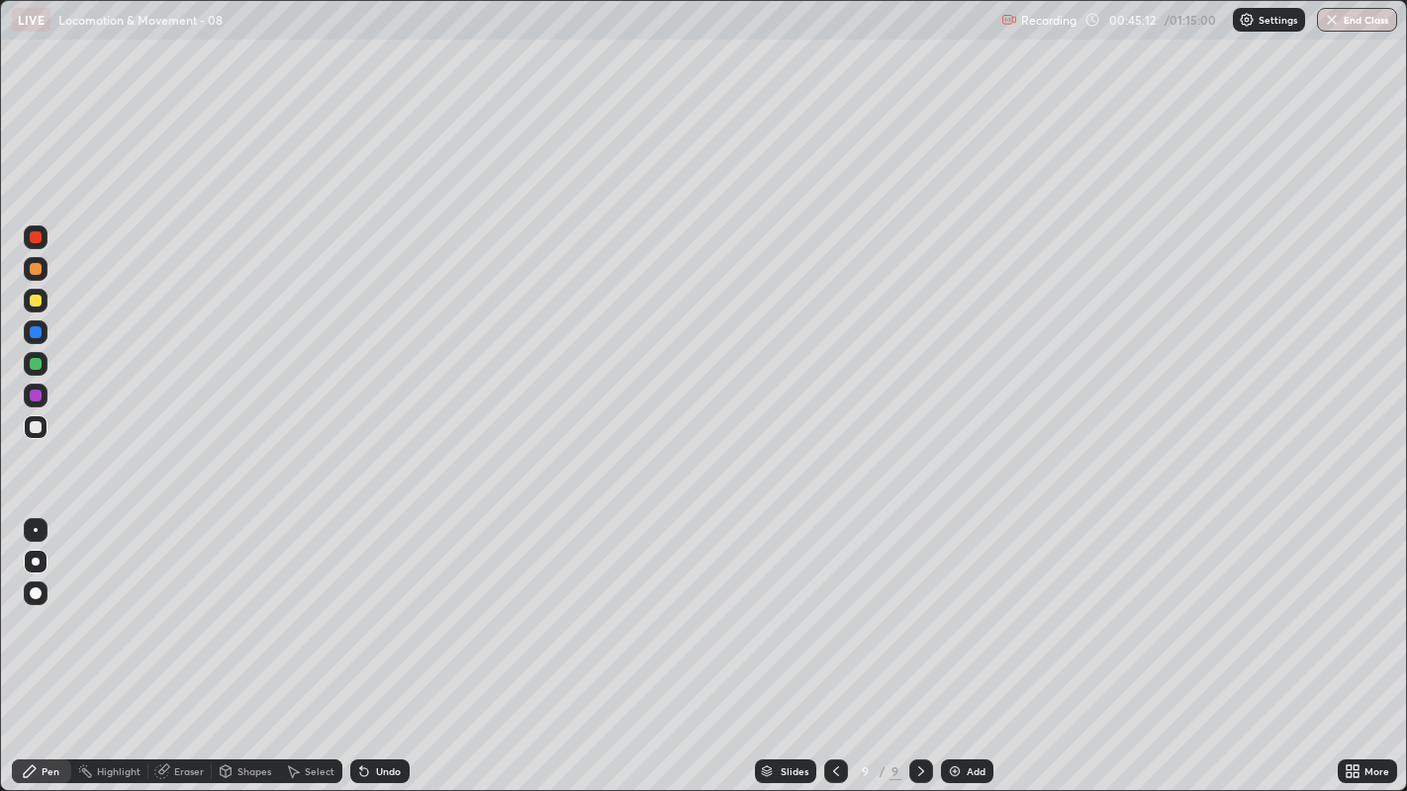
click at [26, 424] on div at bounding box center [36, 427] width 24 height 24
click at [34, 421] on div at bounding box center [36, 427] width 12 height 12
click at [962, 604] on div "Add" at bounding box center [967, 772] width 52 height 24
click at [32, 431] on div at bounding box center [36, 427] width 12 height 12
click at [38, 306] on div at bounding box center [36, 301] width 12 height 12
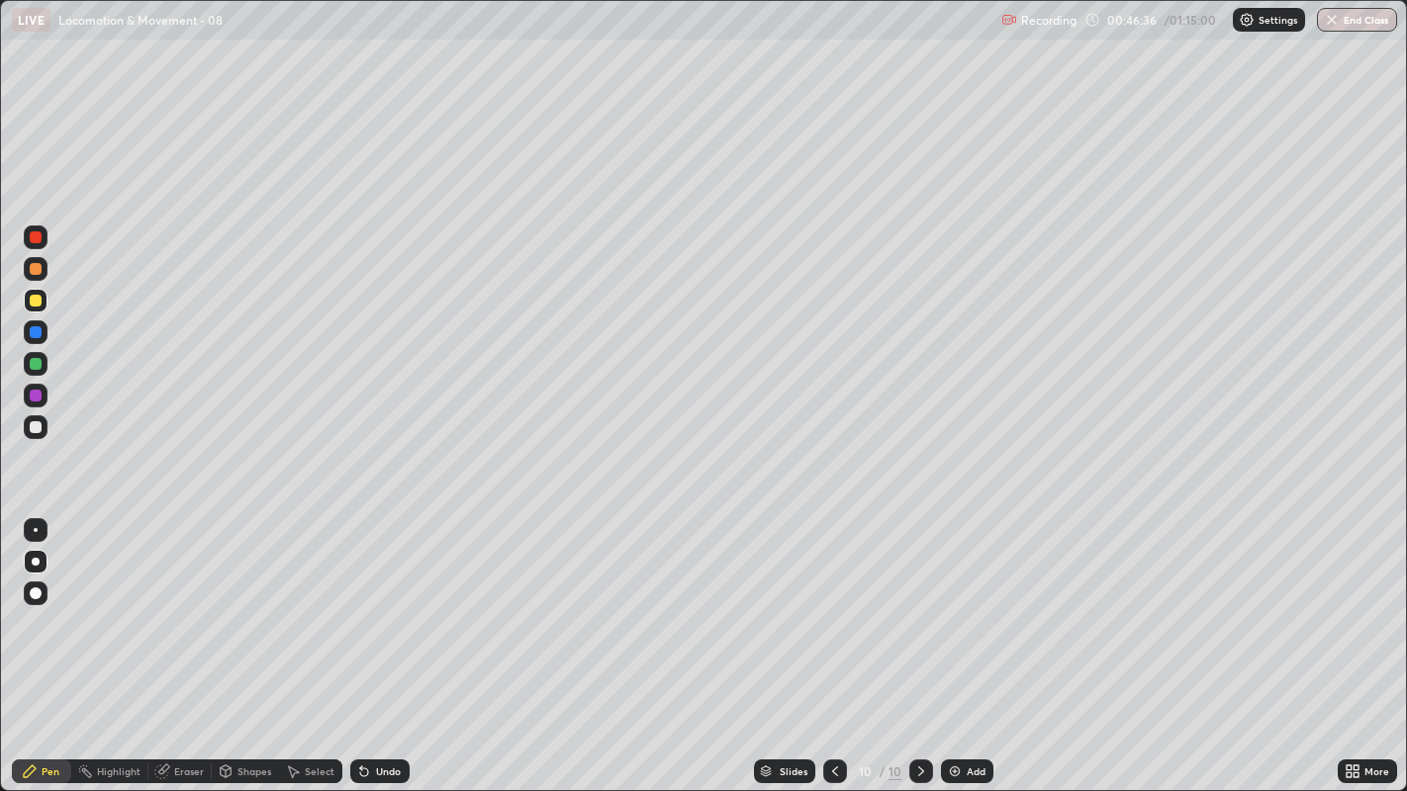
click at [35, 427] on div at bounding box center [36, 427] width 12 height 12
click at [35, 430] on div at bounding box center [36, 427] width 12 height 12
click at [25, 431] on div at bounding box center [36, 427] width 24 height 24
click at [382, 604] on div "Undo" at bounding box center [379, 772] width 59 height 24
click at [439, 604] on div "Slides 10 / 10 Add" at bounding box center [874, 772] width 928 height 40
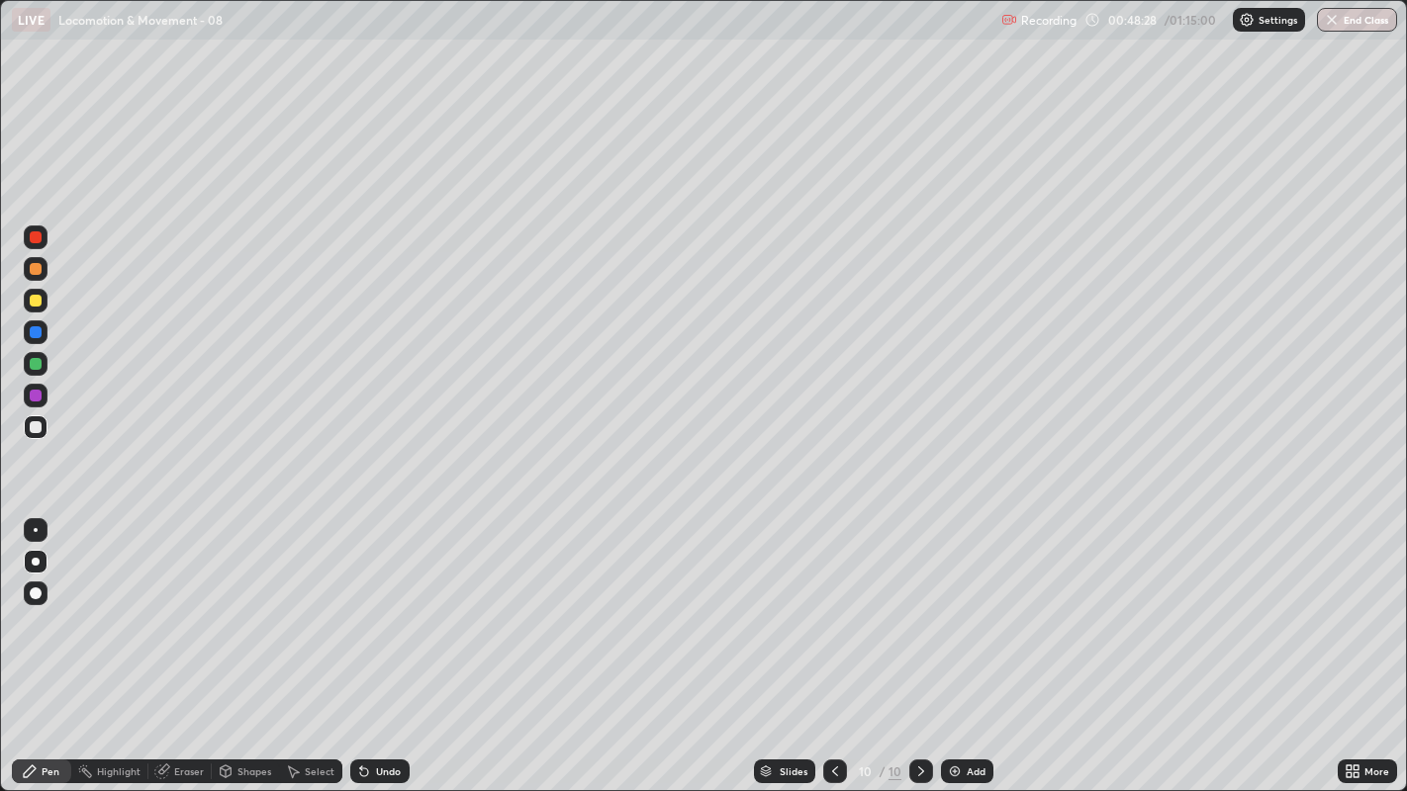
click at [437, 604] on div "Slides 10 / 10 Add" at bounding box center [874, 772] width 928 height 40
click at [35, 397] on div at bounding box center [36, 396] width 12 height 12
click at [37, 304] on div at bounding box center [36, 301] width 12 height 12
click at [35, 270] on div at bounding box center [36, 269] width 12 height 12
click at [25, 280] on div at bounding box center [36, 269] width 24 height 32
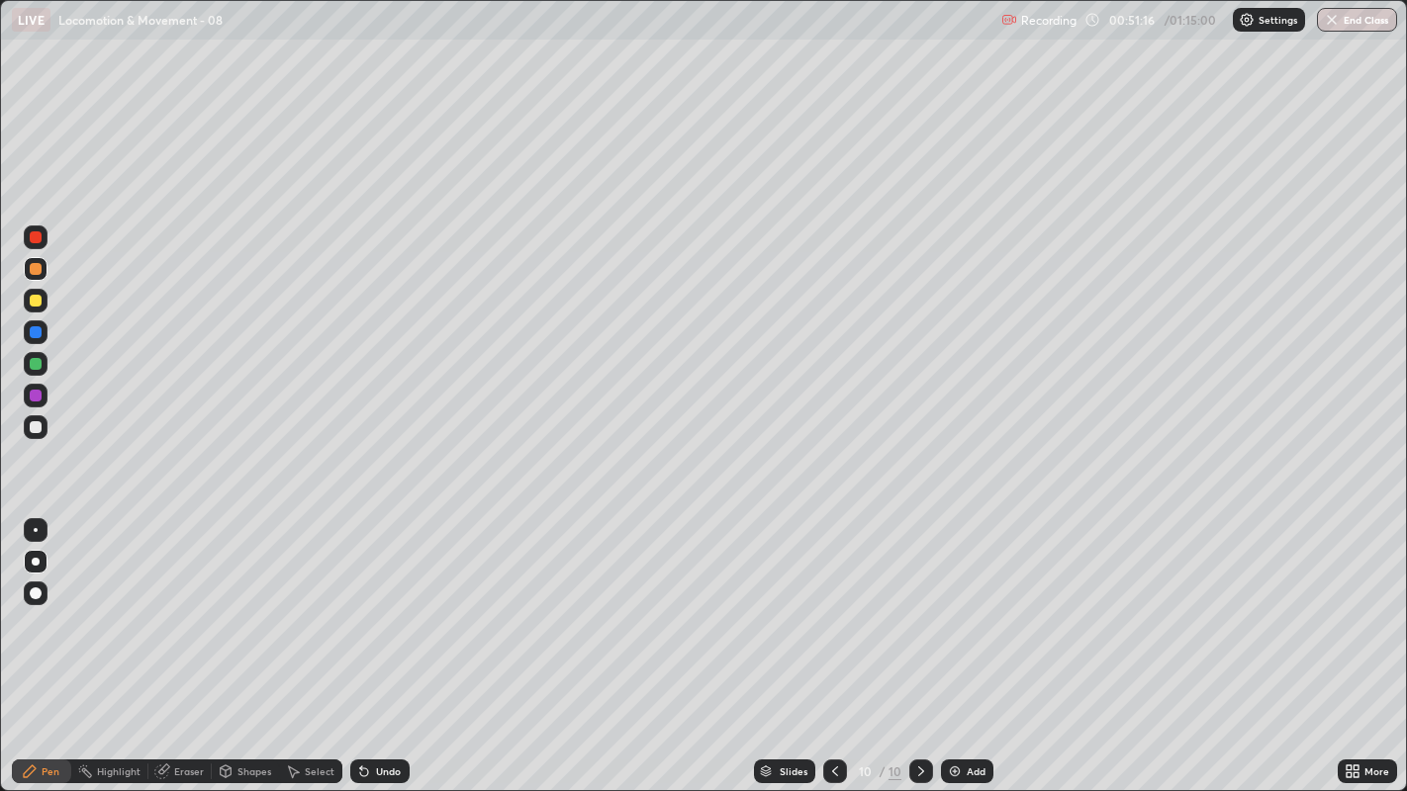
click at [35, 561] on div at bounding box center [36, 562] width 8 height 8
click at [33, 273] on div at bounding box center [36, 269] width 12 height 12
click at [968, 604] on div "Add" at bounding box center [975, 772] width 19 height 10
click at [37, 426] on div at bounding box center [36, 427] width 12 height 12
click at [35, 426] on div at bounding box center [36, 427] width 12 height 12
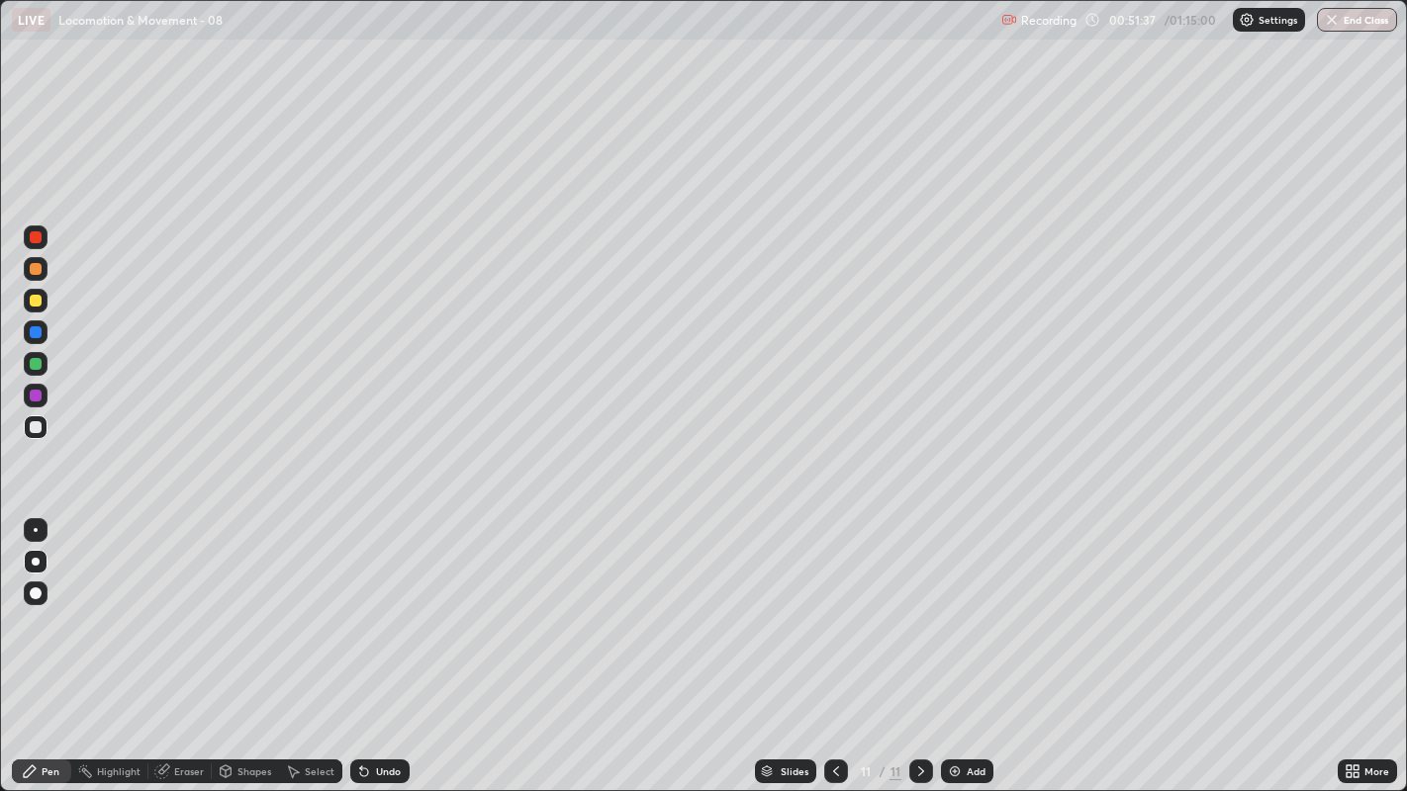
click at [35, 428] on div at bounding box center [36, 427] width 12 height 12
click at [31, 429] on div at bounding box center [36, 427] width 12 height 12
click at [32, 431] on div at bounding box center [36, 427] width 12 height 12
click at [24, 430] on div at bounding box center [36, 427] width 24 height 24
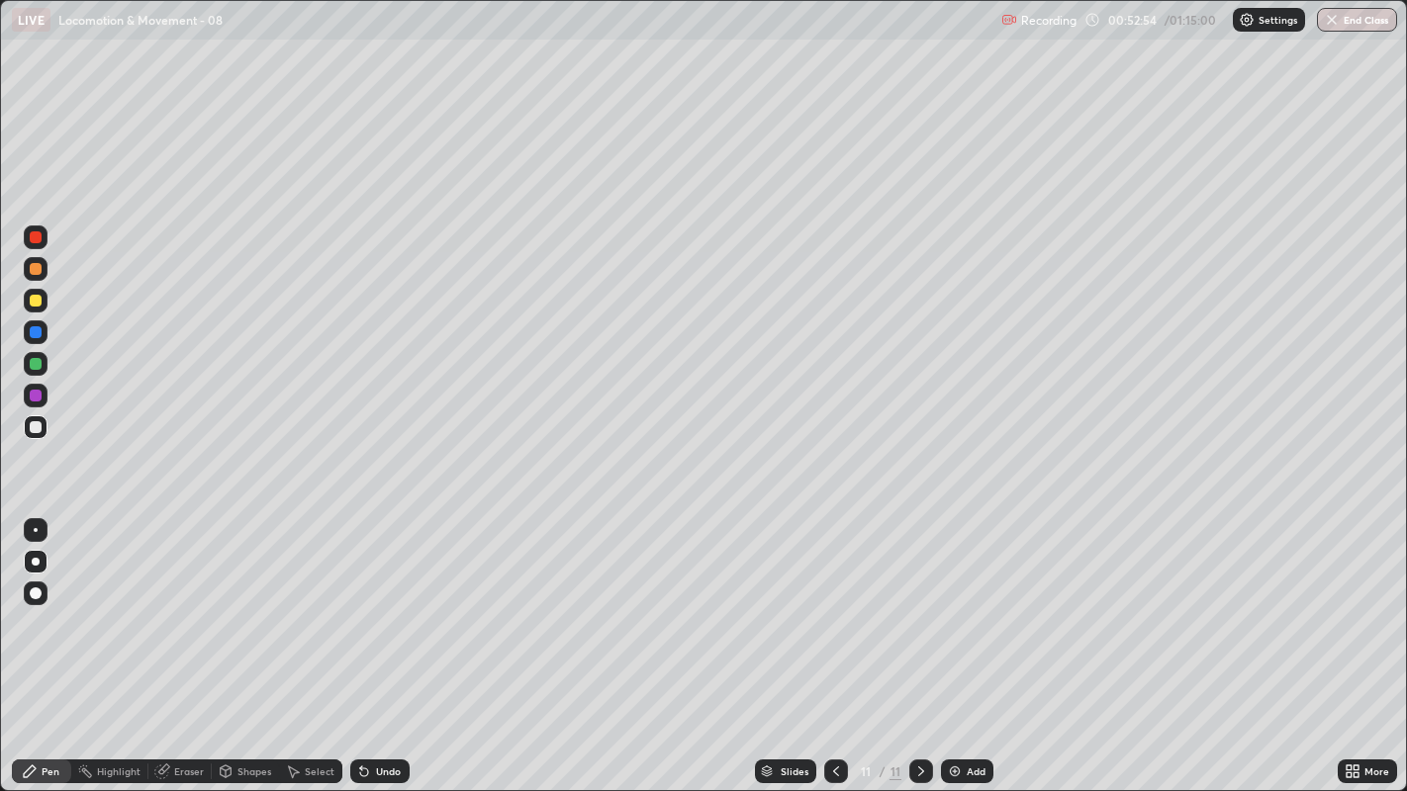
click at [396, 604] on div "Undo" at bounding box center [388, 772] width 25 height 10
click at [395, 604] on div "Undo" at bounding box center [388, 772] width 25 height 10
click at [36, 436] on div at bounding box center [36, 427] width 24 height 24
click at [37, 374] on div at bounding box center [36, 364] width 24 height 24
click at [36, 396] on div at bounding box center [36, 396] width 12 height 12
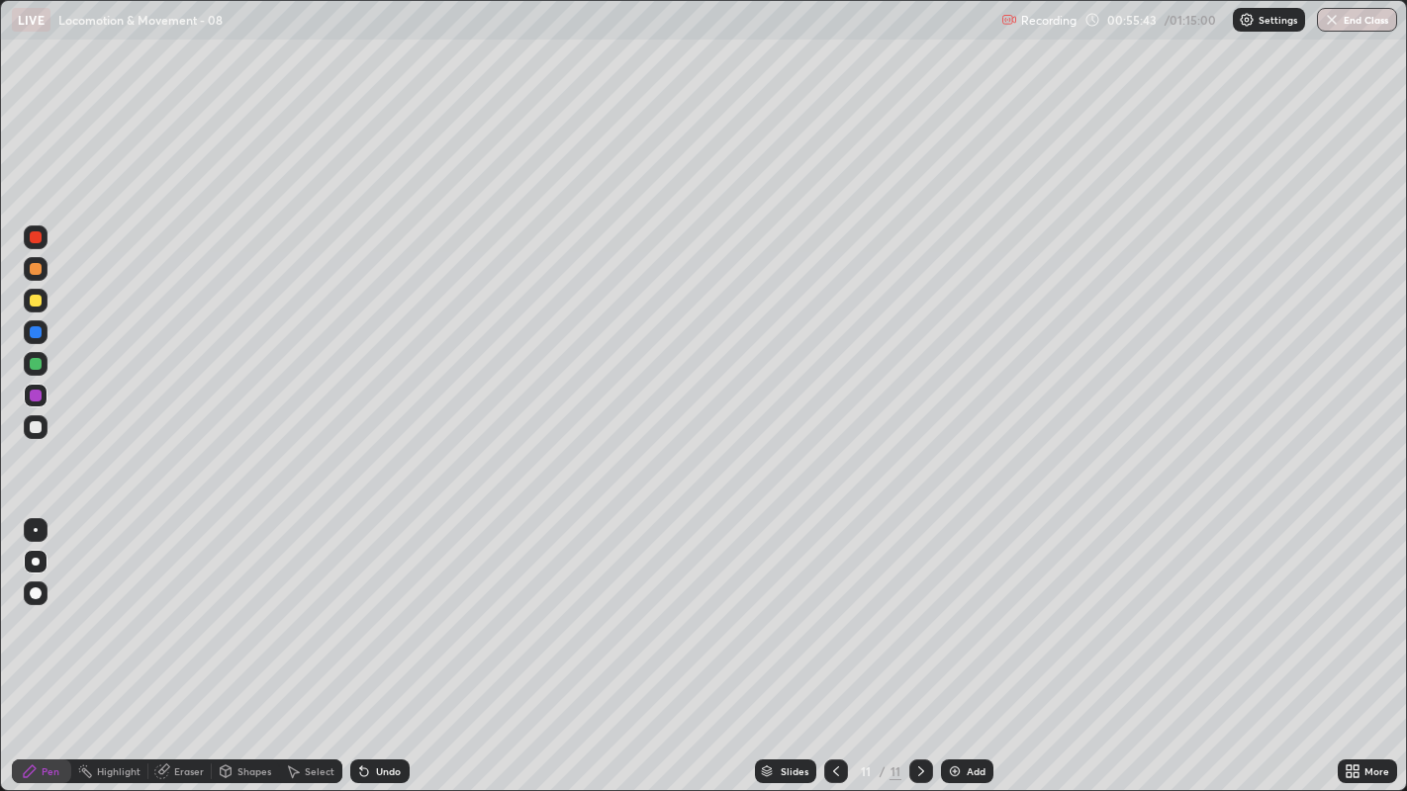
click at [34, 426] on div at bounding box center [36, 427] width 12 height 12
click at [36, 432] on div at bounding box center [36, 427] width 12 height 12
click at [41, 301] on div at bounding box center [36, 301] width 12 height 12
click at [918, 604] on icon at bounding box center [921, 772] width 16 height 16
click at [957, 604] on img at bounding box center [955, 772] width 16 height 16
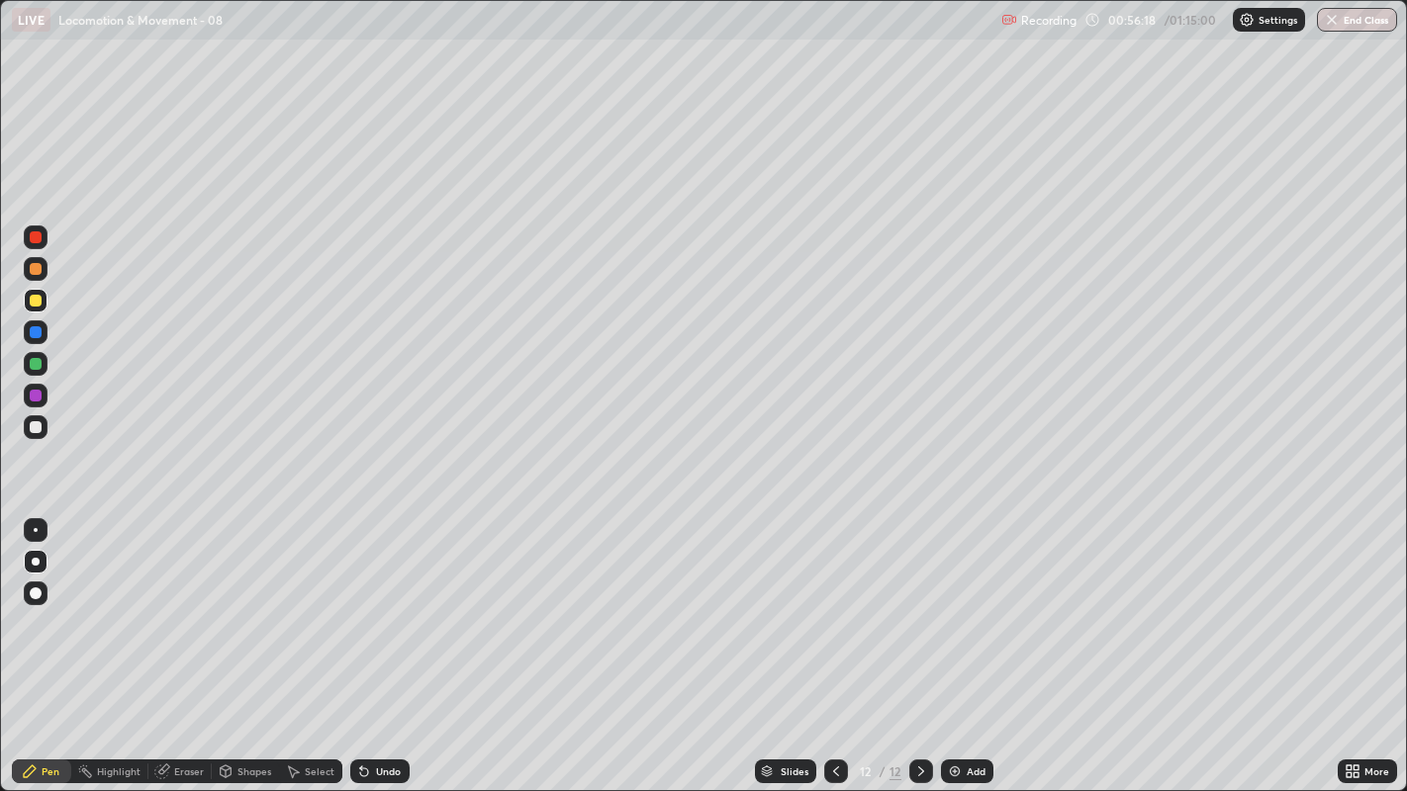
click at [36, 423] on div at bounding box center [36, 427] width 12 height 12
click at [36, 305] on div at bounding box center [36, 301] width 12 height 12
click at [34, 428] on div at bounding box center [36, 427] width 12 height 12
click at [31, 433] on div at bounding box center [36, 427] width 24 height 24
click at [35, 428] on div at bounding box center [36, 427] width 12 height 12
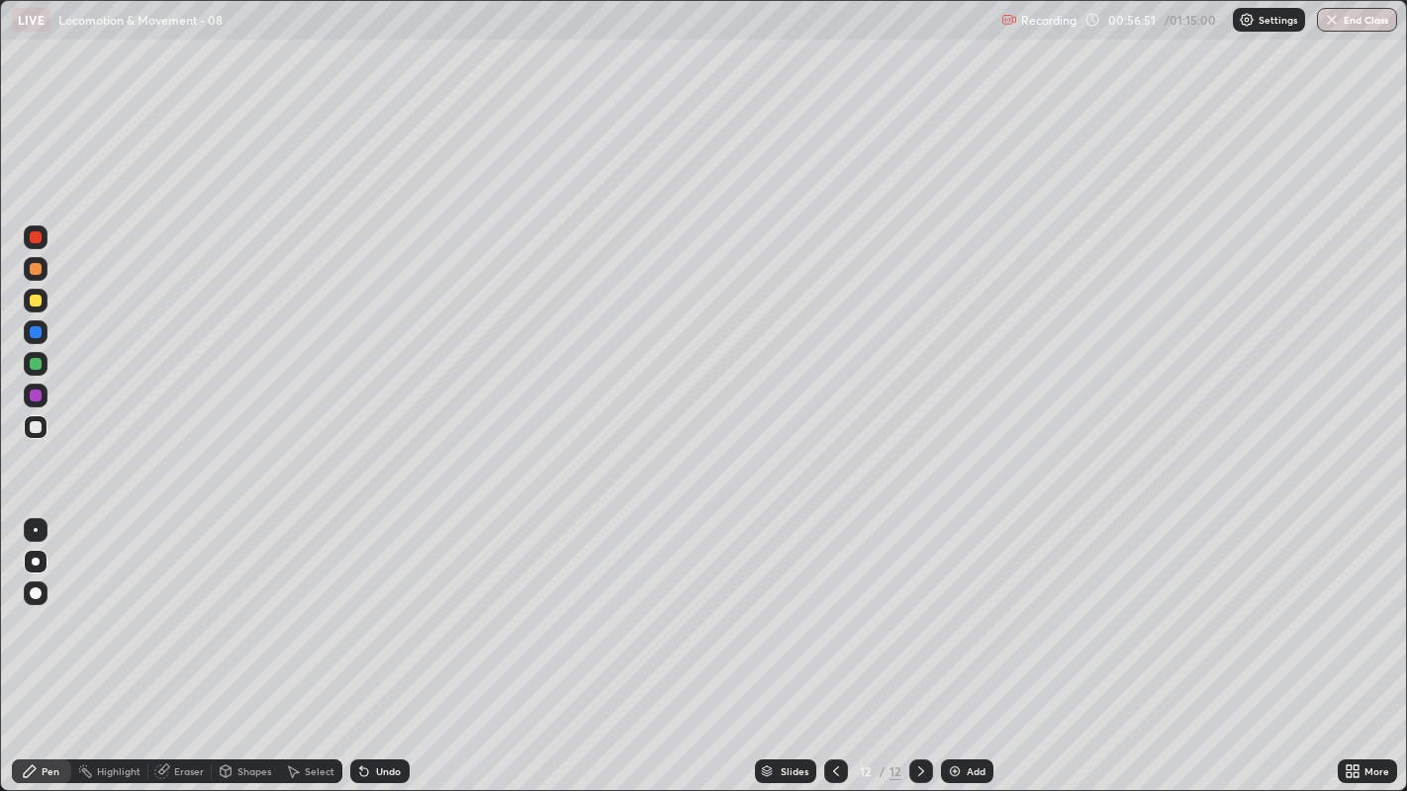
click at [35, 427] on div at bounding box center [36, 427] width 12 height 12
click at [37, 405] on div at bounding box center [36, 396] width 24 height 24
click at [918, 604] on icon at bounding box center [921, 772] width 16 height 16
click at [966, 604] on div "Add" at bounding box center [975, 772] width 19 height 10
click at [31, 301] on div at bounding box center [36, 301] width 12 height 12
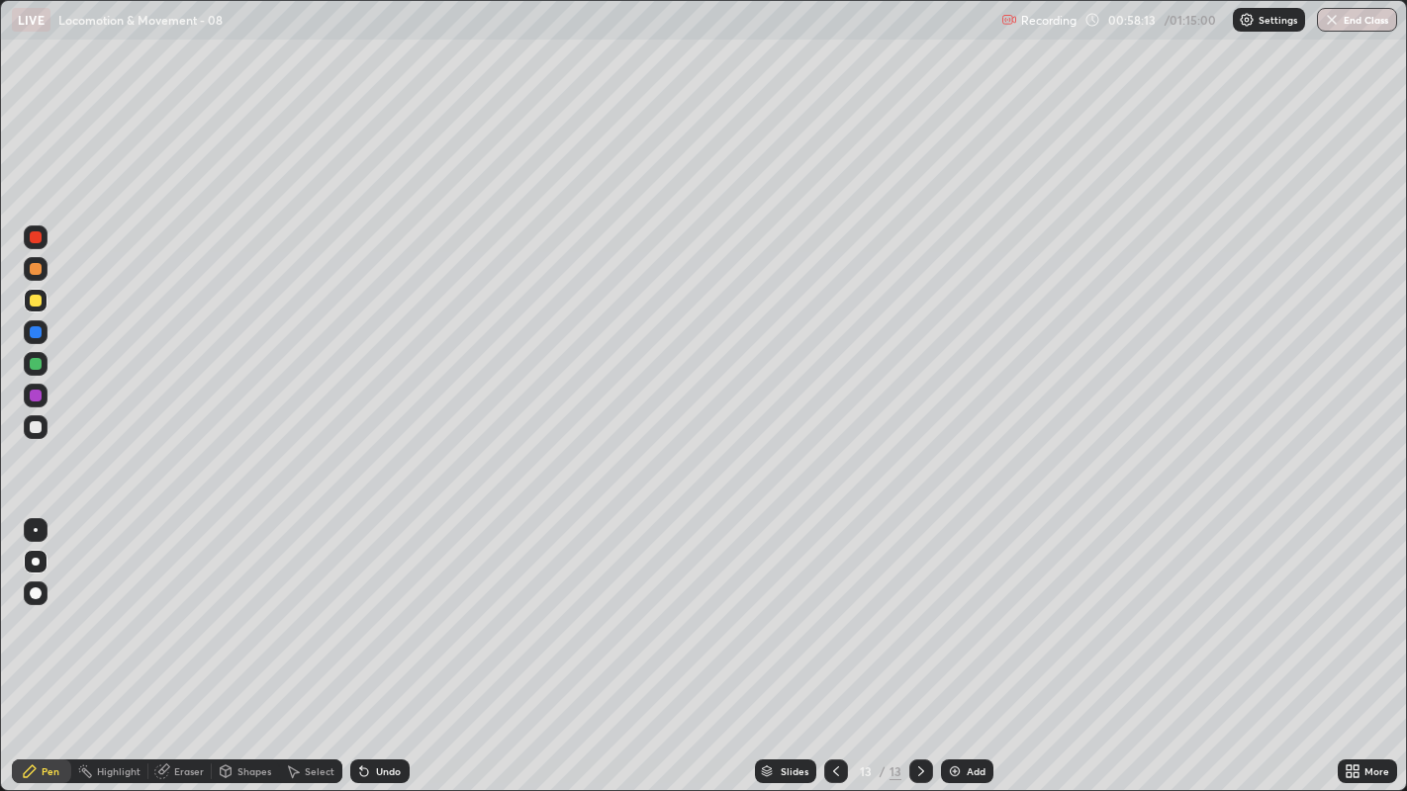
click at [34, 301] on div at bounding box center [36, 301] width 12 height 12
click at [30, 303] on div at bounding box center [36, 301] width 12 height 12
click at [38, 432] on div at bounding box center [36, 427] width 12 height 12
click at [35, 428] on div at bounding box center [36, 427] width 12 height 12
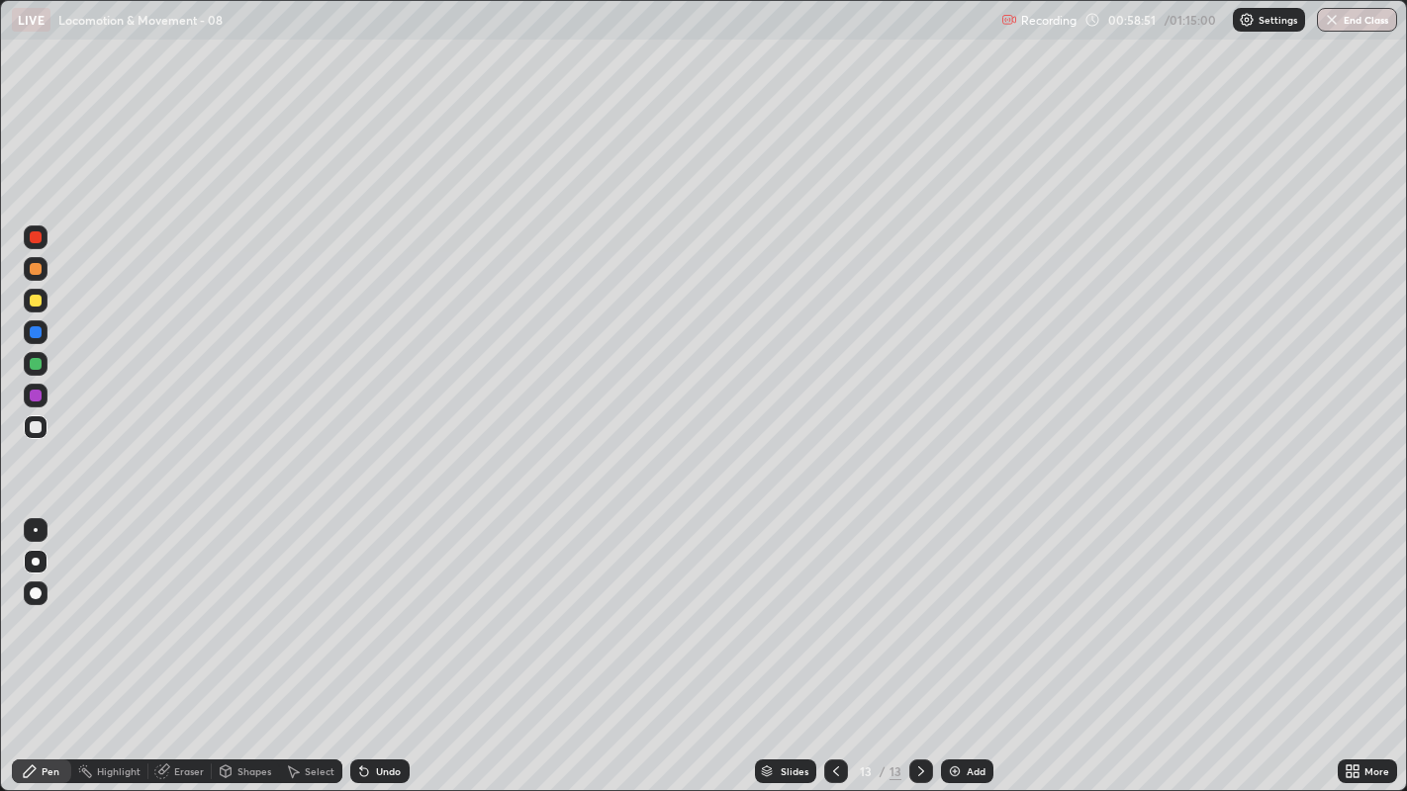
click at [33, 428] on div at bounding box center [36, 427] width 12 height 12
click at [37, 433] on div at bounding box center [36, 427] width 24 height 24
click at [31, 432] on div at bounding box center [36, 427] width 24 height 24
click at [402, 604] on div "Undo" at bounding box center [379, 772] width 59 height 24
click at [35, 359] on div at bounding box center [36, 364] width 12 height 12
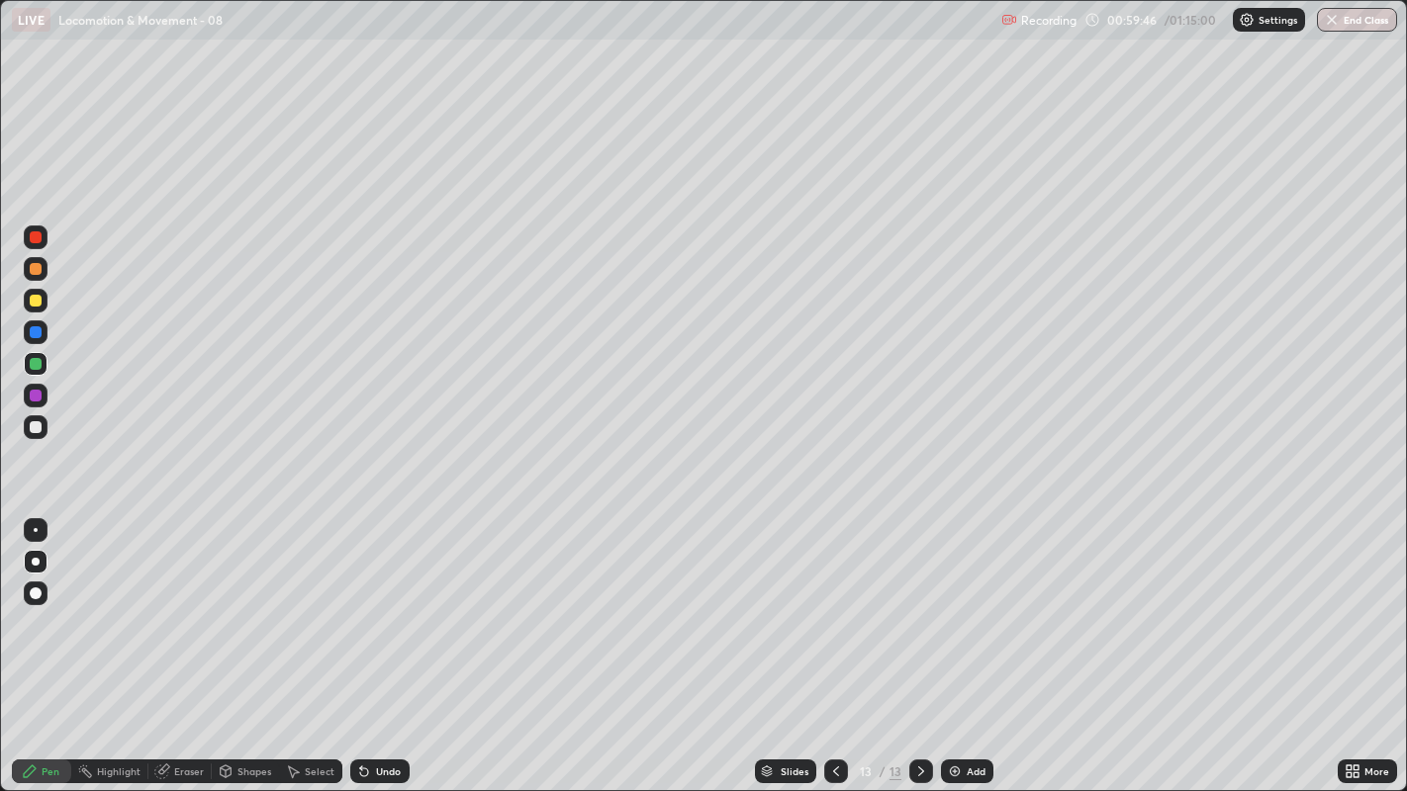
click at [37, 364] on div at bounding box center [36, 364] width 12 height 12
click at [42, 429] on div at bounding box center [36, 427] width 24 height 24
click at [41, 330] on div at bounding box center [36, 332] width 12 height 12
click at [1347, 604] on icon at bounding box center [1348, 768] width 5 height 5
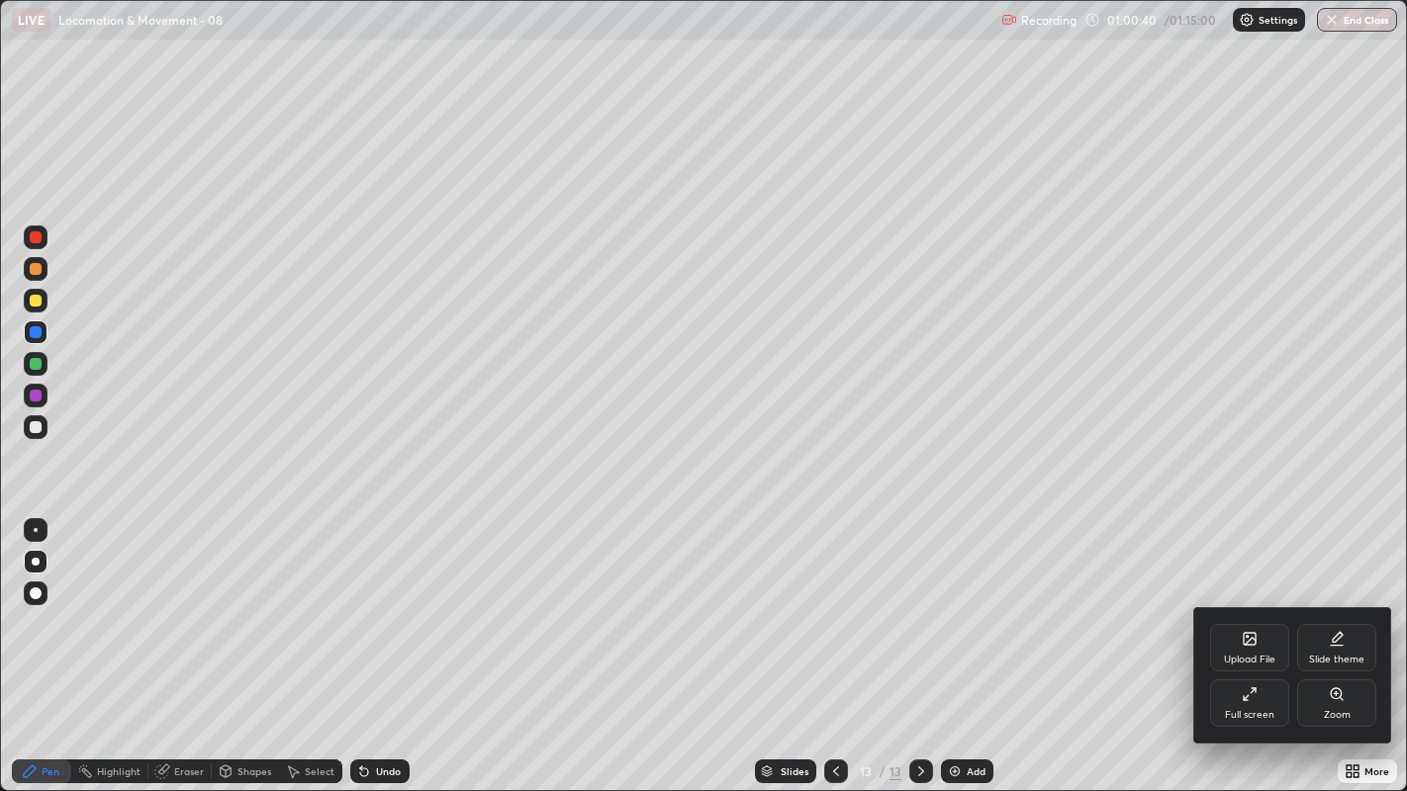
click at [1232, 604] on div "Full screen" at bounding box center [1249, 703] width 79 height 47
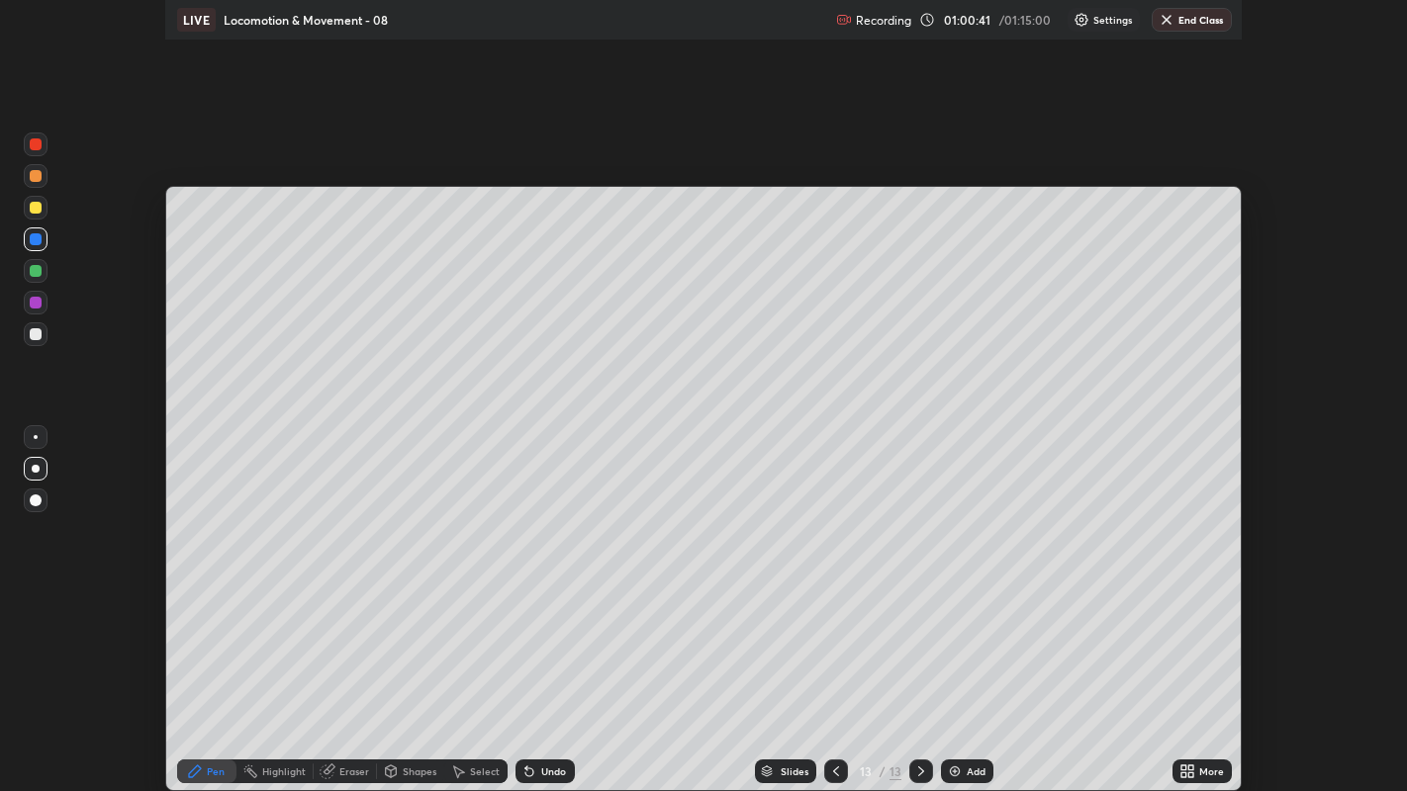
scroll to position [98315, 97514]
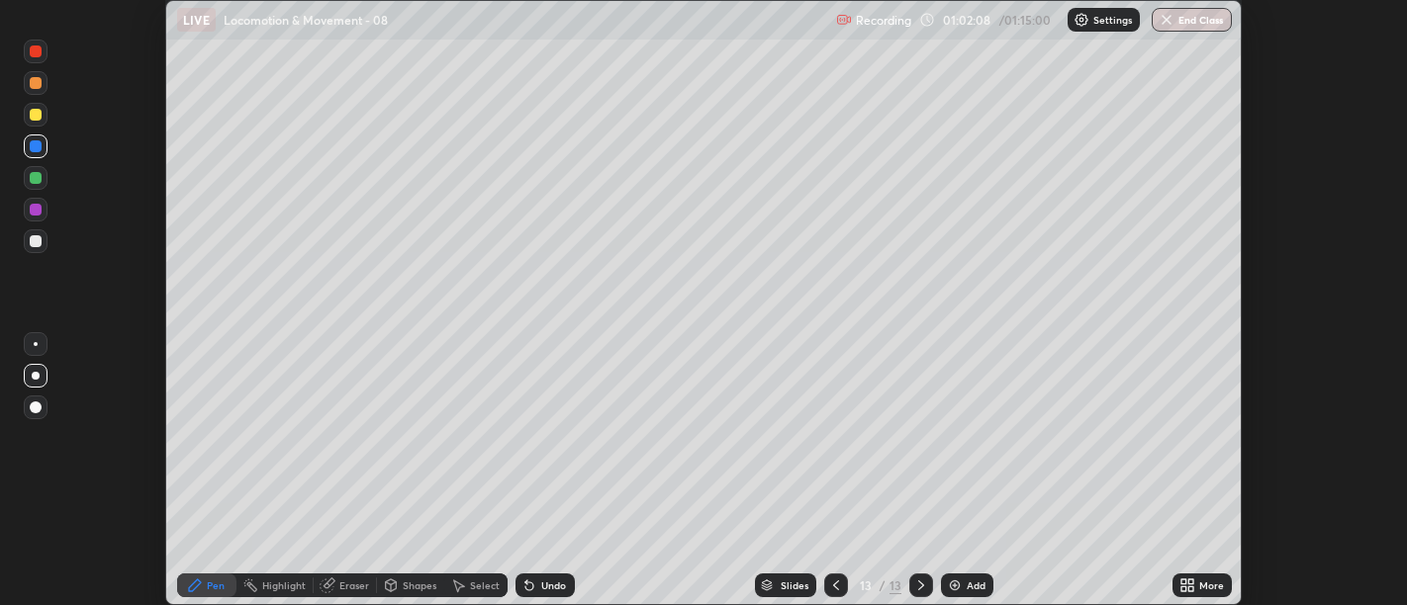
click at [1186, 589] on icon at bounding box center [1183, 589] width 5 height 5
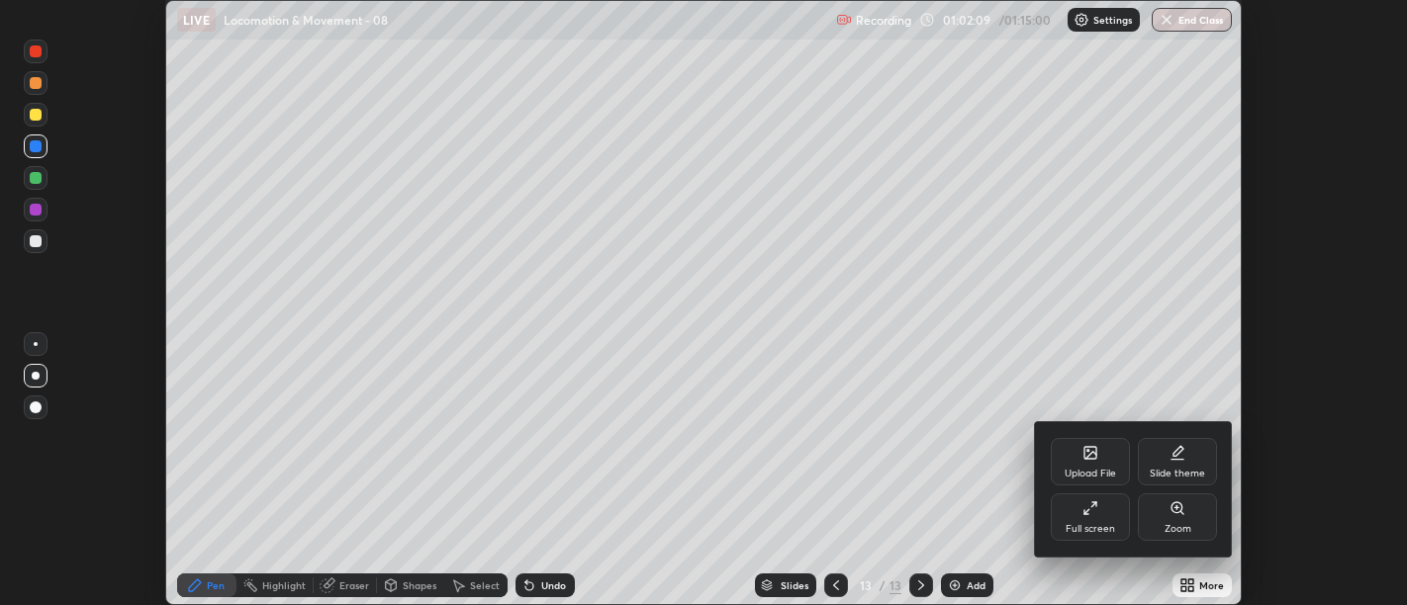
click at [1055, 525] on div "Full screen" at bounding box center [1090, 517] width 79 height 47
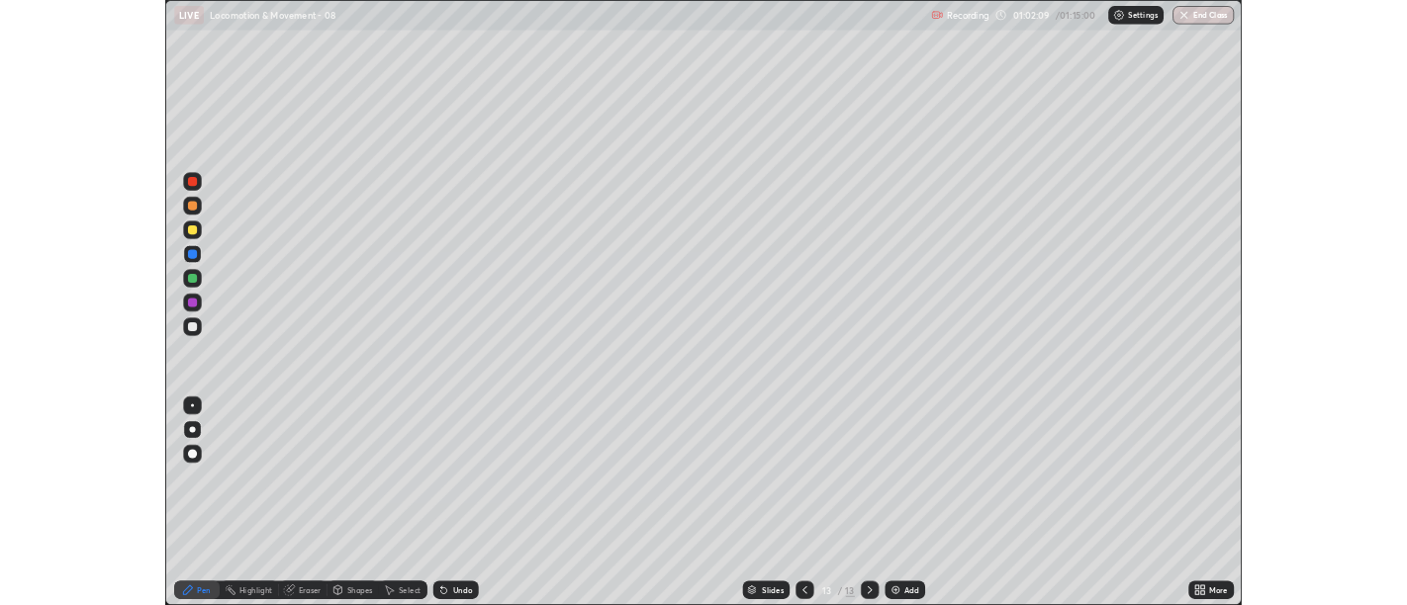
scroll to position [791, 1407]
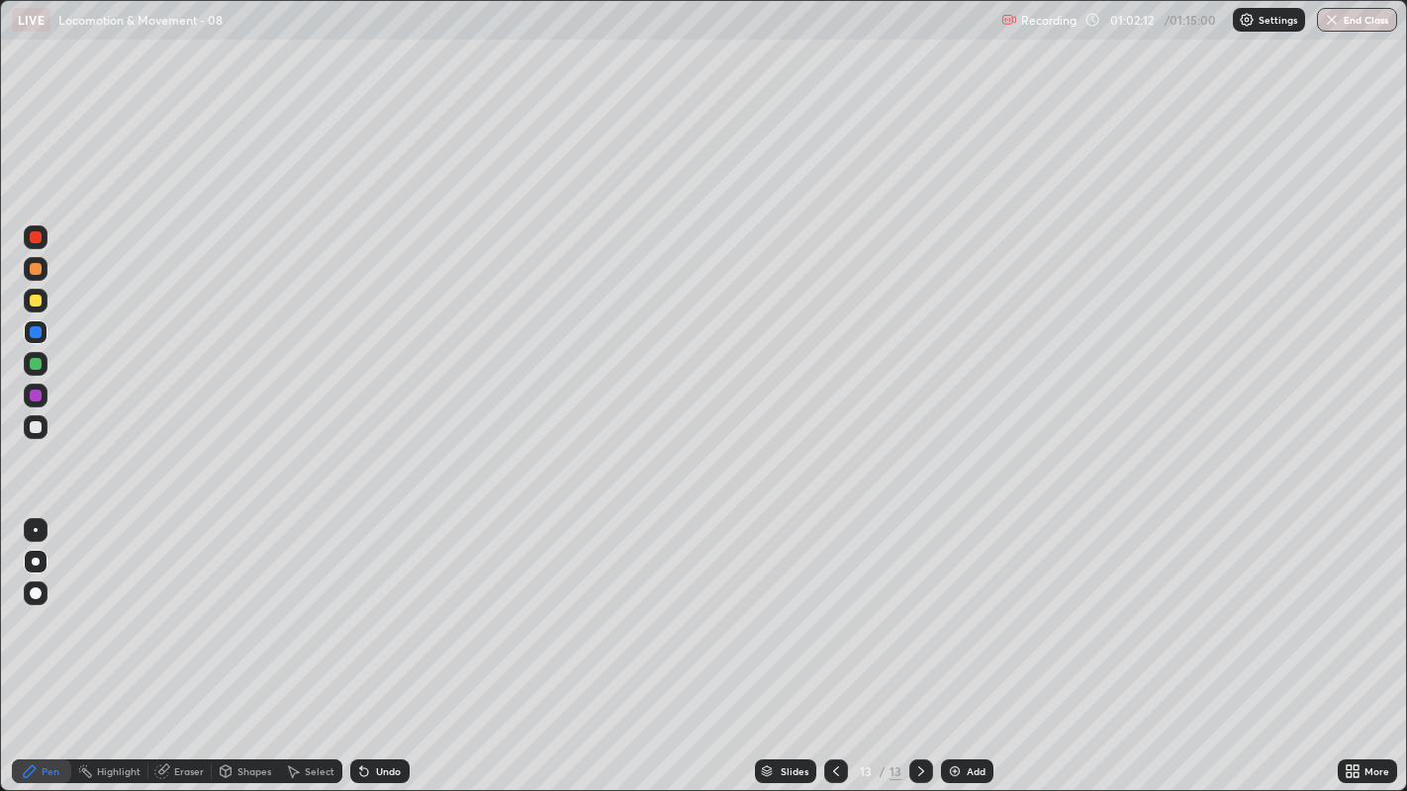
click at [37, 430] on div at bounding box center [36, 427] width 12 height 12
click at [963, 604] on div "Add" at bounding box center [967, 772] width 52 height 24
click at [34, 301] on div at bounding box center [36, 301] width 12 height 12
click at [32, 428] on div at bounding box center [36, 427] width 12 height 12
click at [37, 422] on div at bounding box center [36, 427] width 12 height 12
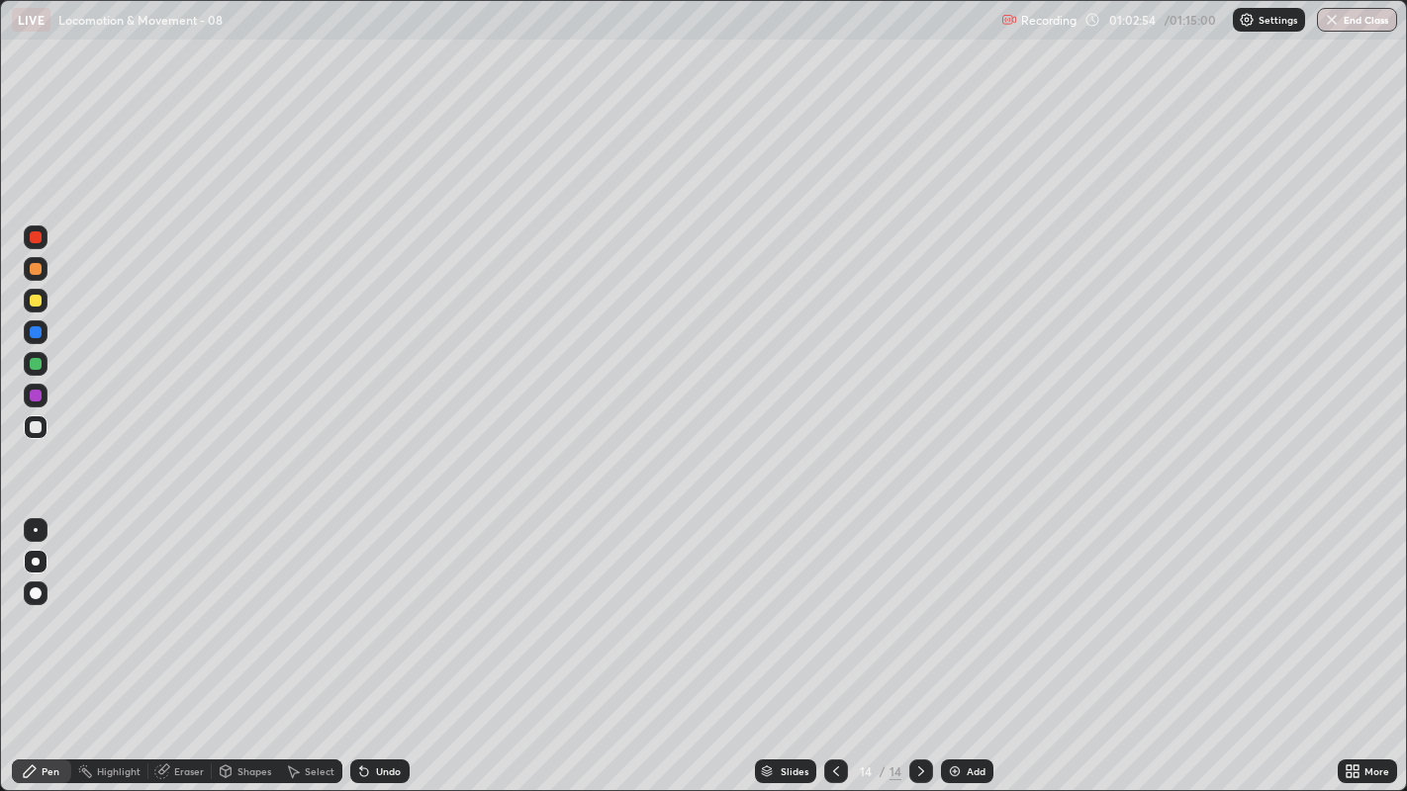
click at [185, 604] on div "Eraser" at bounding box center [179, 772] width 63 height 24
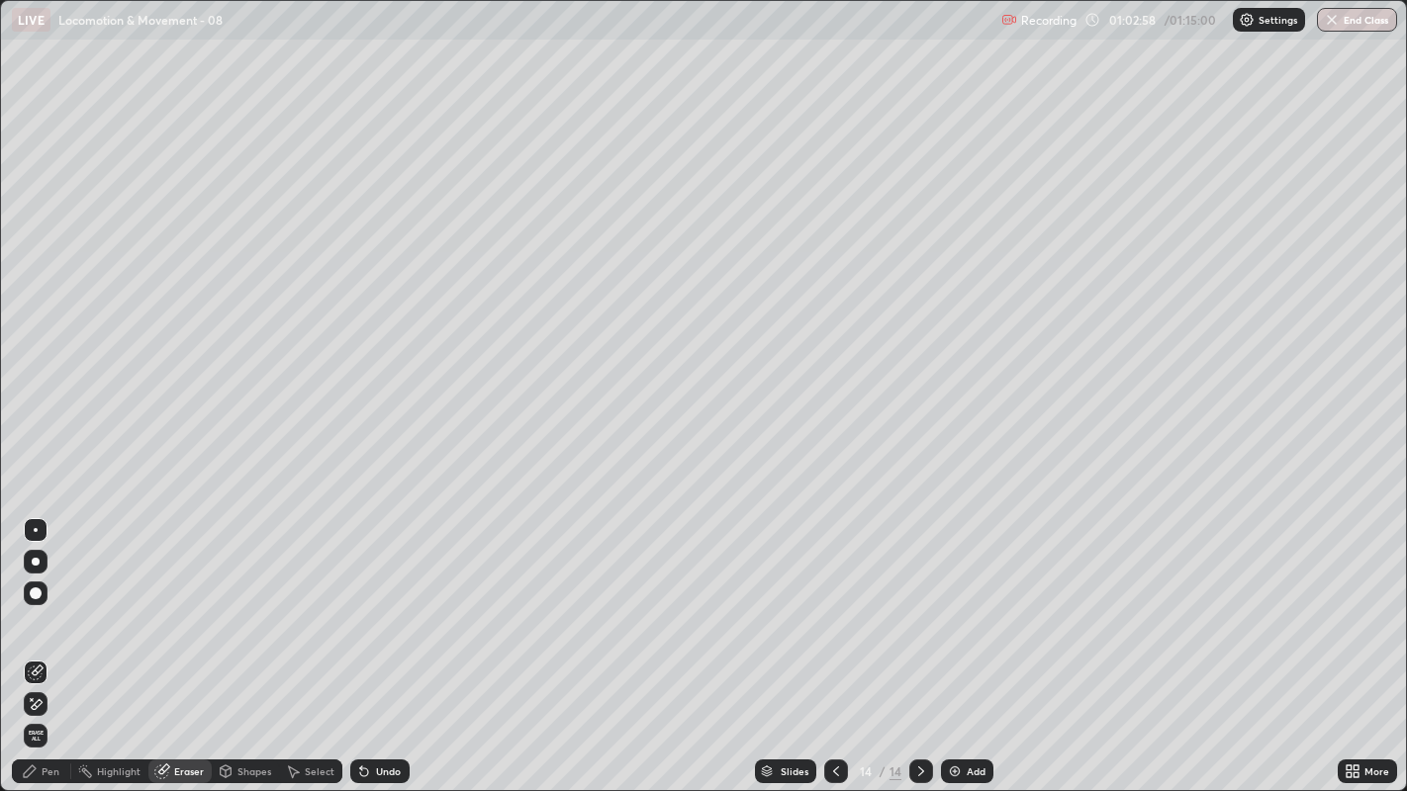
click at [57, 604] on div "Pen" at bounding box center [41, 772] width 59 height 24
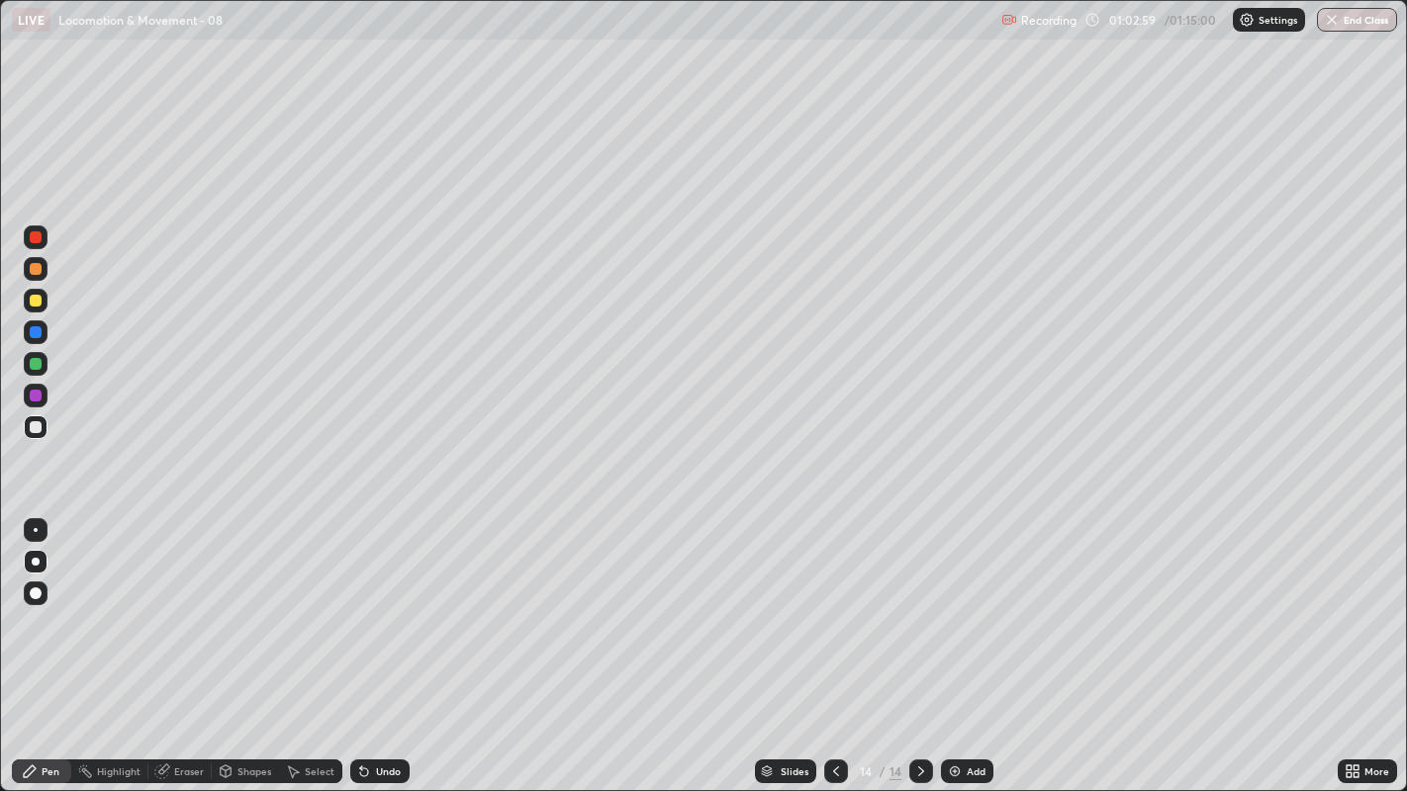
click at [40, 304] on div at bounding box center [36, 301] width 12 height 12
click at [27, 425] on div at bounding box center [36, 427] width 24 height 24
click at [35, 423] on div at bounding box center [36, 427] width 12 height 12
click at [33, 431] on div at bounding box center [36, 427] width 12 height 12
click at [46, 362] on div at bounding box center [36, 364] width 24 height 24
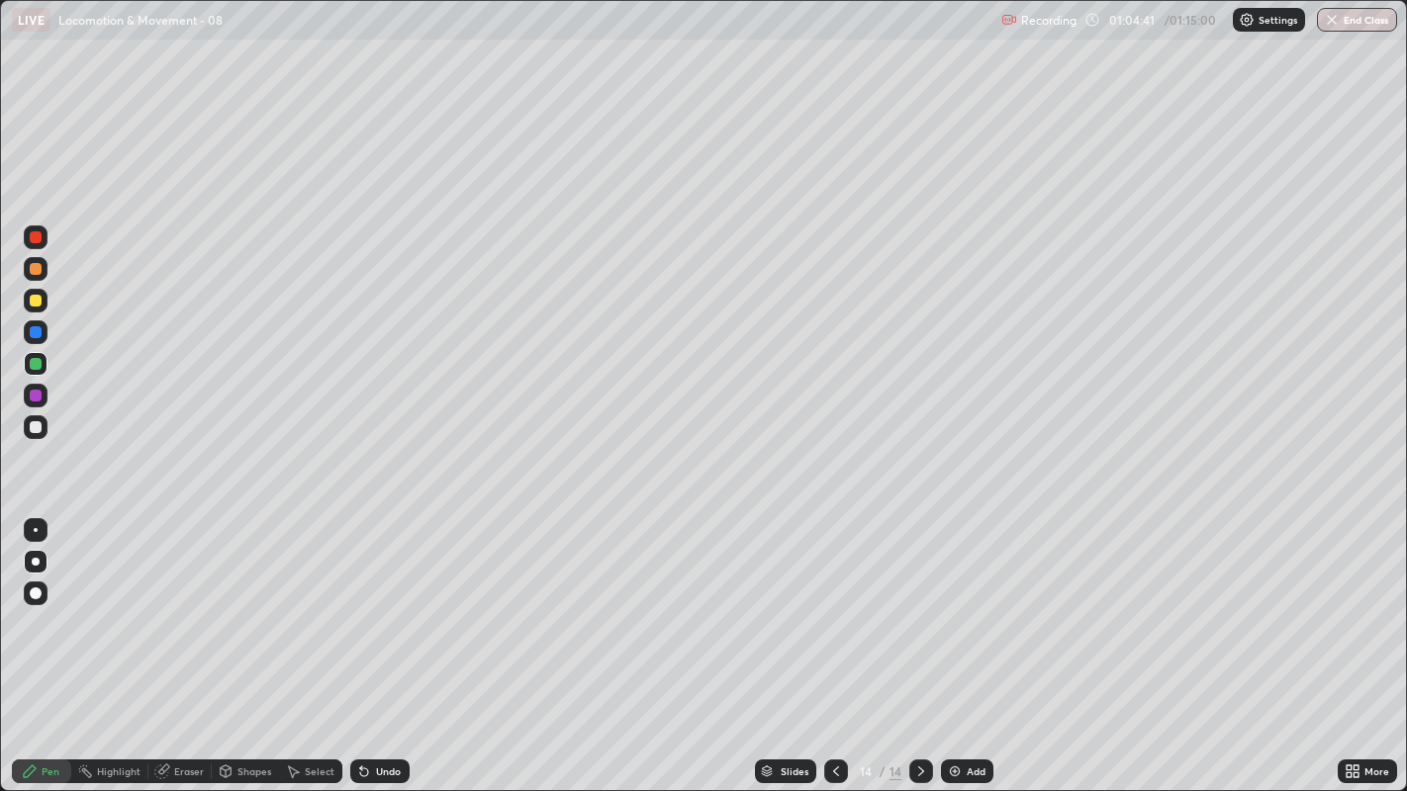
click at [36, 429] on div at bounding box center [36, 427] width 12 height 12
click at [833, 604] on icon at bounding box center [836, 772] width 16 height 16
click at [918, 604] on icon at bounding box center [921, 772] width 16 height 16
click at [35, 437] on div at bounding box center [36, 427] width 24 height 24
click at [28, 304] on div at bounding box center [36, 301] width 24 height 24
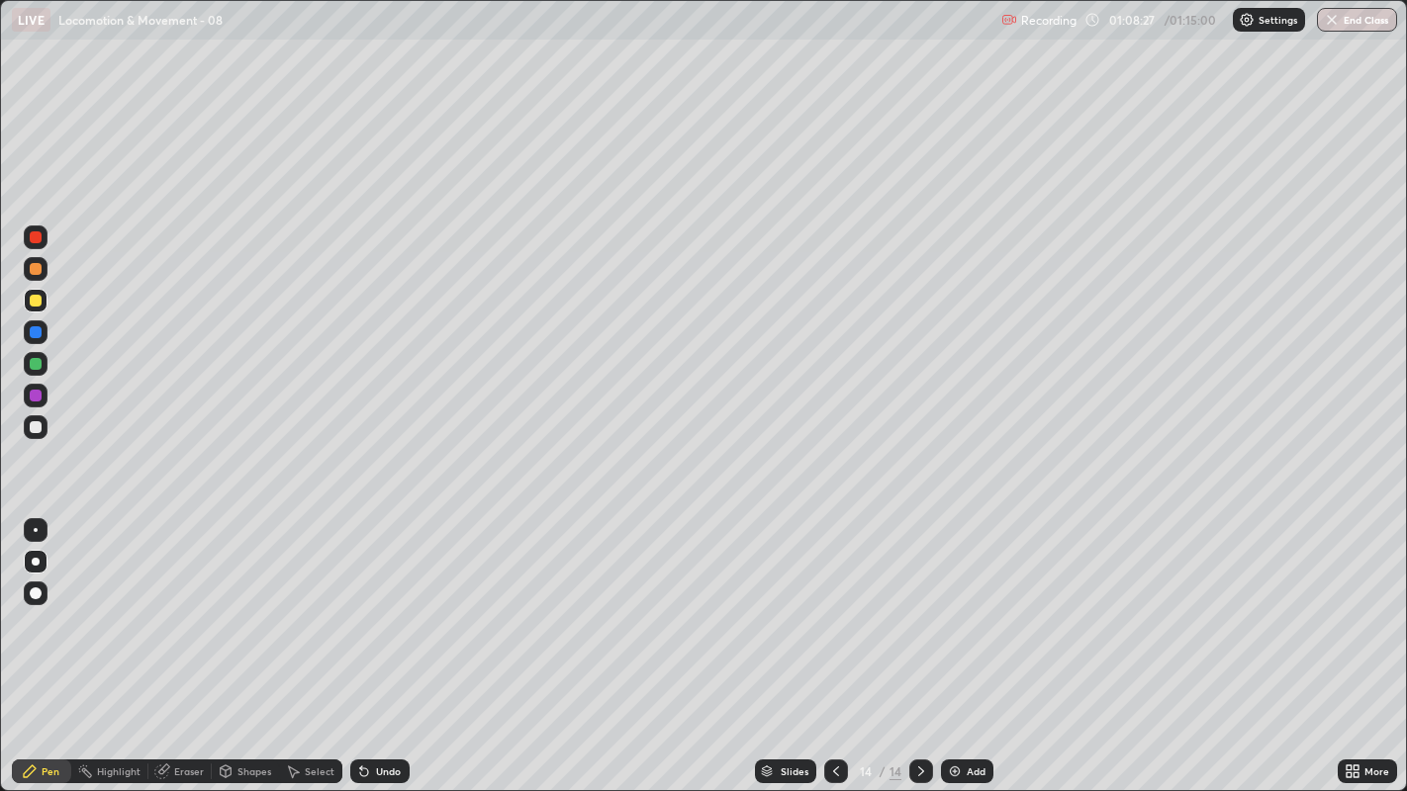
click at [34, 426] on div at bounding box center [36, 427] width 12 height 12
click at [35, 303] on div at bounding box center [36, 301] width 12 height 12
click at [918, 604] on icon at bounding box center [921, 772] width 16 height 16
click at [959, 604] on img at bounding box center [955, 772] width 16 height 16
click at [35, 429] on div at bounding box center [36, 427] width 12 height 12
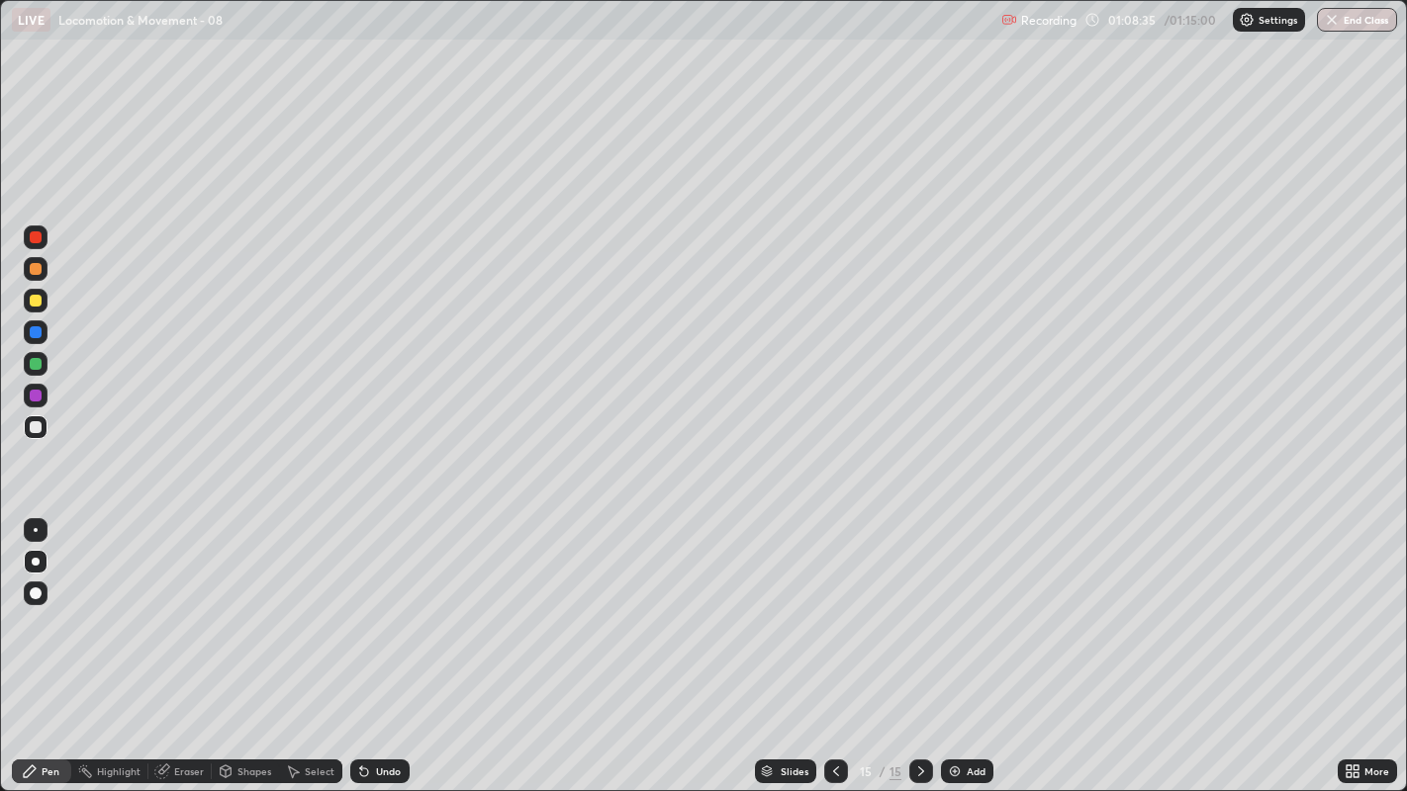
click at [34, 304] on div at bounding box center [36, 301] width 12 height 12
click at [1370, 17] on button "End Class" at bounding box center [1358, 20] width 78 height 24
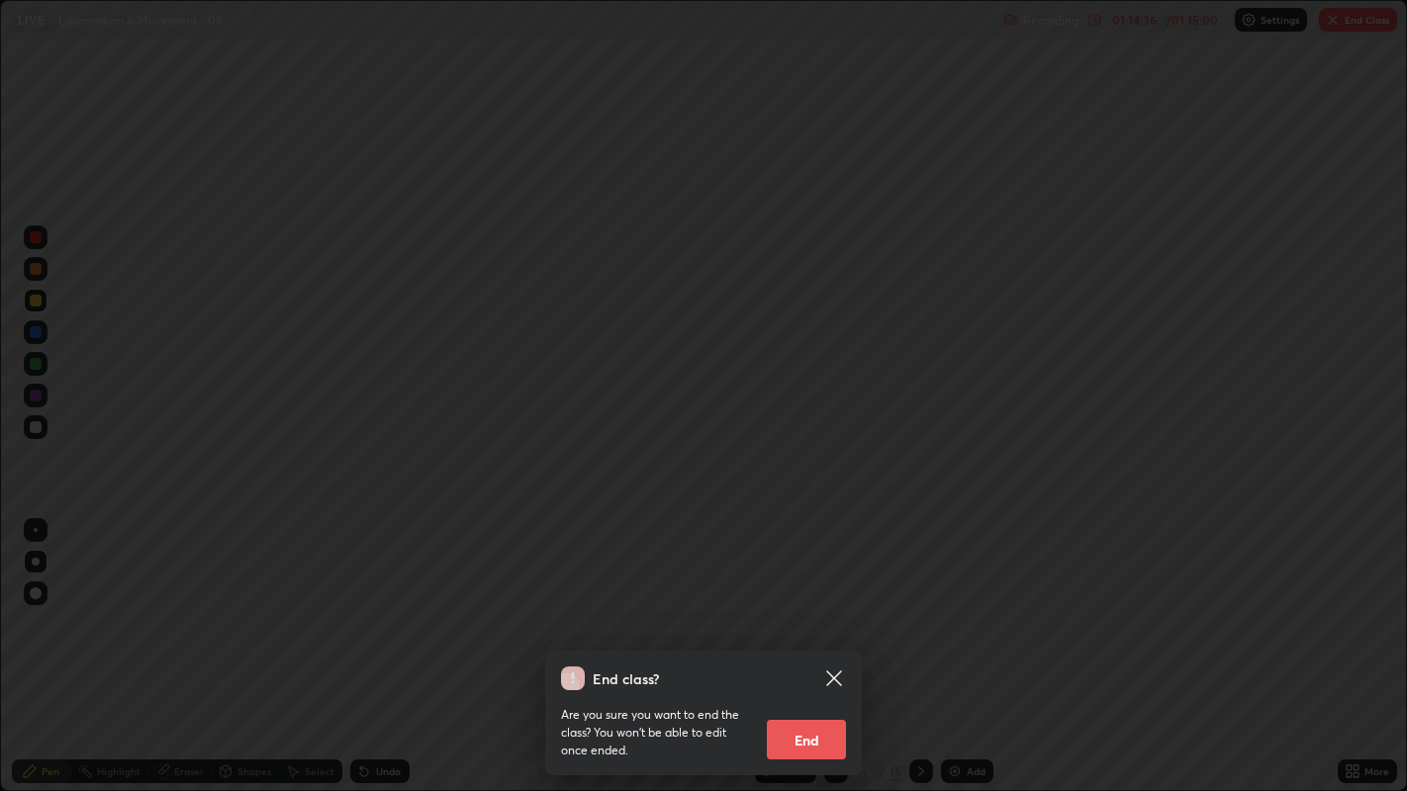
click at [812, 604] on button "End" at bounding box center [806, 740] width 79 height 40
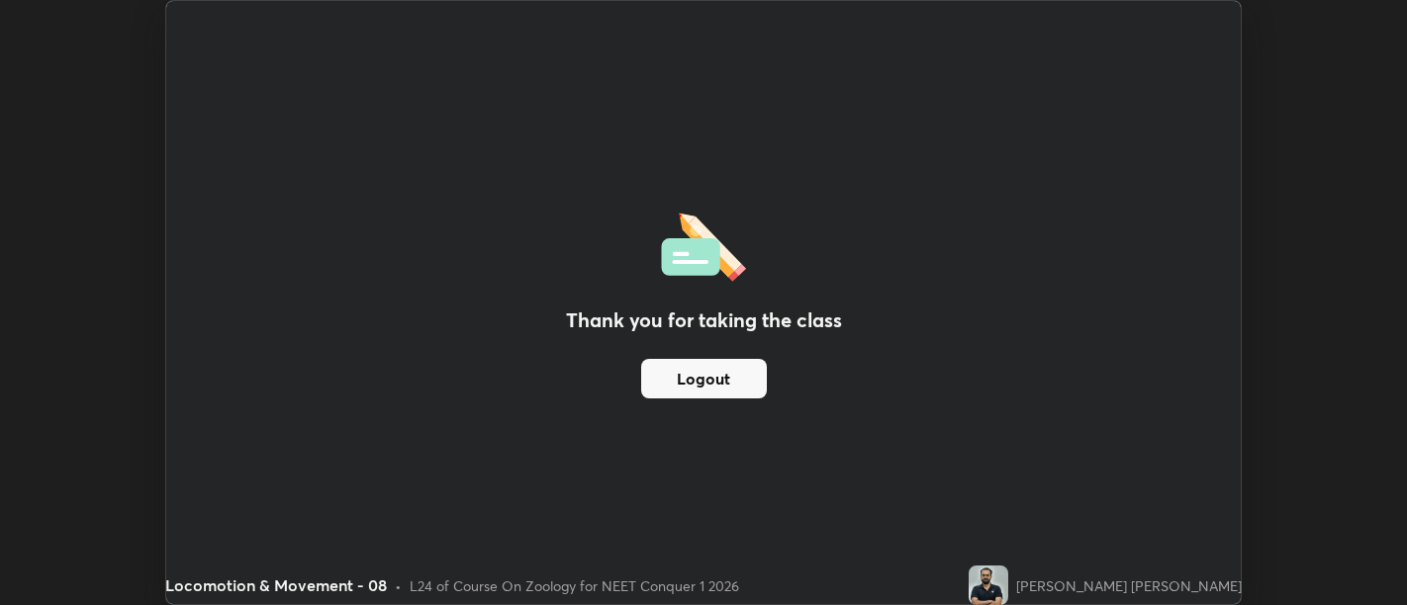
scroll to position [98315, 97514]
